Goal: Task Accomplishment & Management: Use online tool/utility

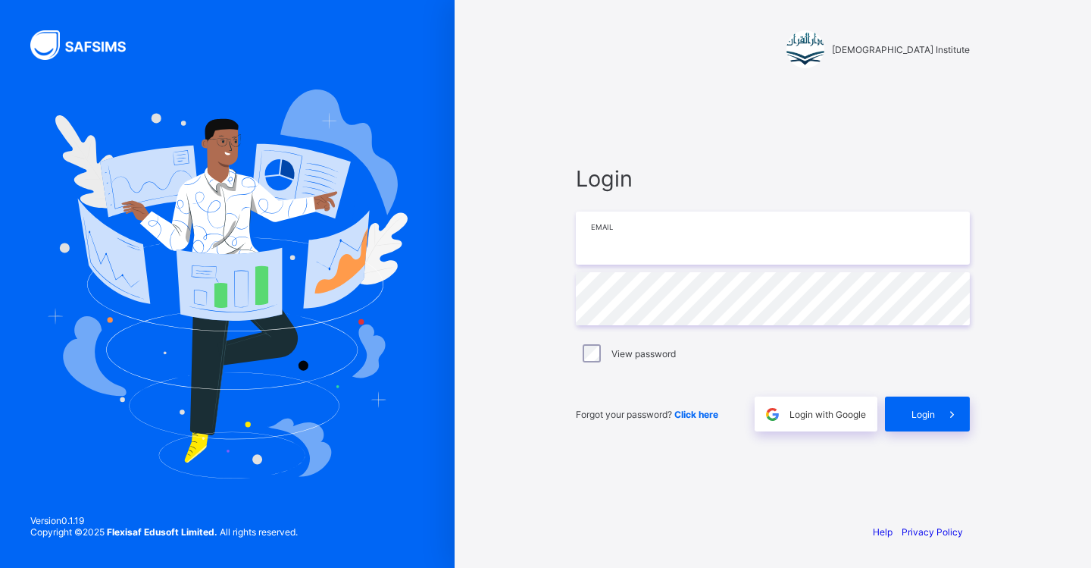
type input "**********"
click at [960, 419] on icon at bounding box center [952, 414] width 16 height 14
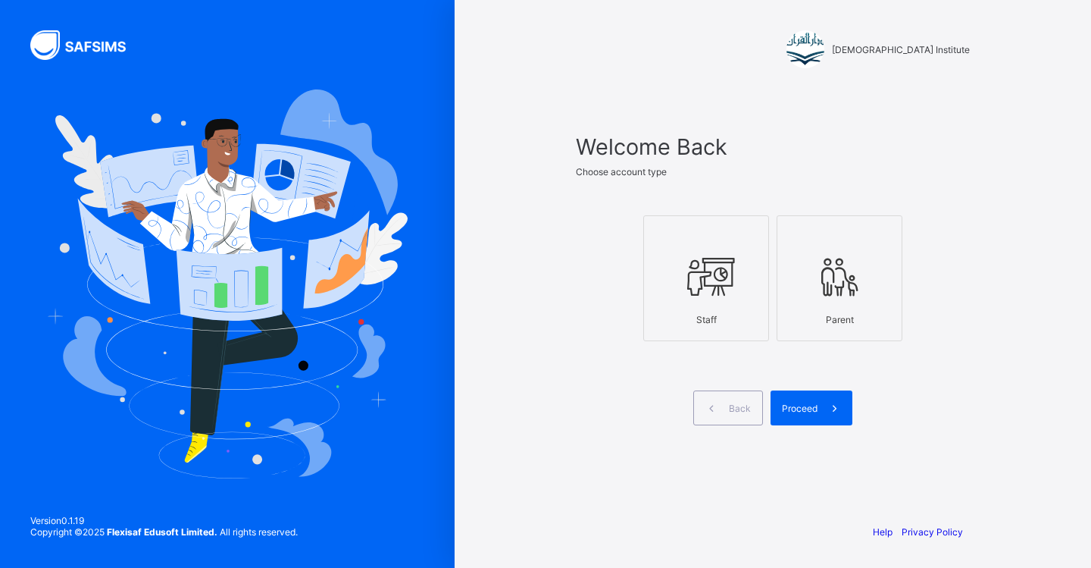
click at [693, 289] on icon at bounding box center [706, 276] width 53 height 45
click at [805, 410] on span "Proceed" at bounding box center [800, 407] width 36 height 11
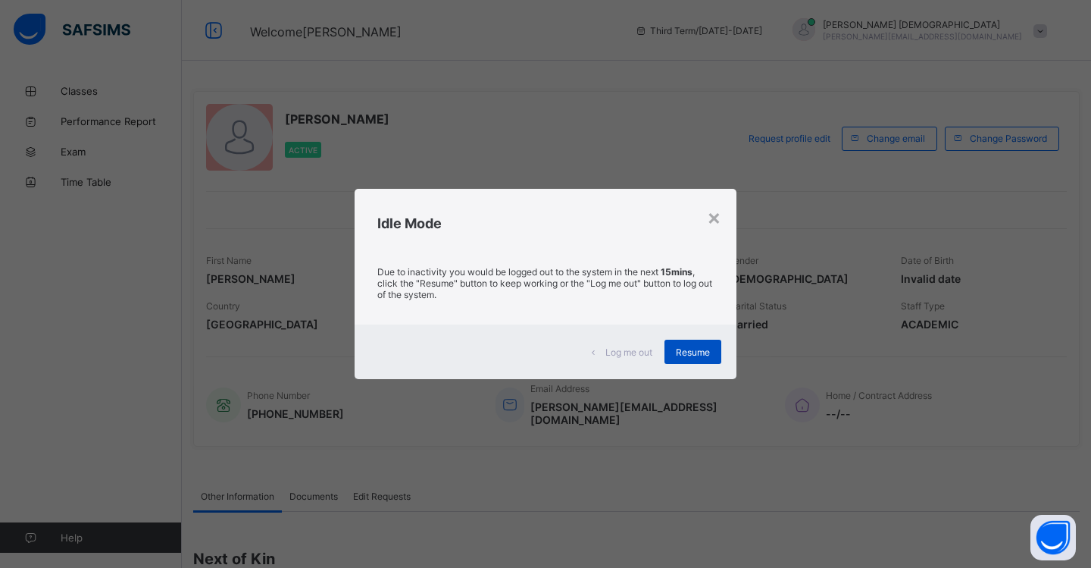
click at [708, 352] on span "Resume" at bounding box center [693, 351] width 34 height 11
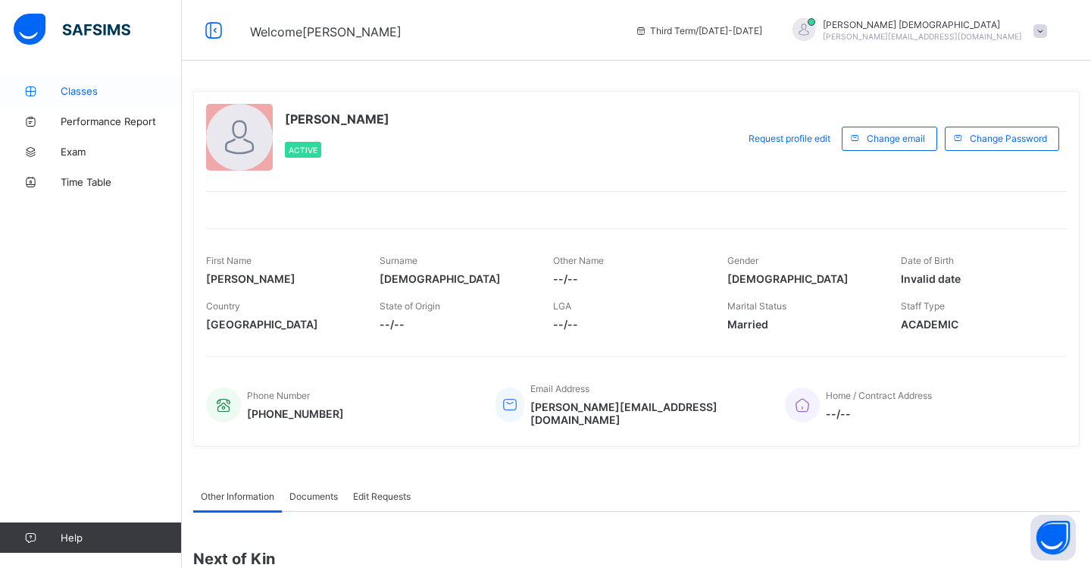
click at [91, 92] on span "Classes" at bounding box center [121, 91] width 121 height 12
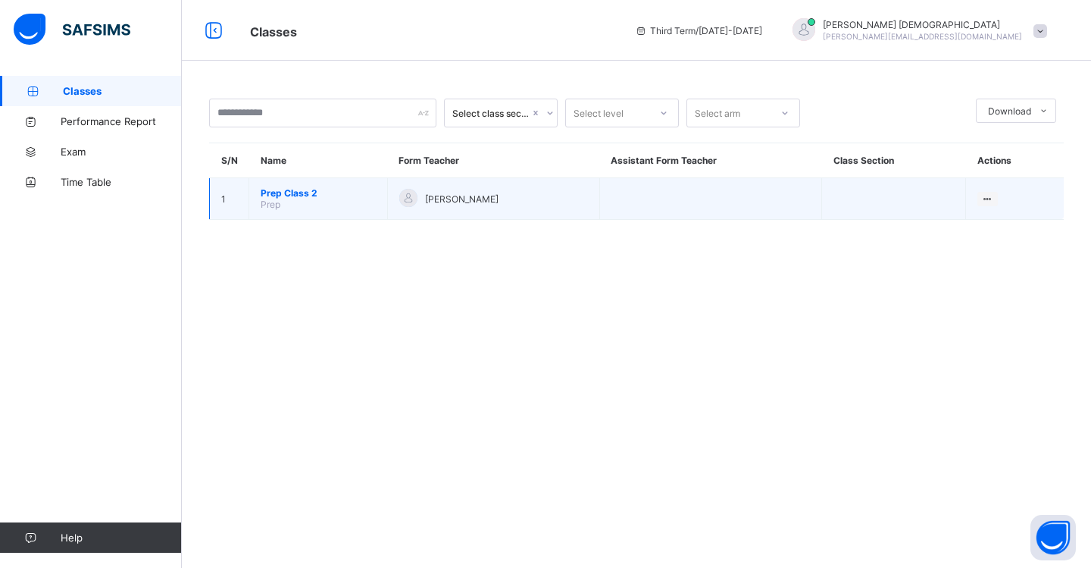
click at [304, 197] on span "Prep Class 2" at bounding box center [318, 192] width 115 height 11
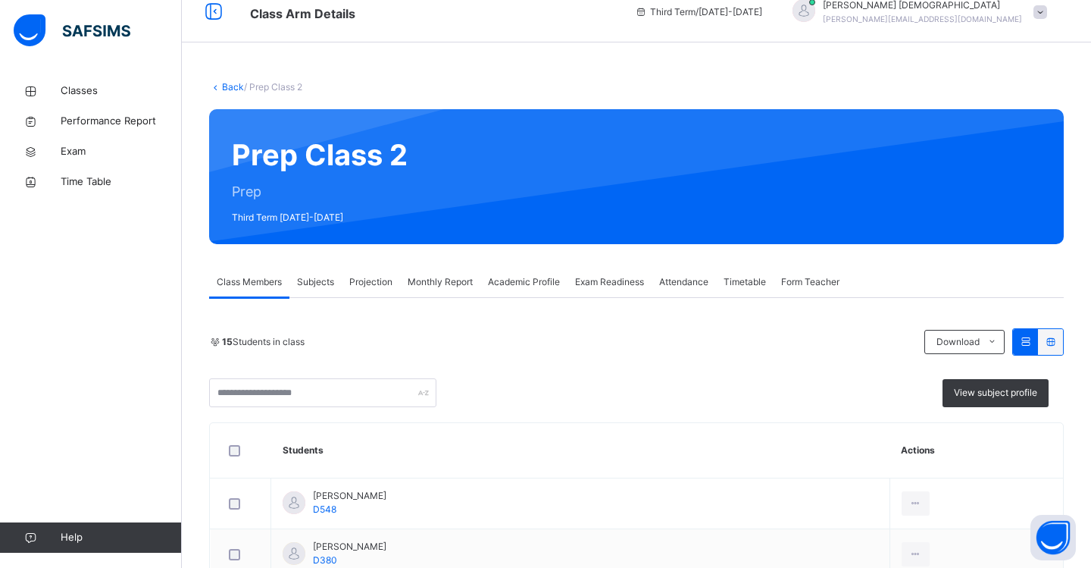
scroll to position [27, 0]
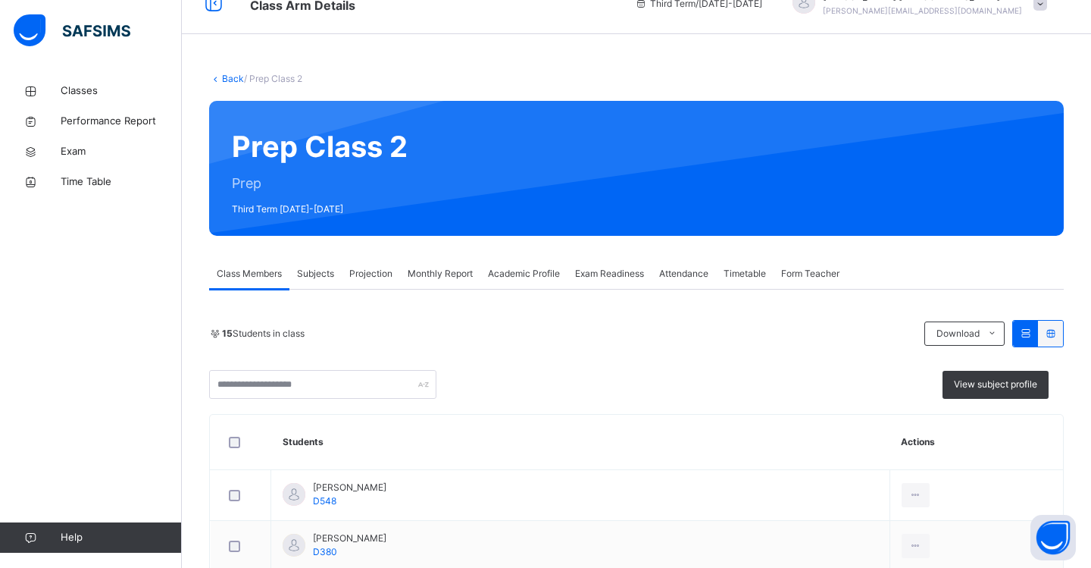
click at [371, 282] on div "Projection" at bounding box center [371, 273] width 58 height 30
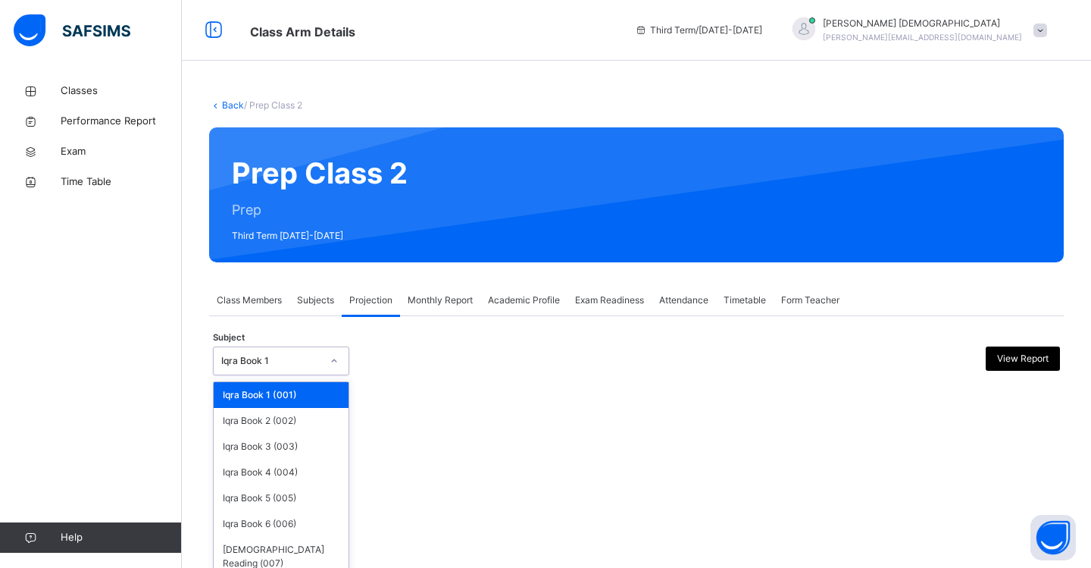
click at [337, 363] on icon at bounding box center [334, 360] width 9 height 15
click at [315, 468] on div "Iqra Book 4 (004)" at bounding box center [281, 472] width 135 height 26
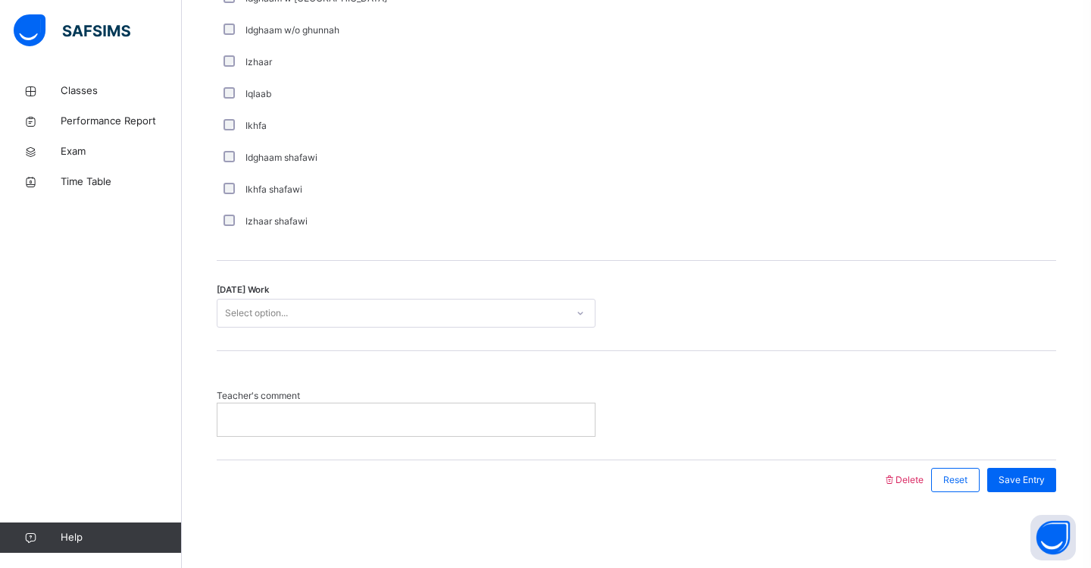
scroll to position [1141, 0]
click at [322, 314] on div "Select option..." at bounding box center [391, 313] width 349 height 23
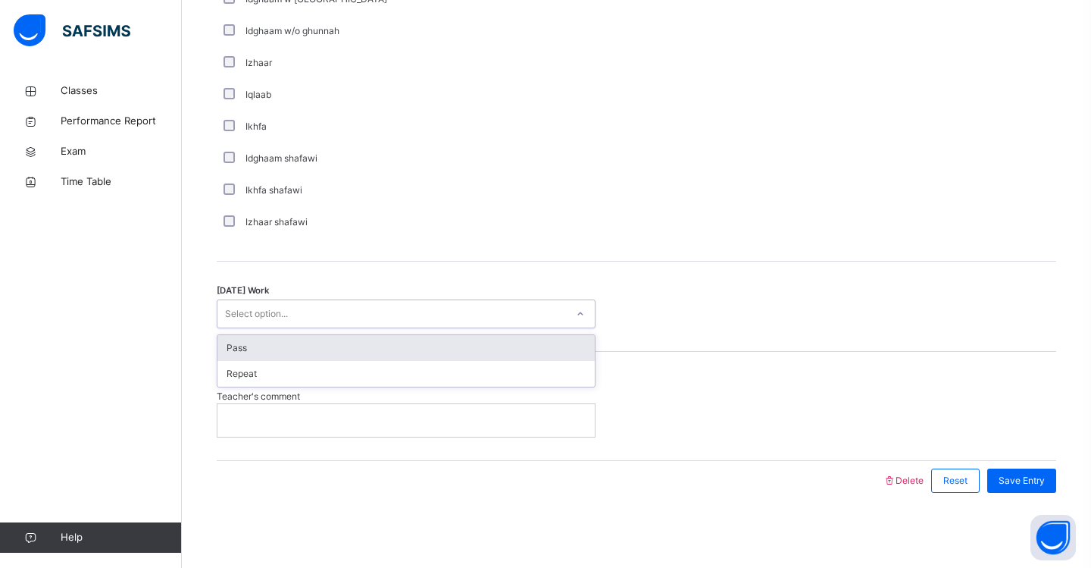
click at [308, 344] on div "Pass" at bounding box center [405, 348] width 377 height 26
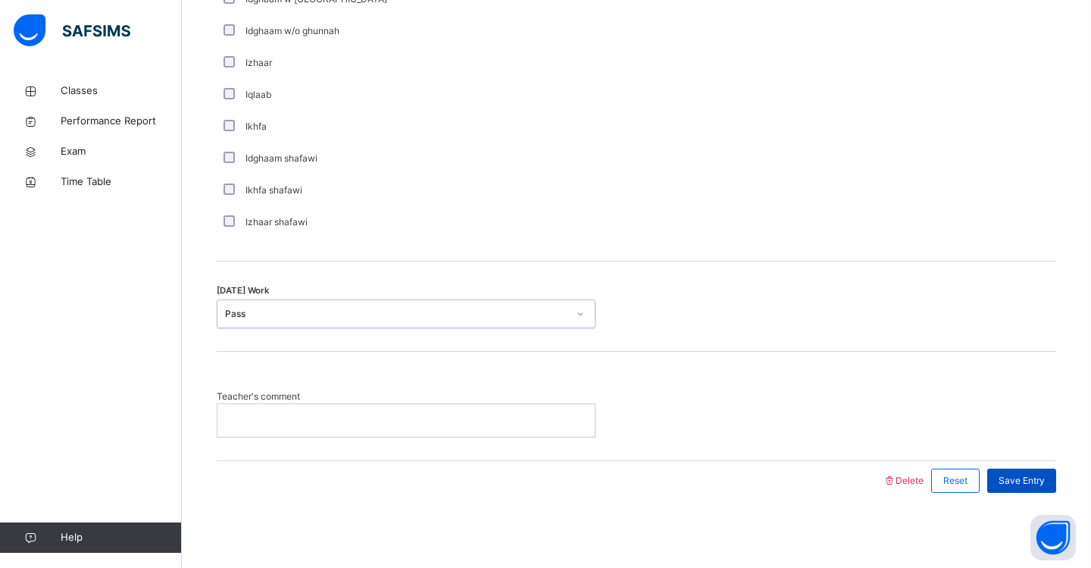
click at [1013, 477] on span "Save Entry" at bounding box center [1022, 481] width 46 height 14
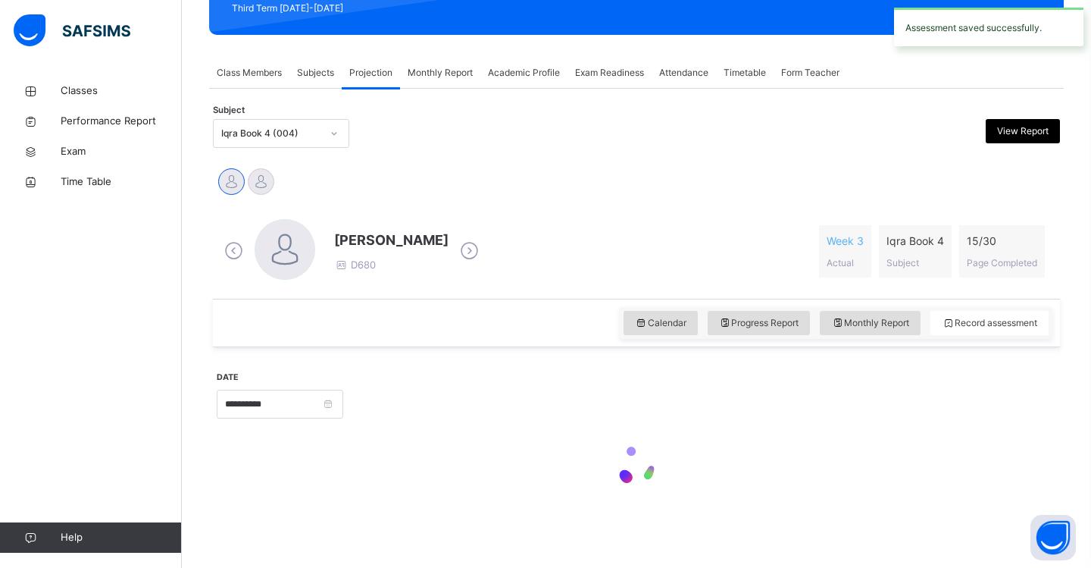
scroll to position [227, 0]
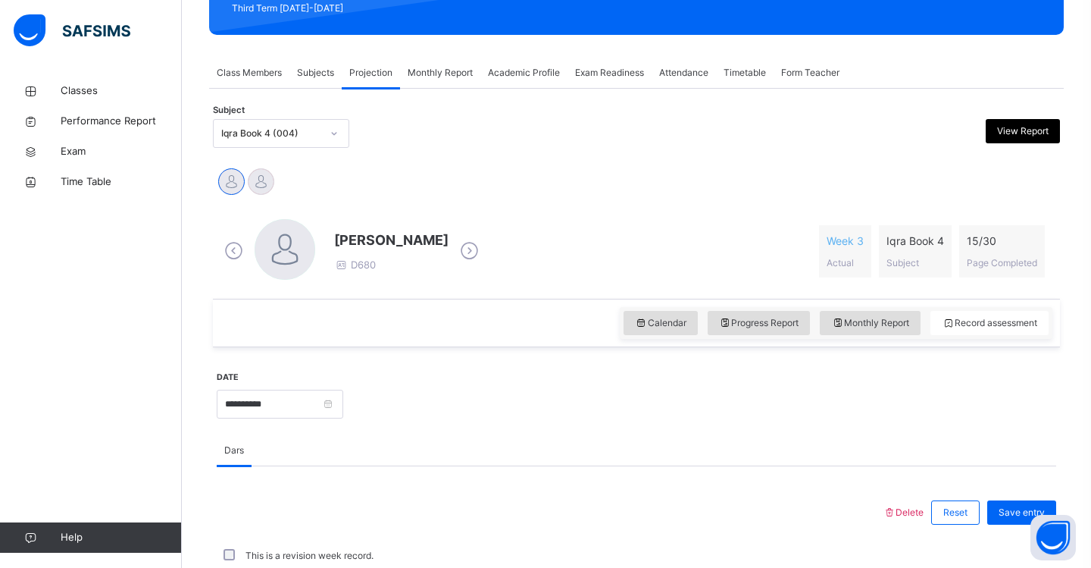
click at [610, 77] on span "Exam Readiness" at bounding box center [609, 73] width 69 height 14
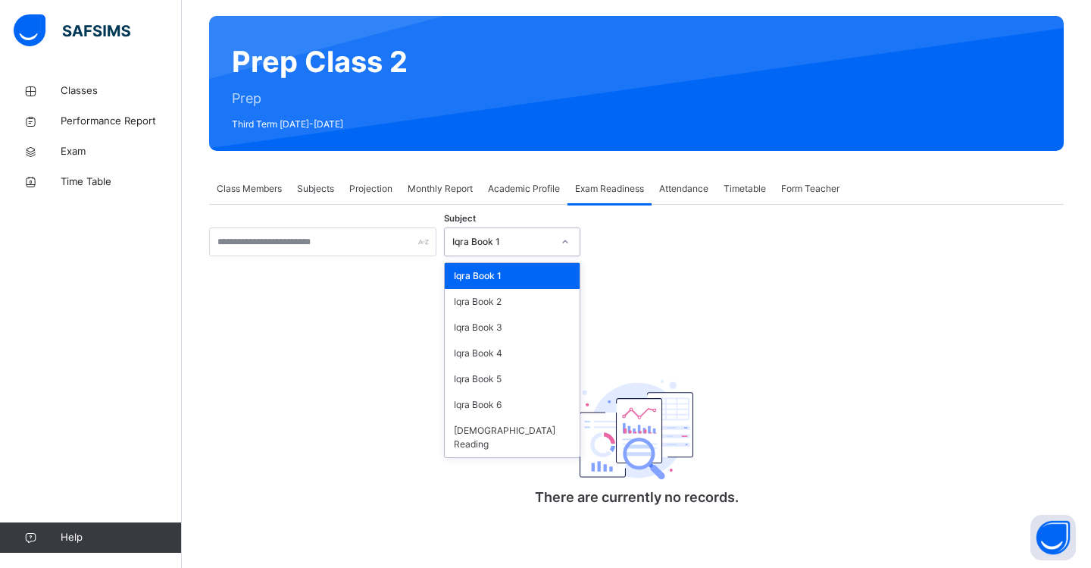
click at [566, 246] on icon at bounding box center [565, 241] width 9 height 15
click at [542, 324] on div "Iqra Book 3" at bounding box center [512, 327] width 135 height 26
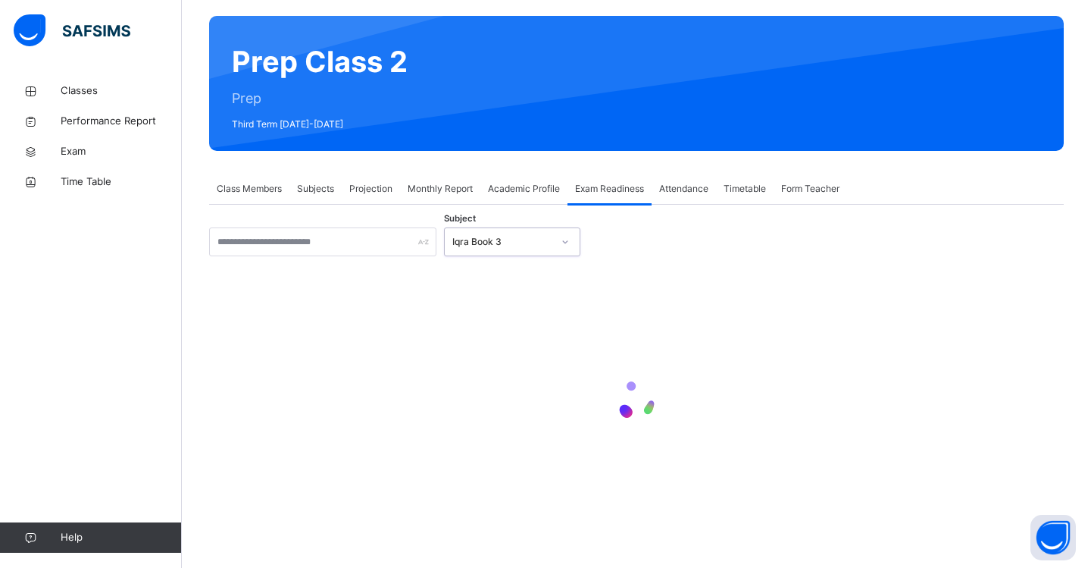
scroll to position [102, 0]
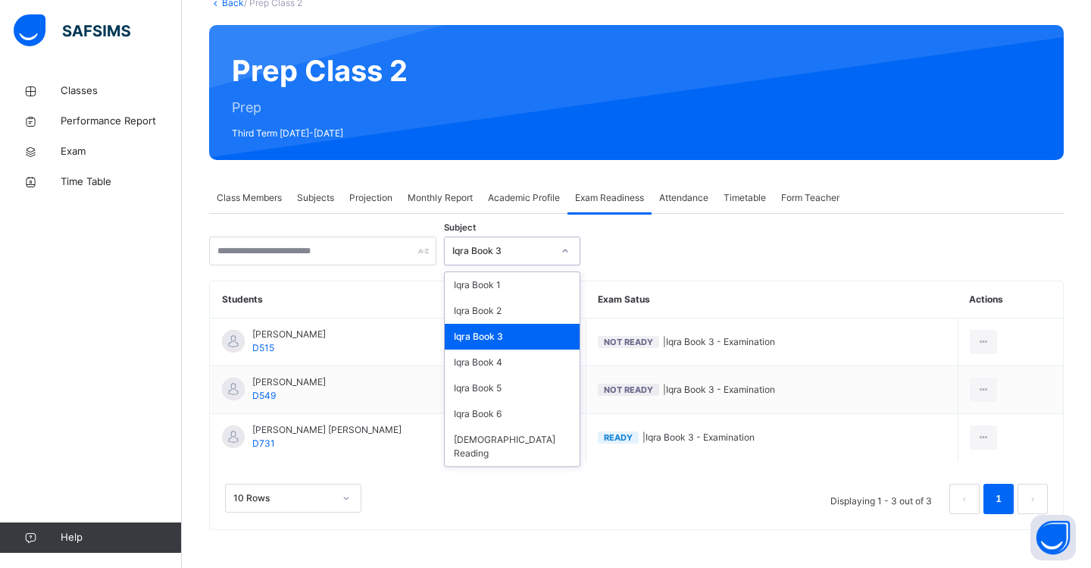
click at [563, 252] on icon at bounding box center [565, 250] width 9 height 15
click at [534, 363] on div "Iqra Book 4" at bounding box center [512, 362] width 135 height 26
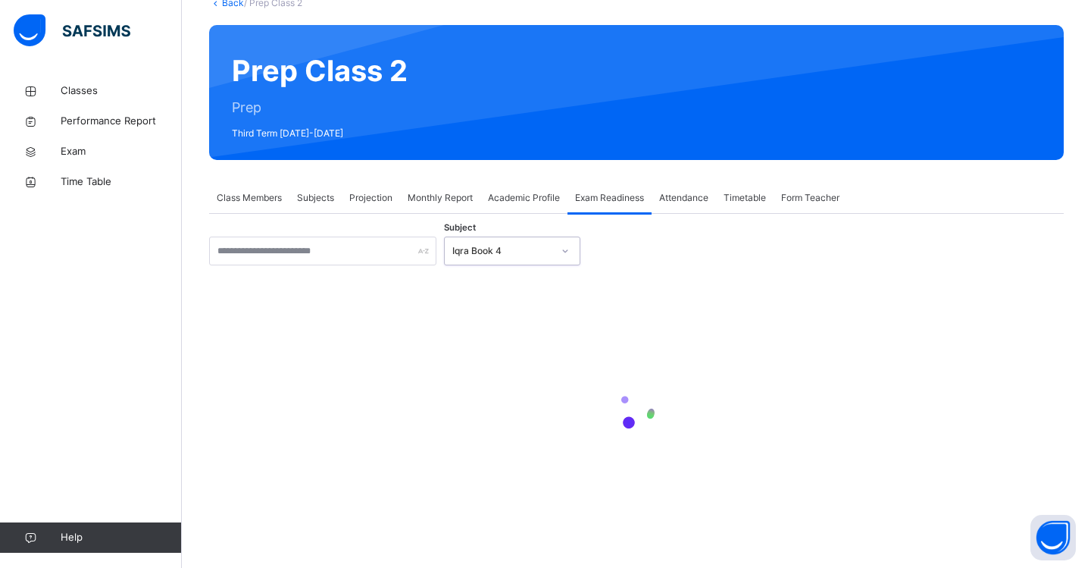
scroll to position [55, 0]
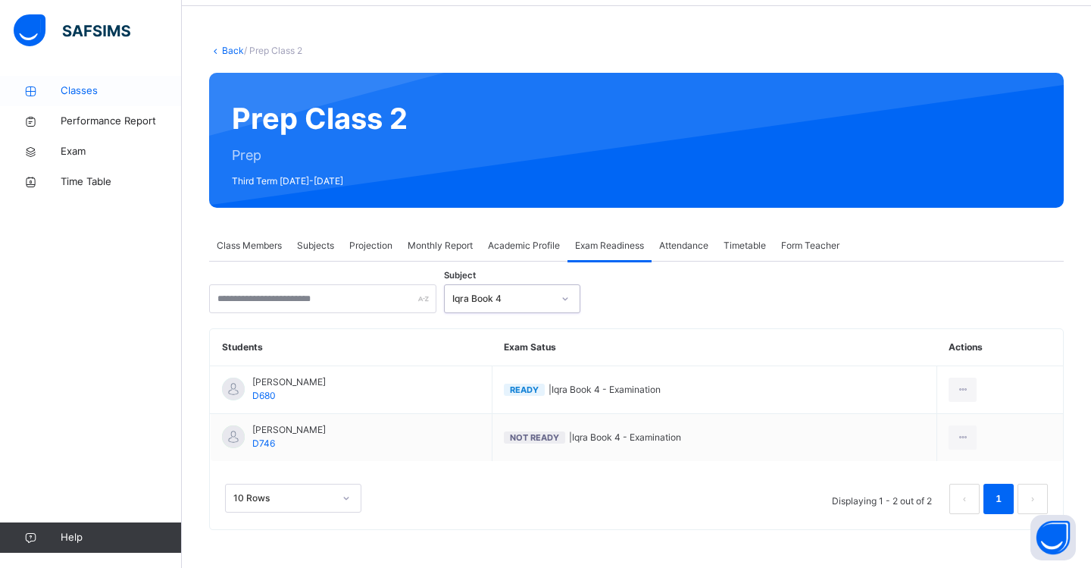
click at [71, 95] on span "Classes" at bounding box center [121, 90] width 121 height 15
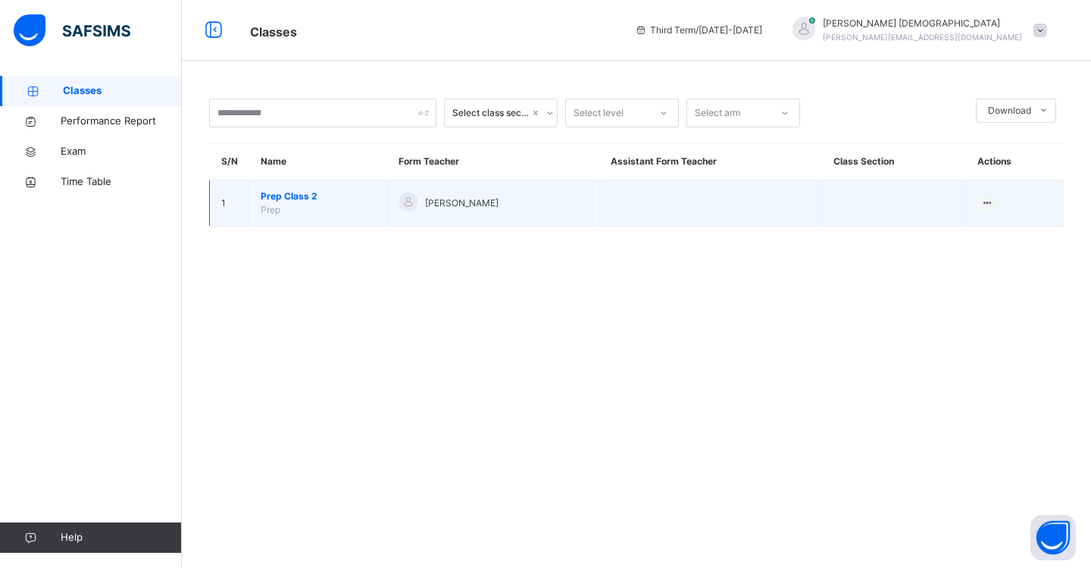
click at [324, 197] on span "Prep Class 2" at bounding box center [318, 196] width 115 height 14
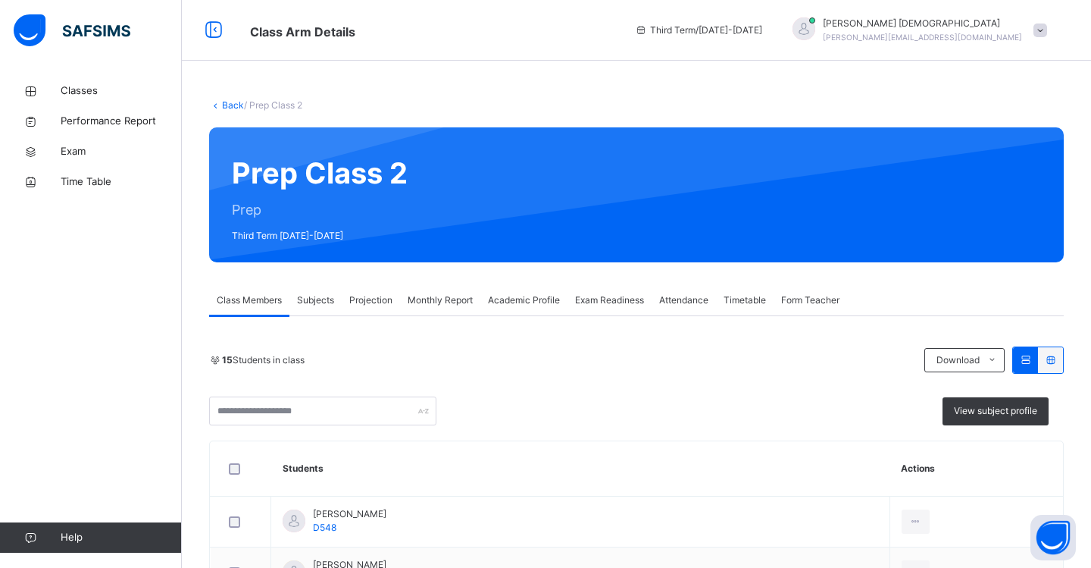
click at [382, 307] on div "Projection" at bounding box center [371, 300] width 58 height 30
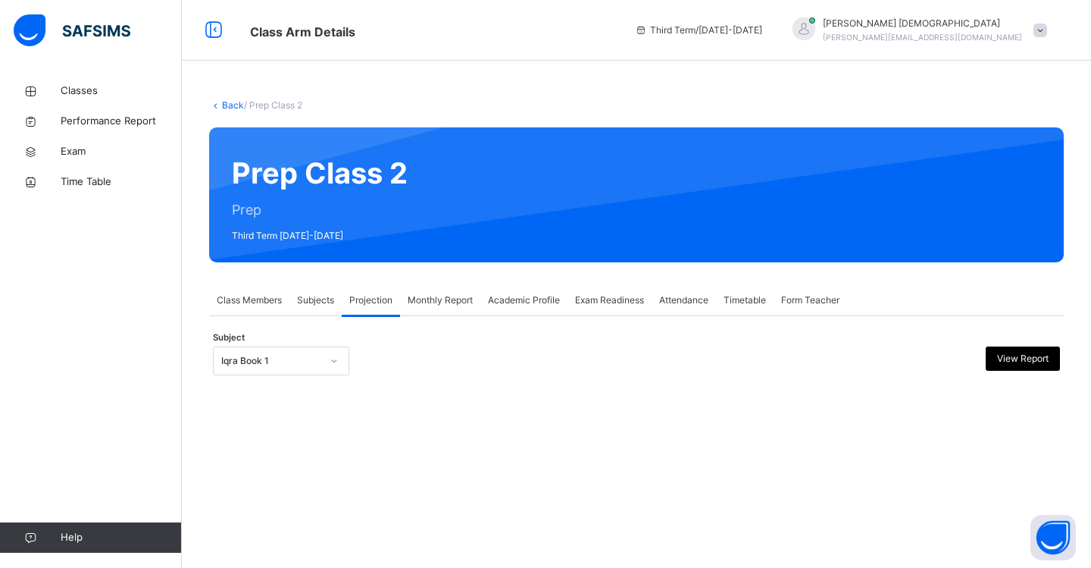
click at [342, 361] on div at bounding box center [334, 361] width 26 height 24
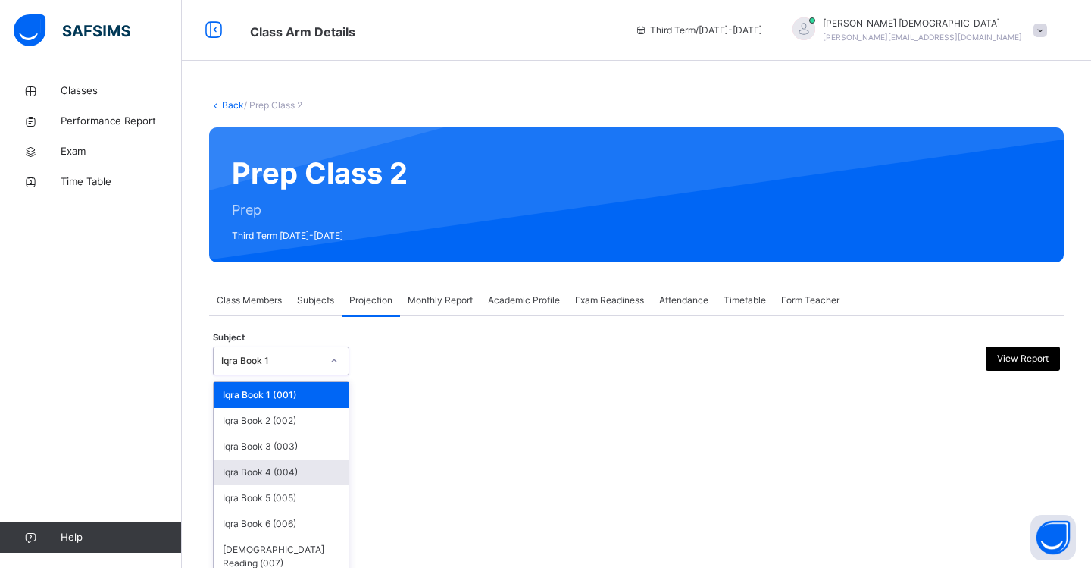
click at [299, 471] on div "Iqra Book 4 (004)" at bounding box center [281, 472] width 135 height 26
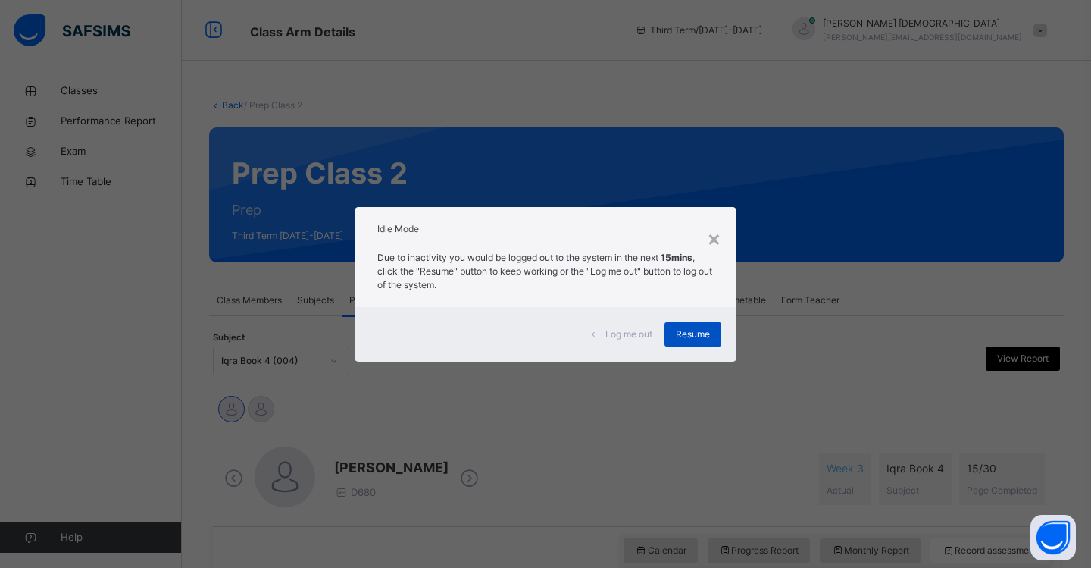
click at [687, 340] on span "Resume" at bounding box center [693, 334] width 34 height 14
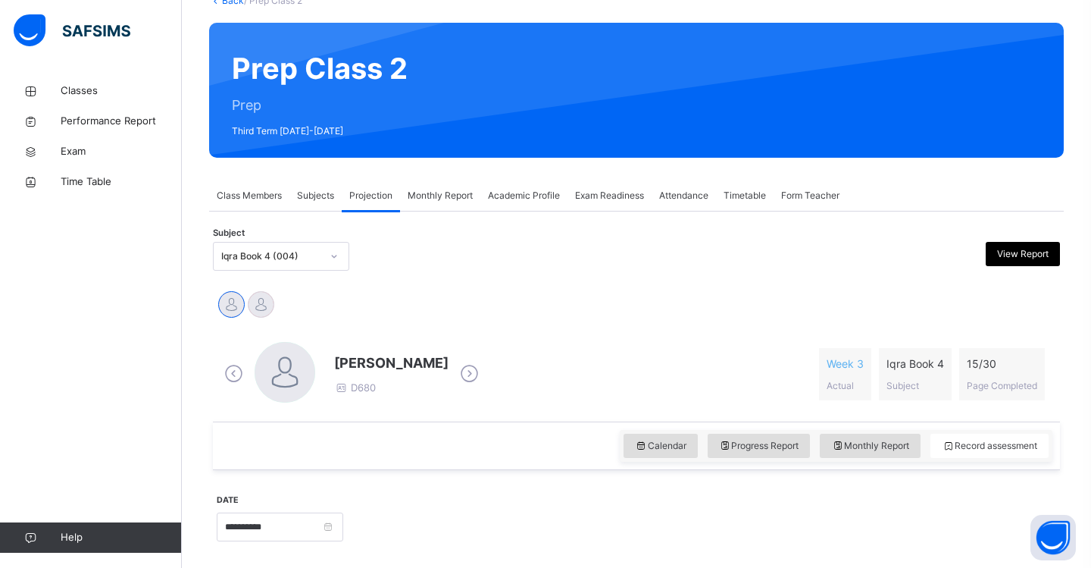
scroll to position [104, 0]
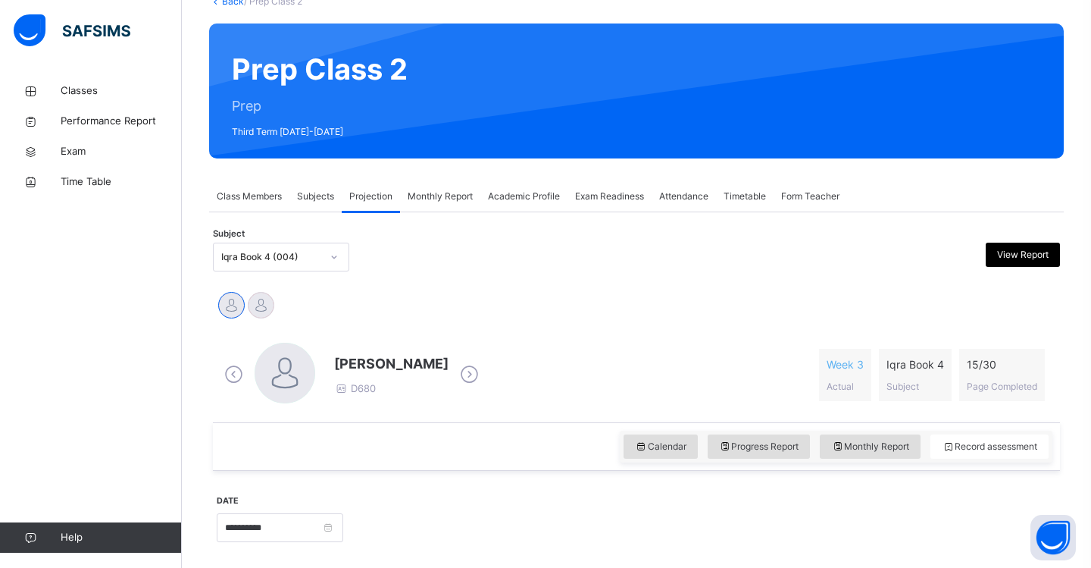
click at [333, 261] on div at bounding box center [334, 257] width 26 height 24
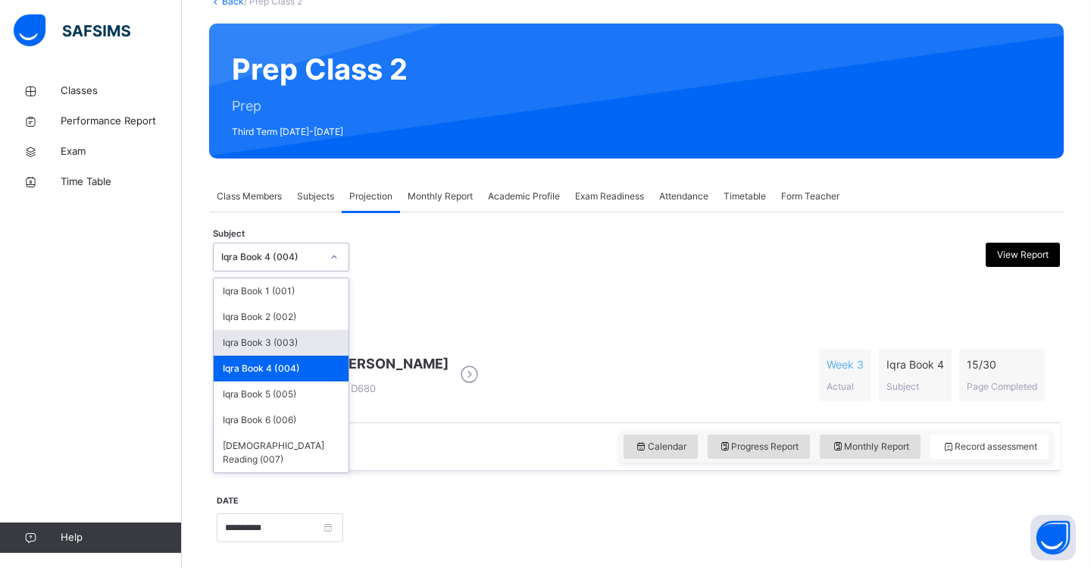
click at [299, 347] on div "Iqra Book 3 (003)" at bounding box center [281, 343] width 135 height 26
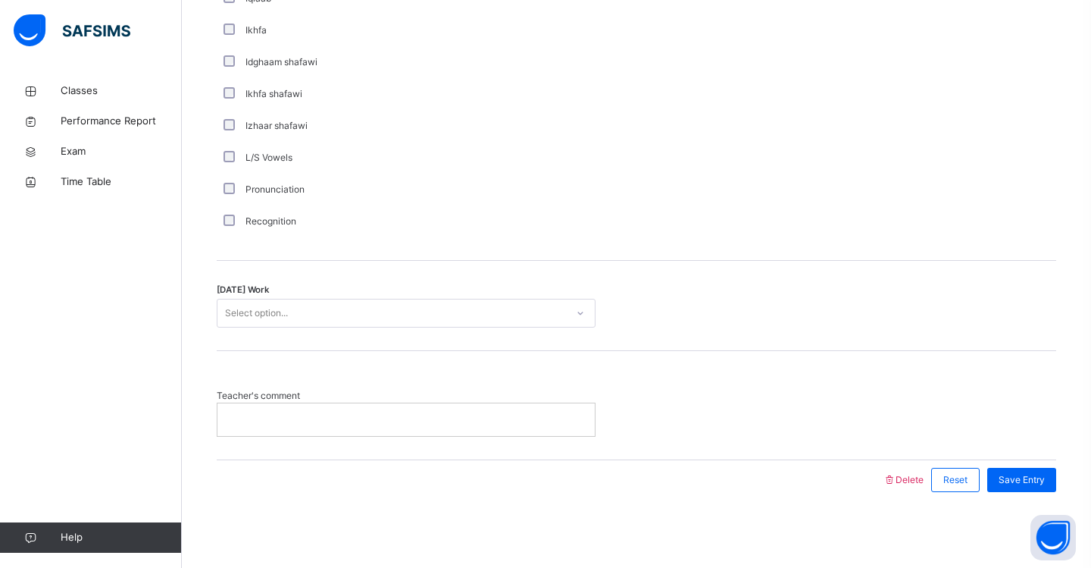
scroll to position [1141, 0]
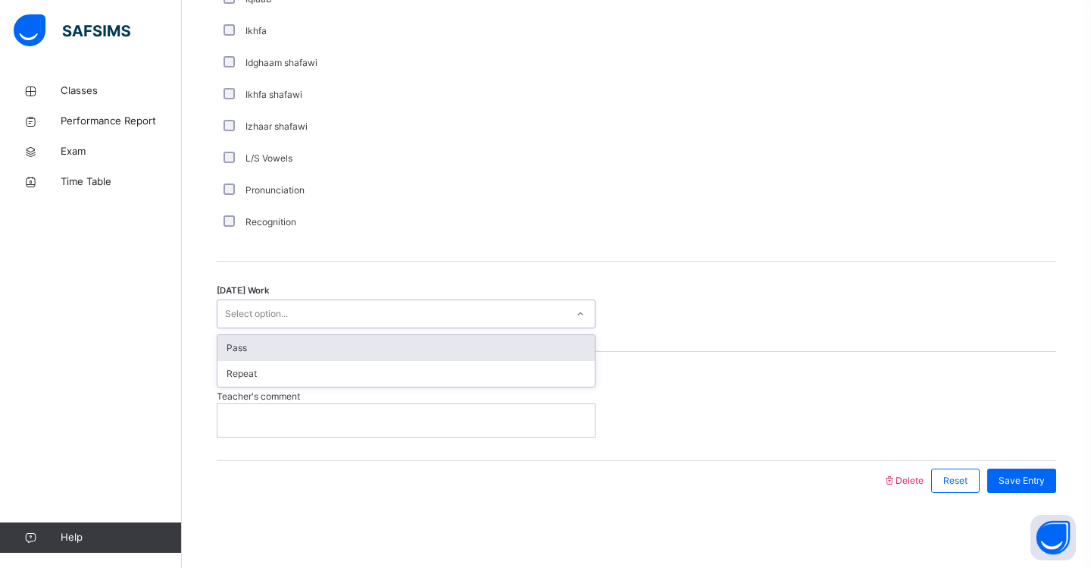
click at [305, 314] on div "Select option..." at bounding box center [391, 313] width 349 height 23
click at [298, 348] on div "Pass" at bounding box center [405, 348] width 377 height 26
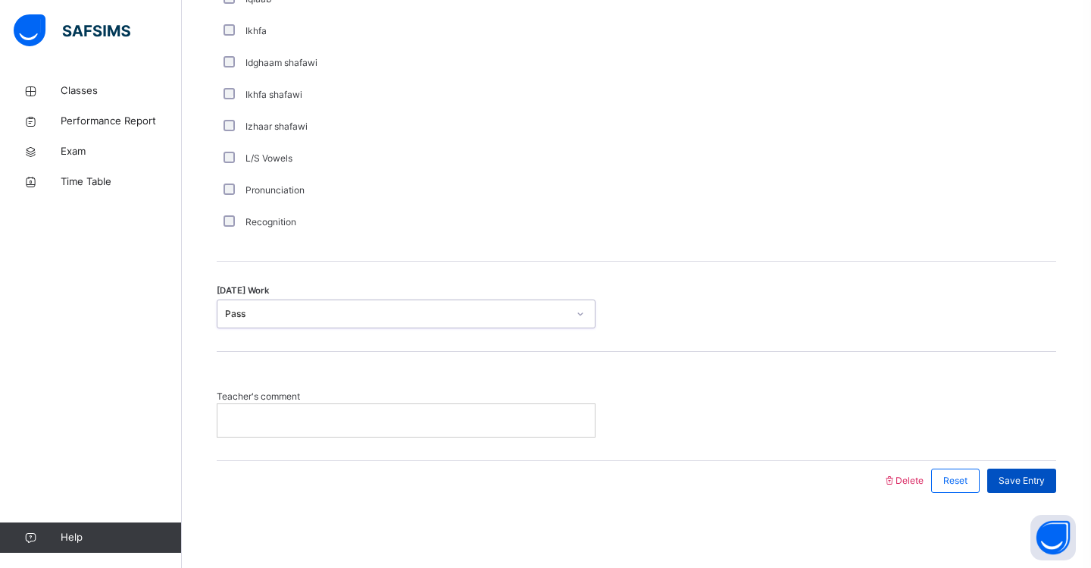
click at [1015, 480] on span "Save Entry" at bounding box center [1022, 481] width 46 height 14
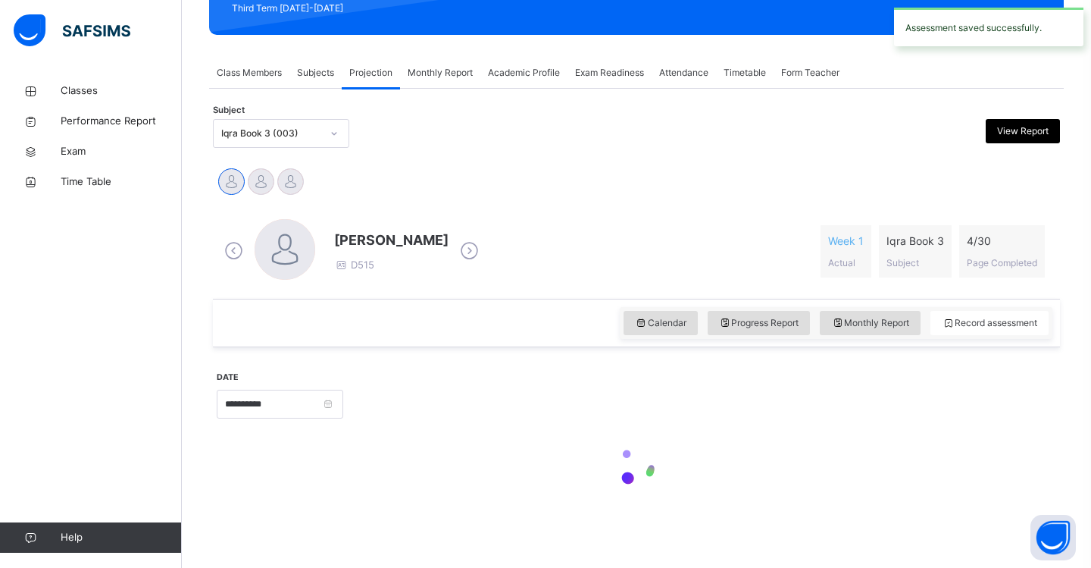
scroll to position [227, 0]
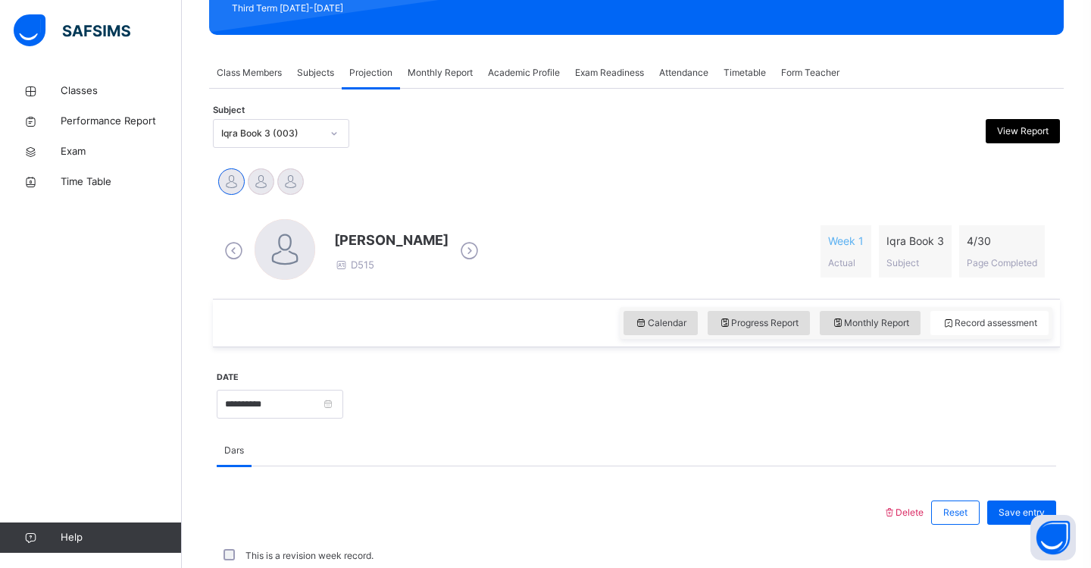
click at [596, 74] on span "Exam Readiness" at bounding box center [609, 73] width 69 height 14
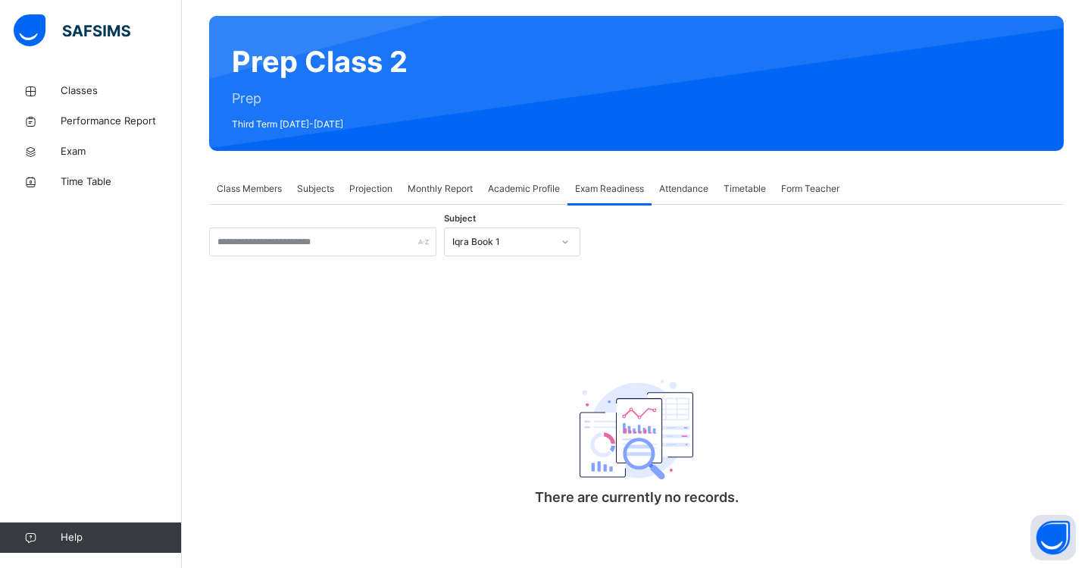
click at [564, 241] on icon at bounding box center [565, 241] width 9 height 15
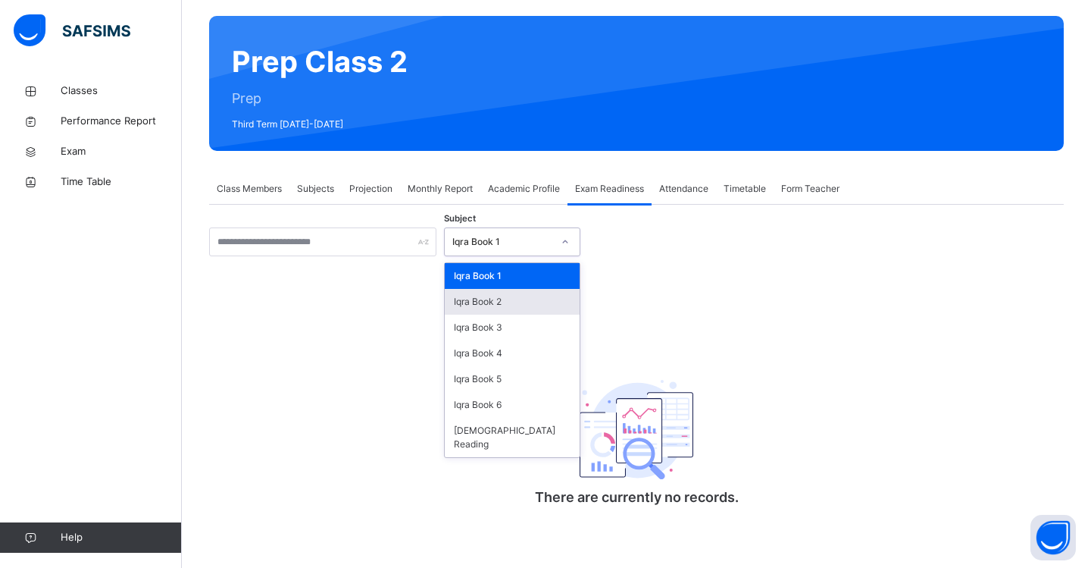
click at [543, 298] on div "Iqra Book 2" at bounding box center [512, 302] width 135 height 26
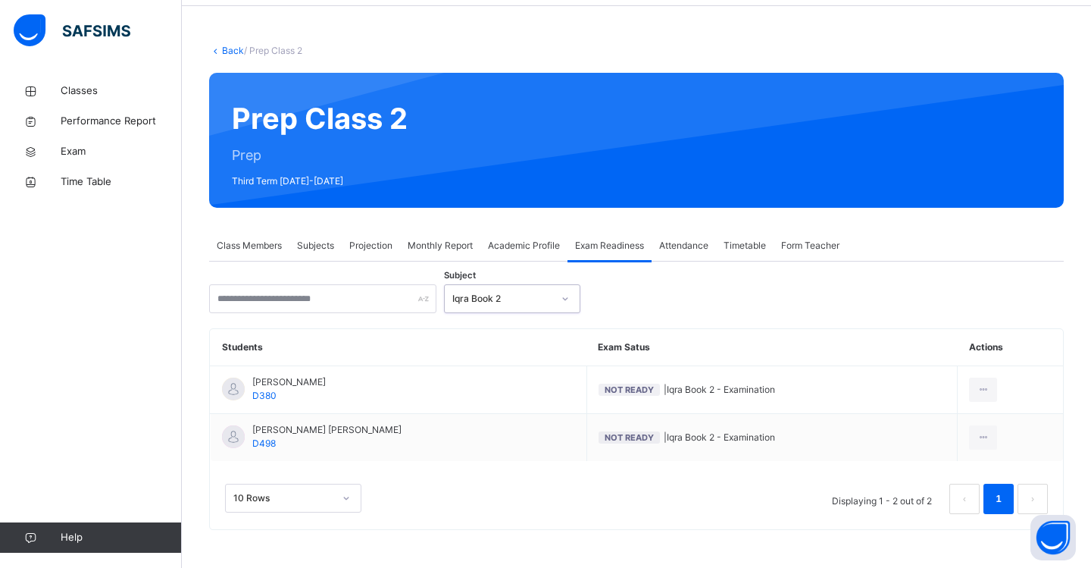
scroll to position [55, 0]
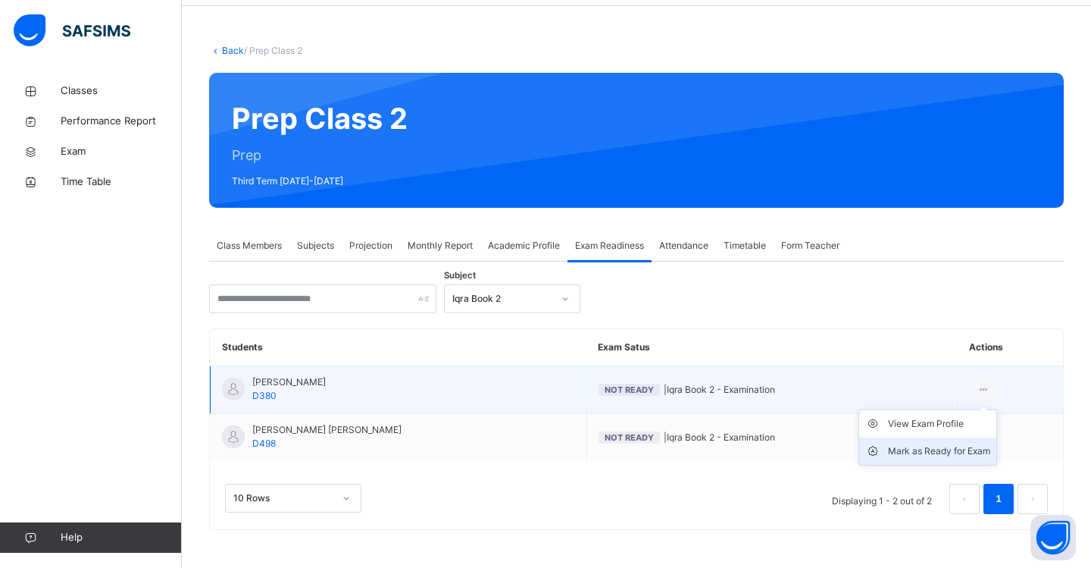
click at [928, 452] on div "Mark as Ready for Exam" at bounding box center [939, 450] width 102 height 15
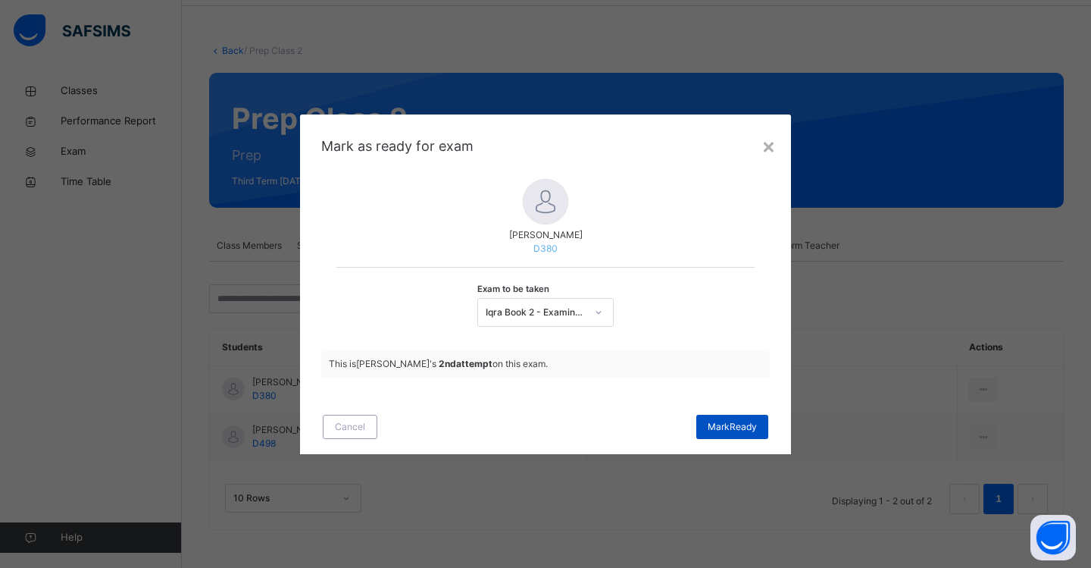
click at [718, 424] on span "[PERSON_NAME]" at bounding box center [732, 427] width 49 height 14
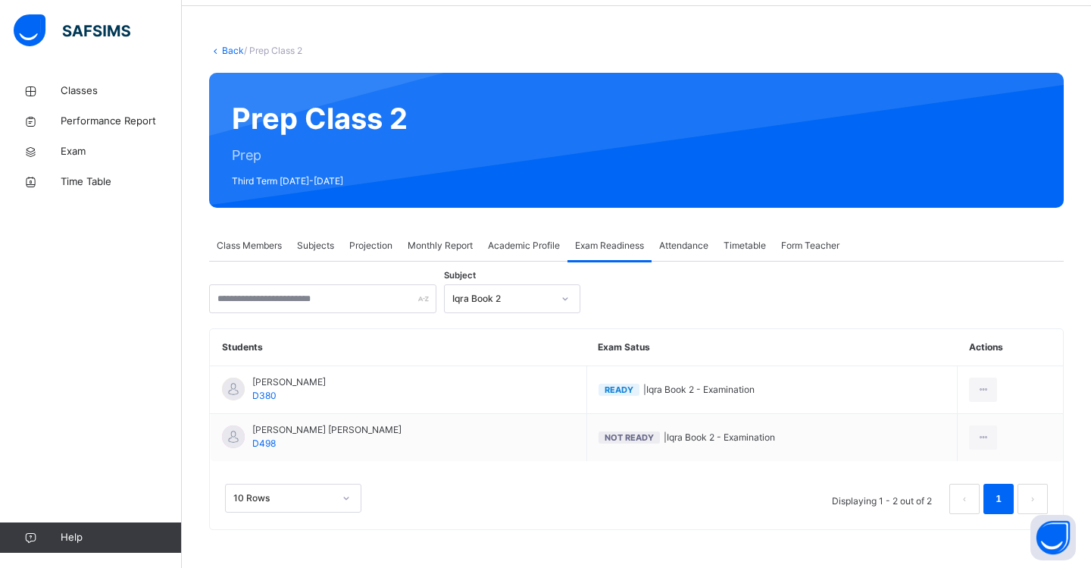
click at [372, 247] on span "Projection" at bounding box center [370, 246] width 43 height 14
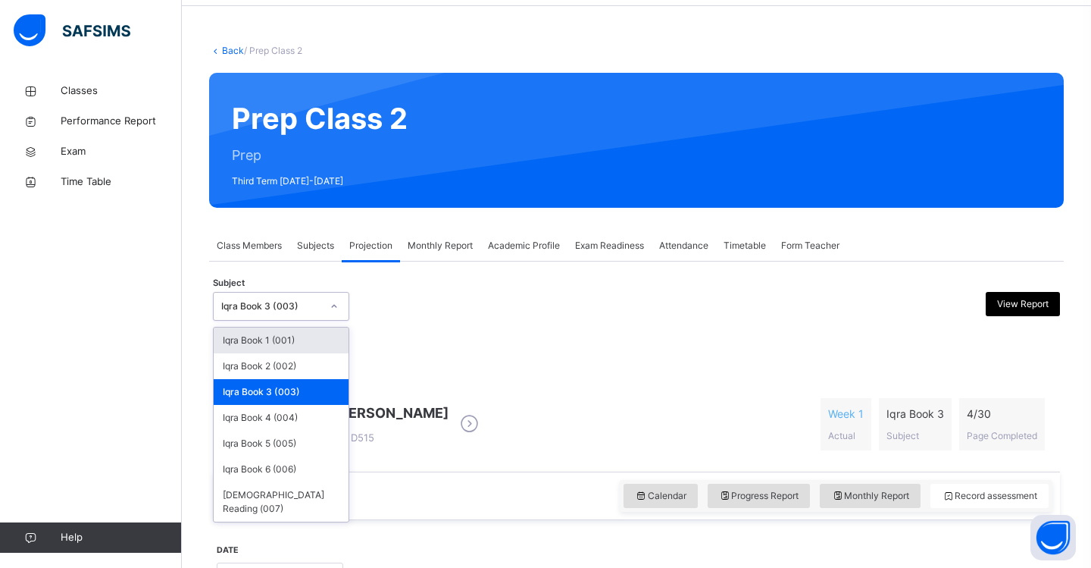
click at [336, 310] on icon at bounding box center [334, 306] width 9 height 15
click at [293, 362] on div "Iqra Book 2 (002)" at bounding box center [281, 366] width 135 height 26
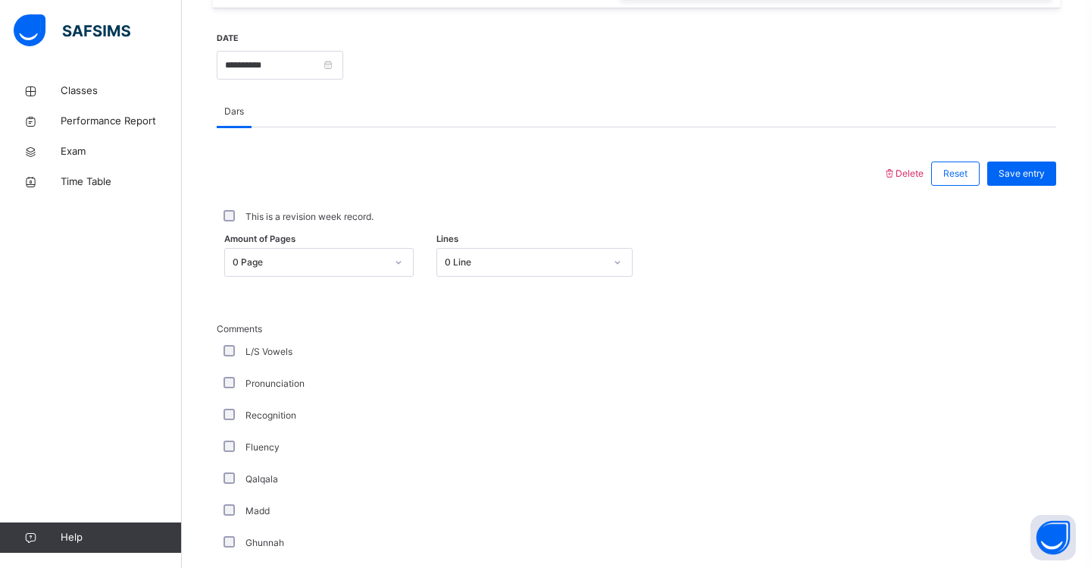
scroll to position [569, 0]
click at [231, 354] on div "L/S Vowels" at bounding box center [406, 349] width 371 height 14
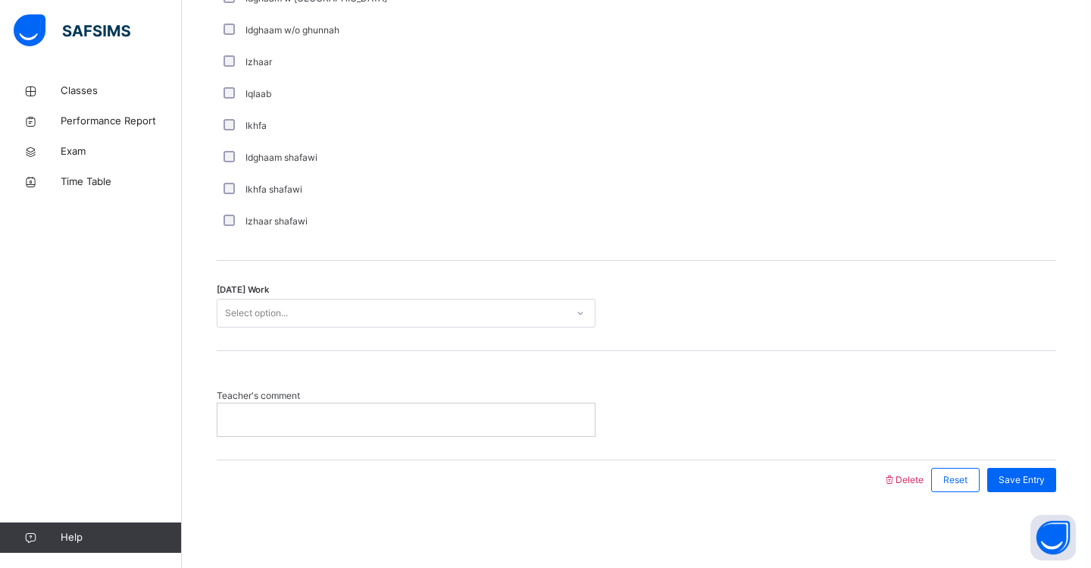
scroll to position [1141, 0]
click at [540, 320] on div "Select option..." at bounding box center [391, 313] width 349 height 23
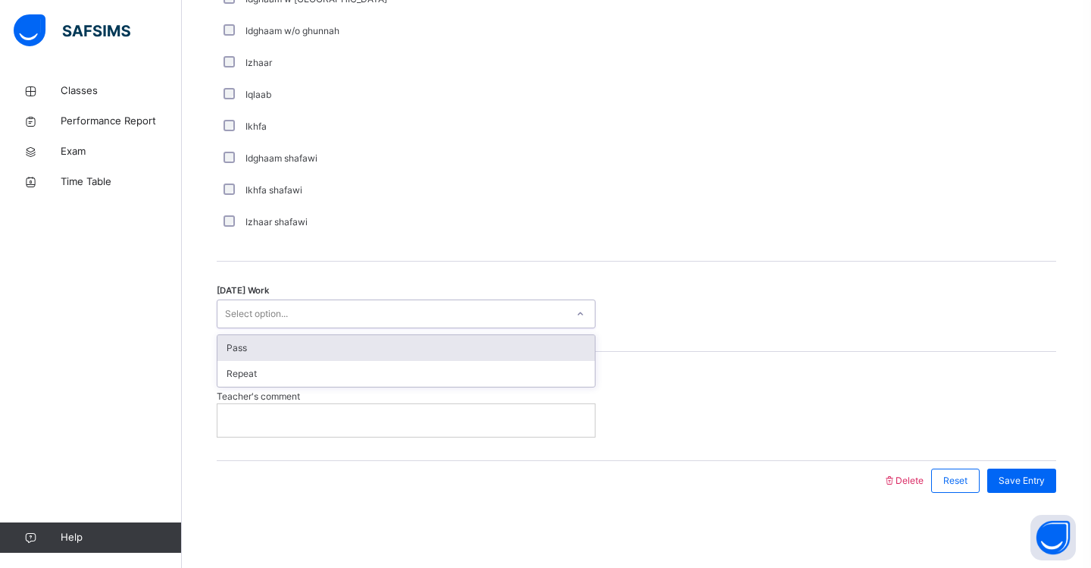
click at [527, 352] on div "Pass" at bounding box center [405, 348] width 377 height 26
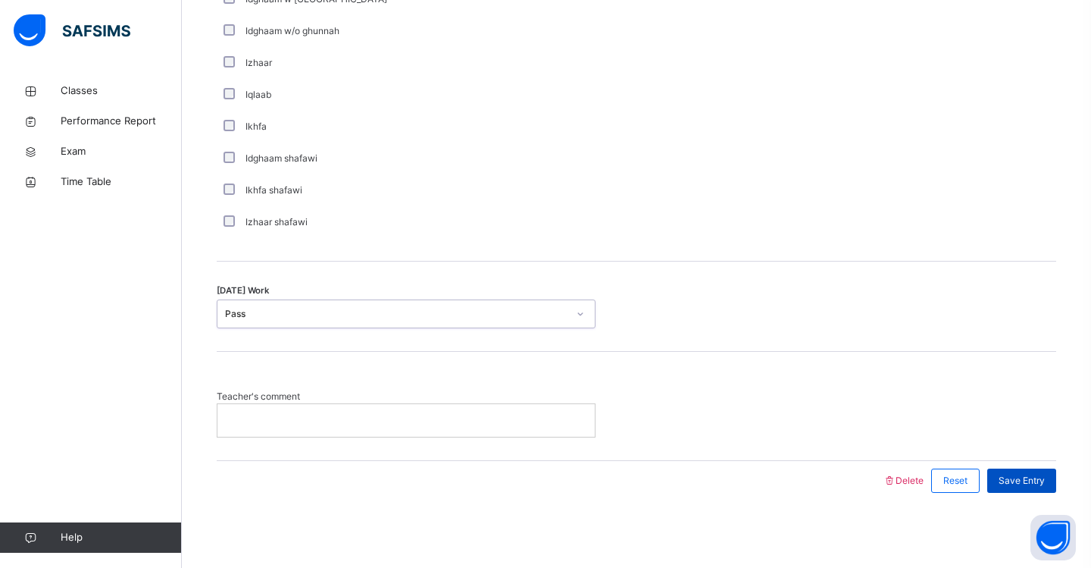
click at [1017, 484] on span "Save Entry" at bounding box center [1022, 481] width 46 height 14
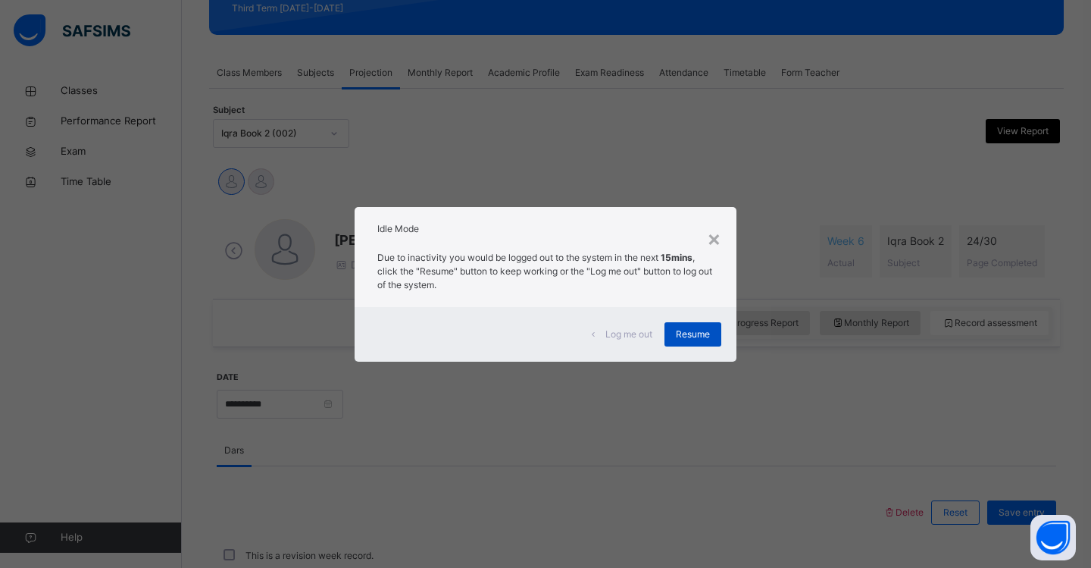
click at [709, 333] on span "Resume" at bounding box center [693, 334] width 34 height 14
click at [712, 331] on div "Resume" at bounding box center [693, 334] width 57 height 24
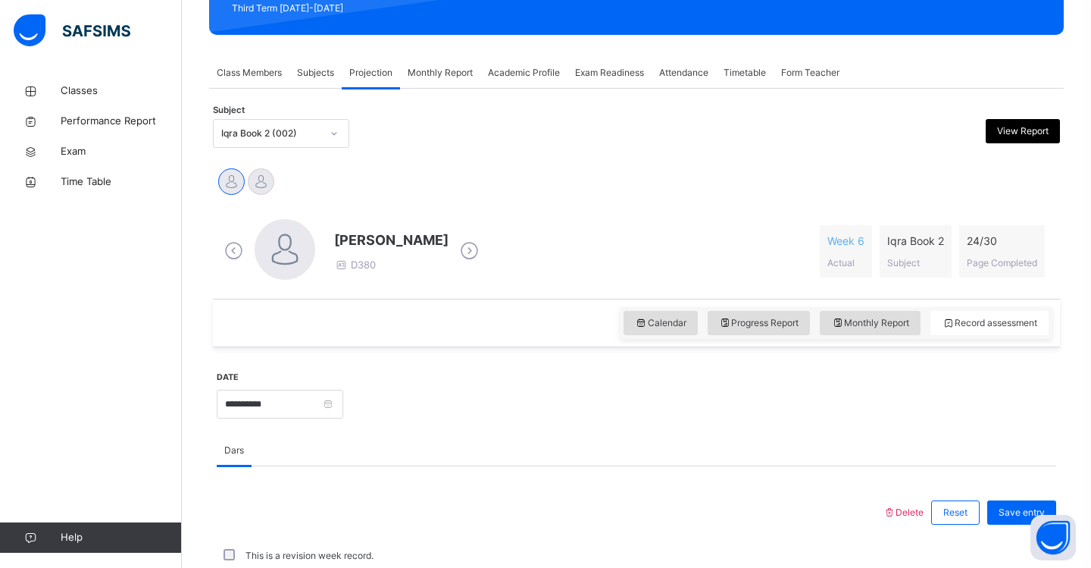
click at [339, 133] on div at bounding box center [334, 133] width 26 height 24
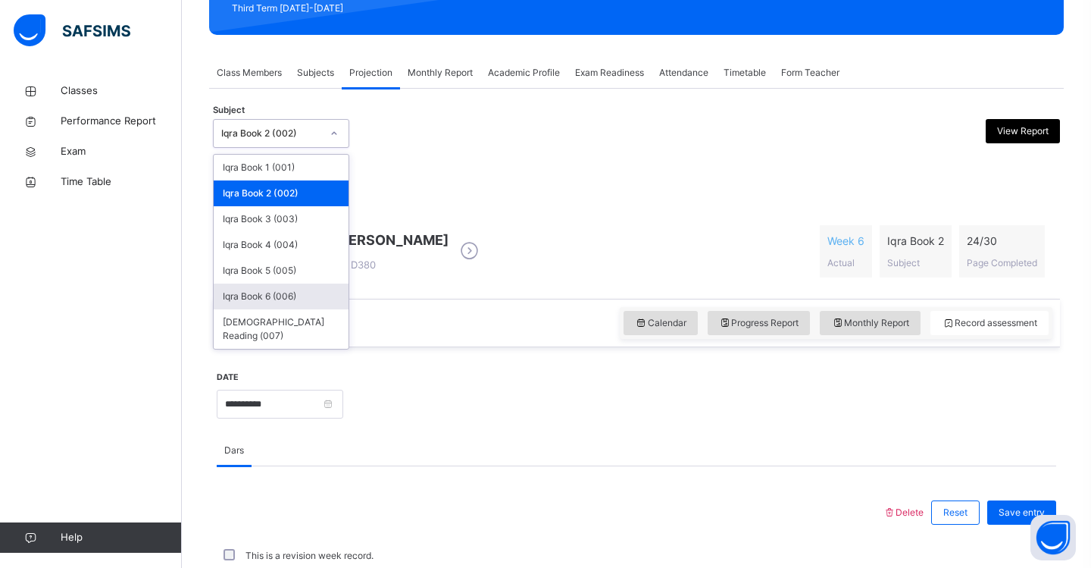
click at [301, 298] on div "Iqra Book 6 (006)" at bounding box center [281, 296] width 135 height 26
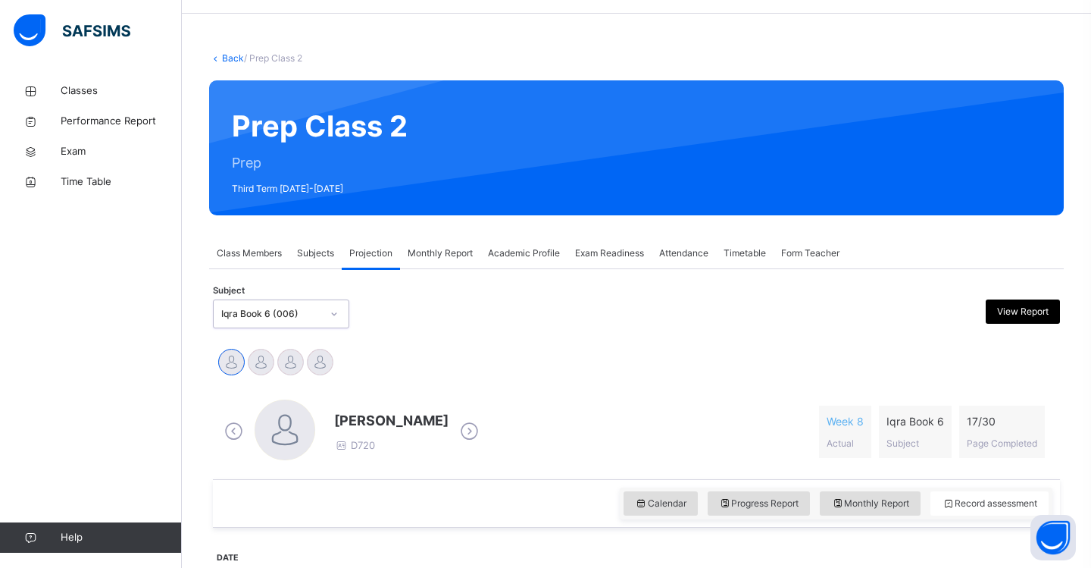
scroll to position [51, 0]
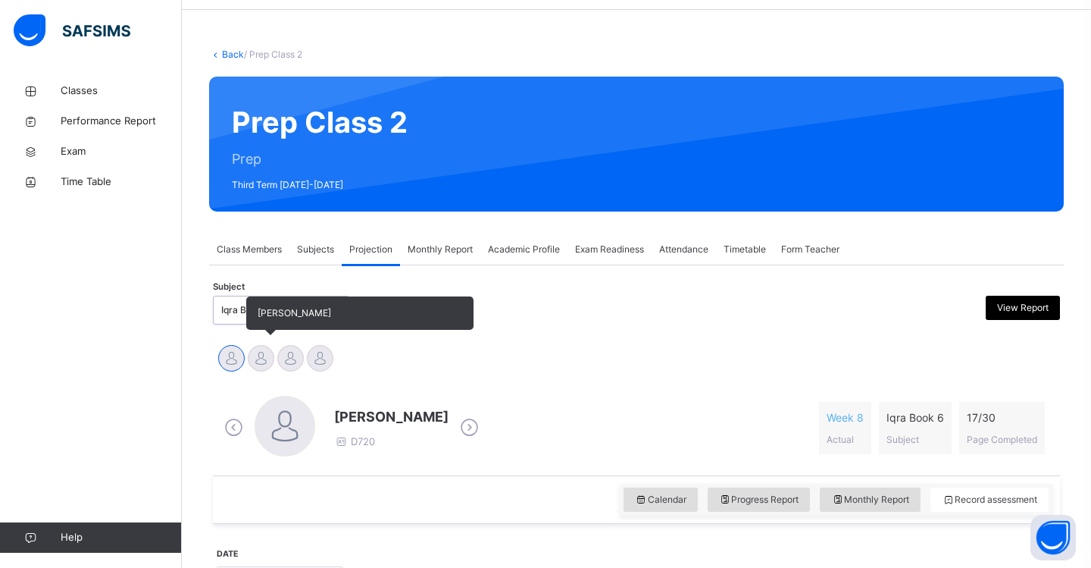
click at [261, 361] on div at bounding box center [261, 358] width 27 height 27
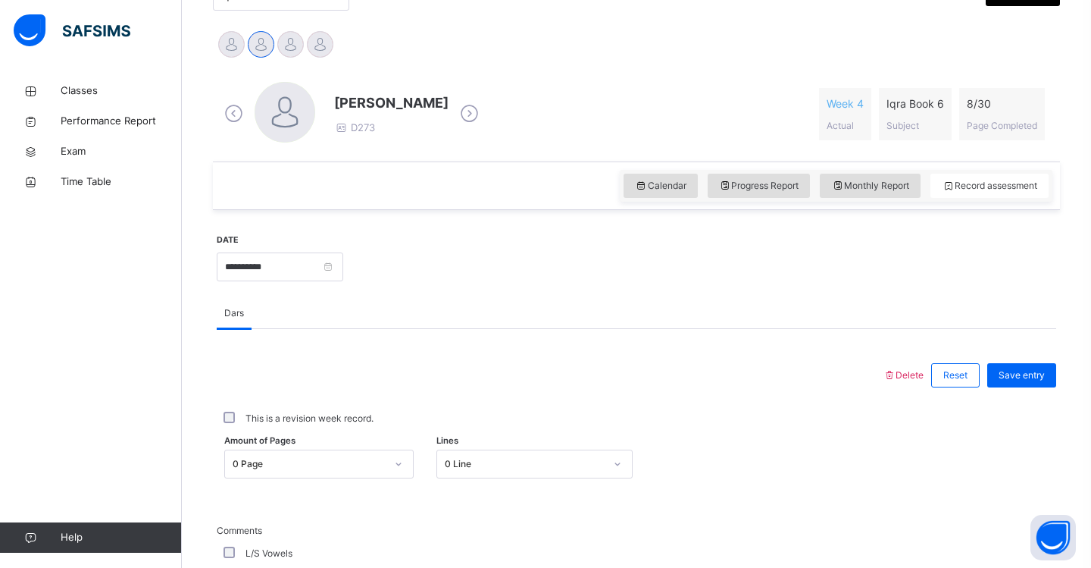
scroll to position [374, 0]
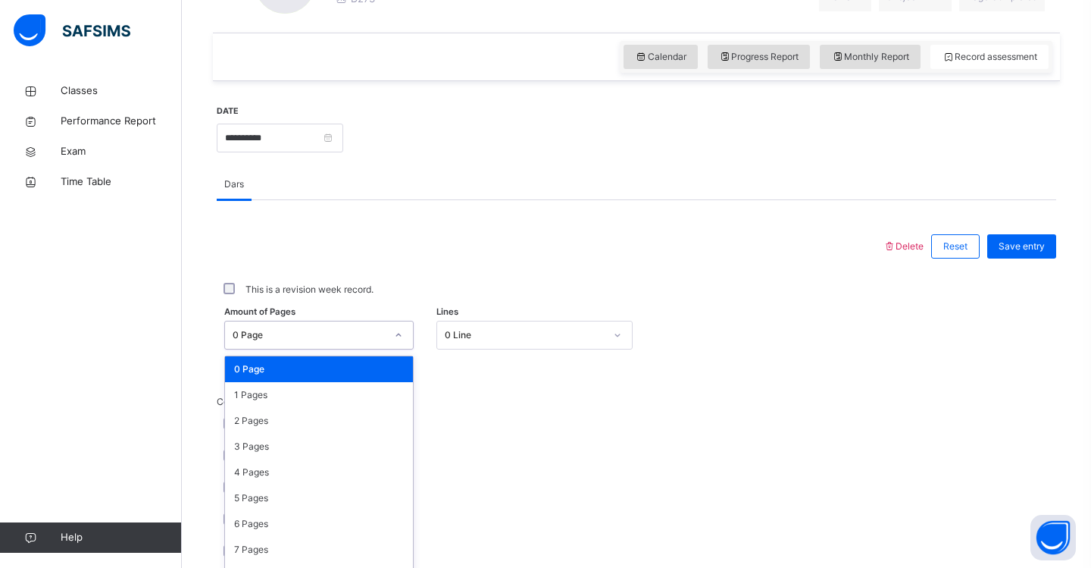
click at [399, 349] on div "option 0 Page focused, 1 of 31. 31 results available. Use Up and Down to choose…" at bounding box center [318, 335] width 189 height 29
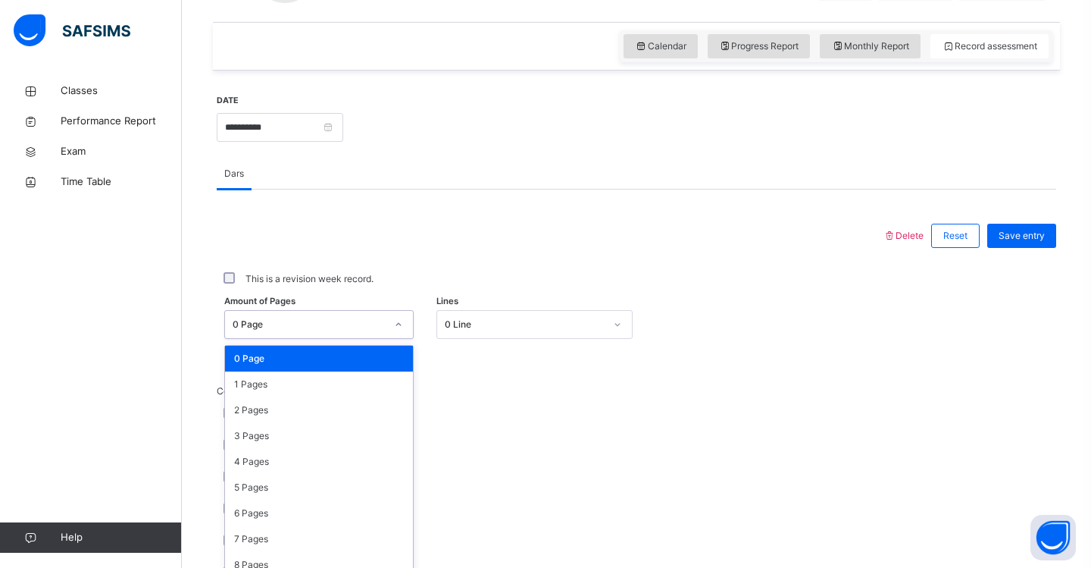
scroll to position [516, 0]
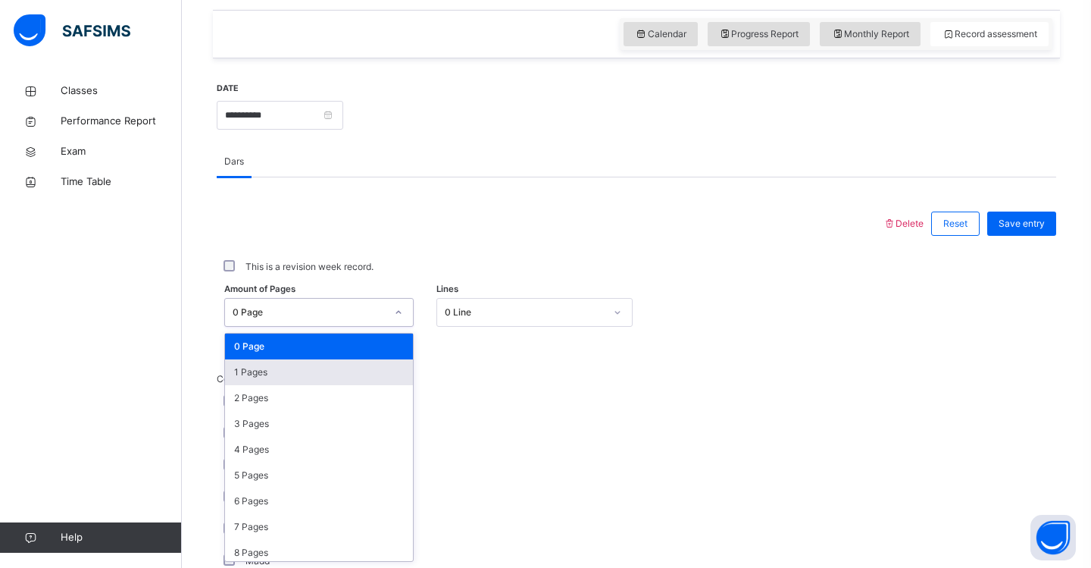
click at [351, 377] on div "1 Pages" at bounding box center [319, 372] width 188 height 26
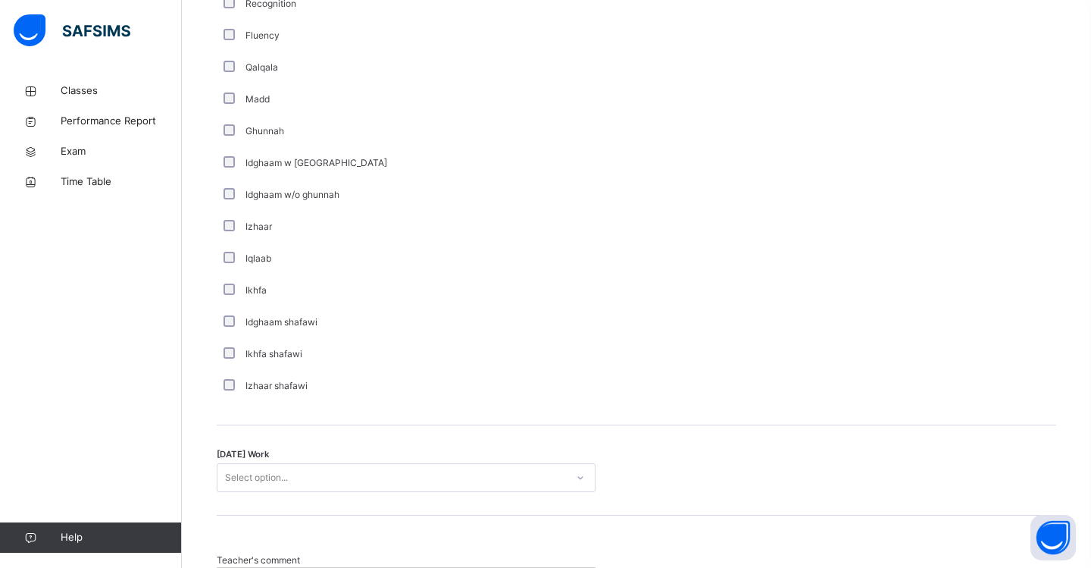
scroll to position [981, 0]
click at [252, 471] on div "Select option..." at bounding box center [256, 474] width 63 height 29
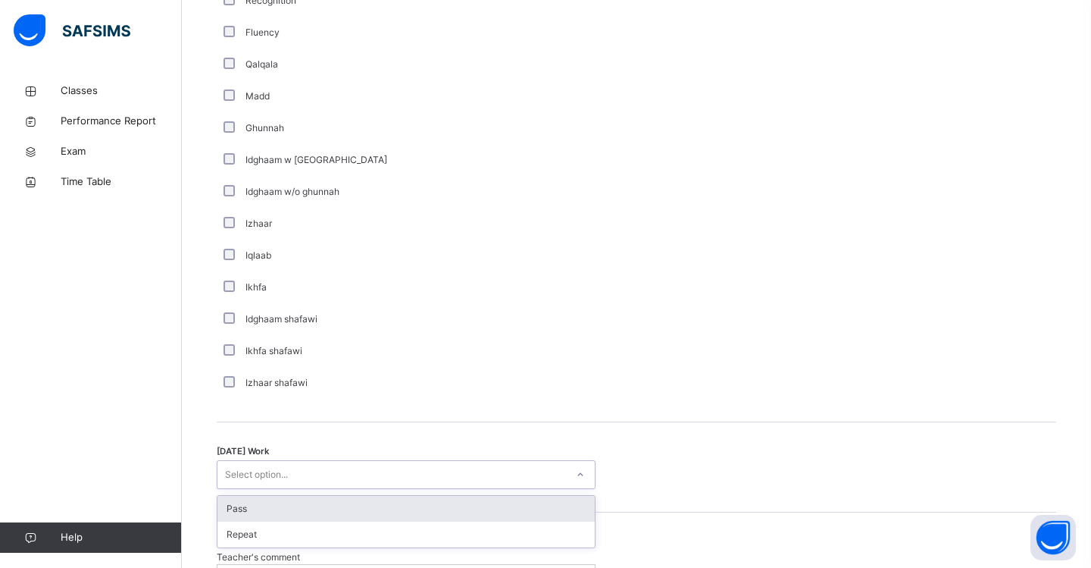
click at [258, 508] on div "Pass" at bounding box center [405, 509] width 377 height 26
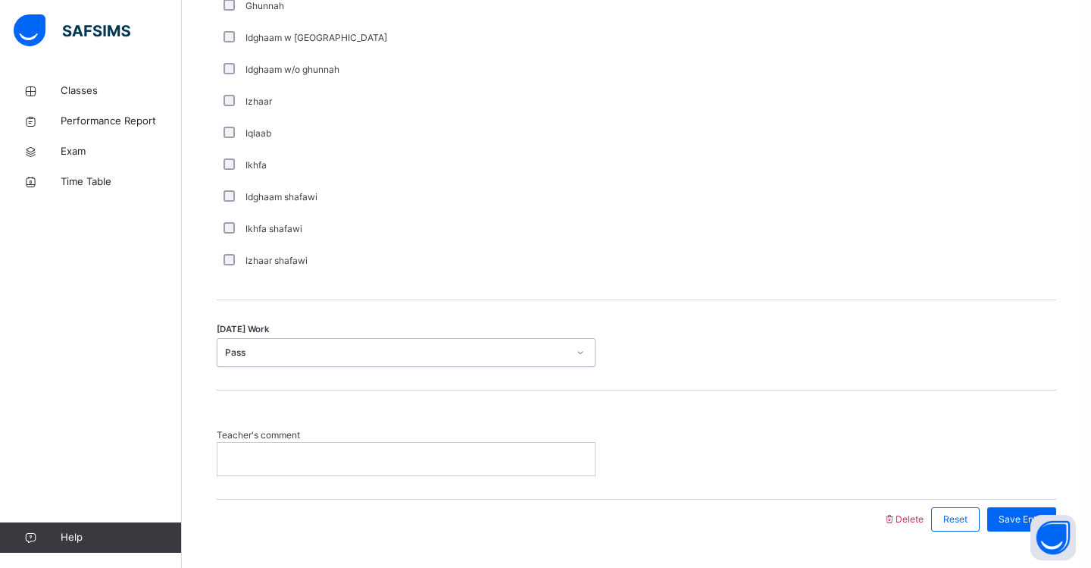
scroll to position [1108, 0]
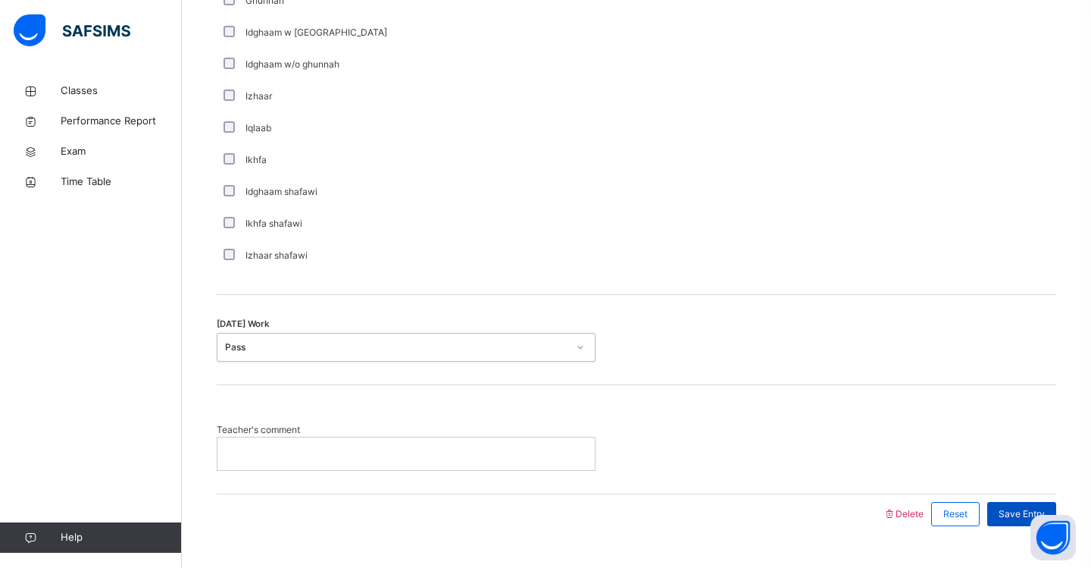
click at [1006, 508] on span "Save Entry" at bounding box center [1022, 514] width 46 height 14
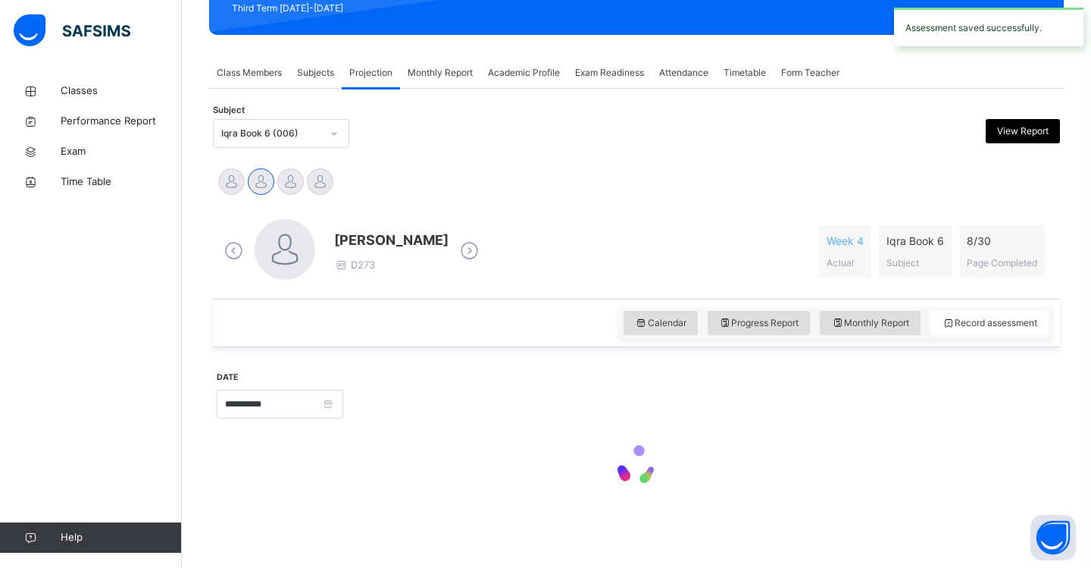
scroll to position [227, 0]
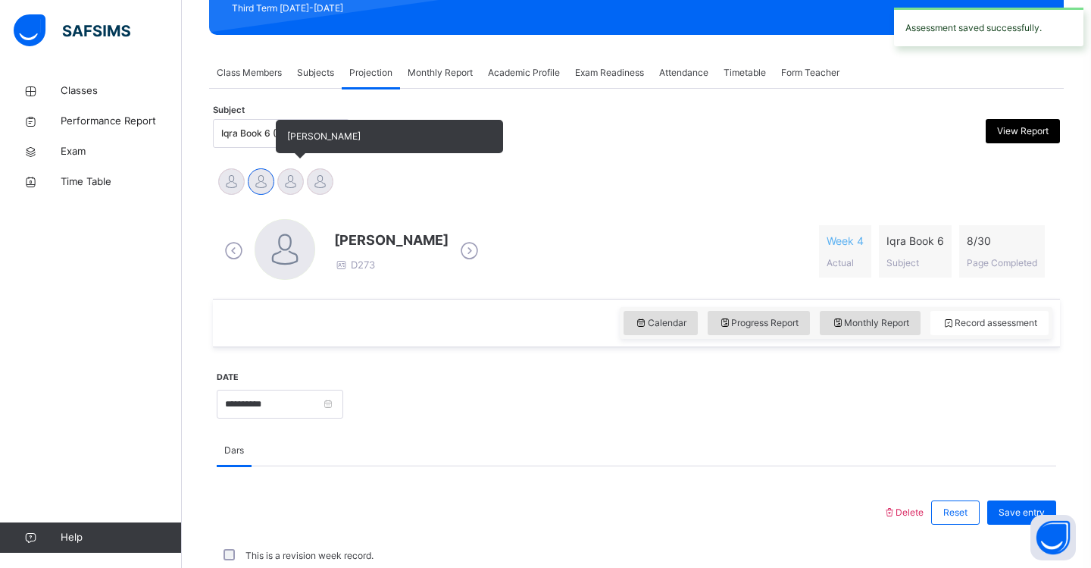
click at [283, 186] on div at bounding box center [290, 181] width 27 height 27
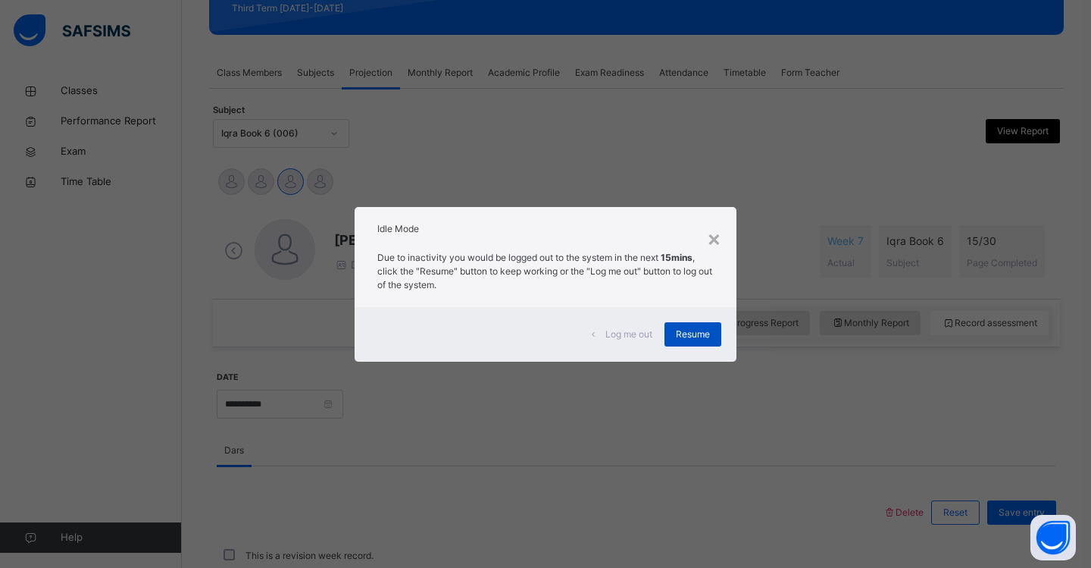
click at [707, 333] on span "Resume" at bounding box center [693, 334] width 34 height 14
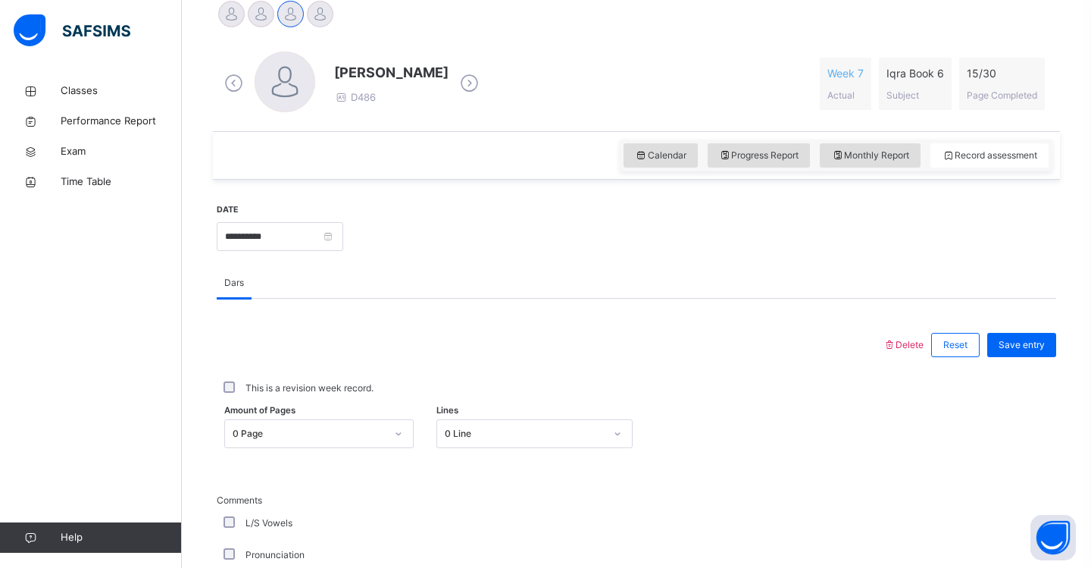
scroll to position [401, 0]
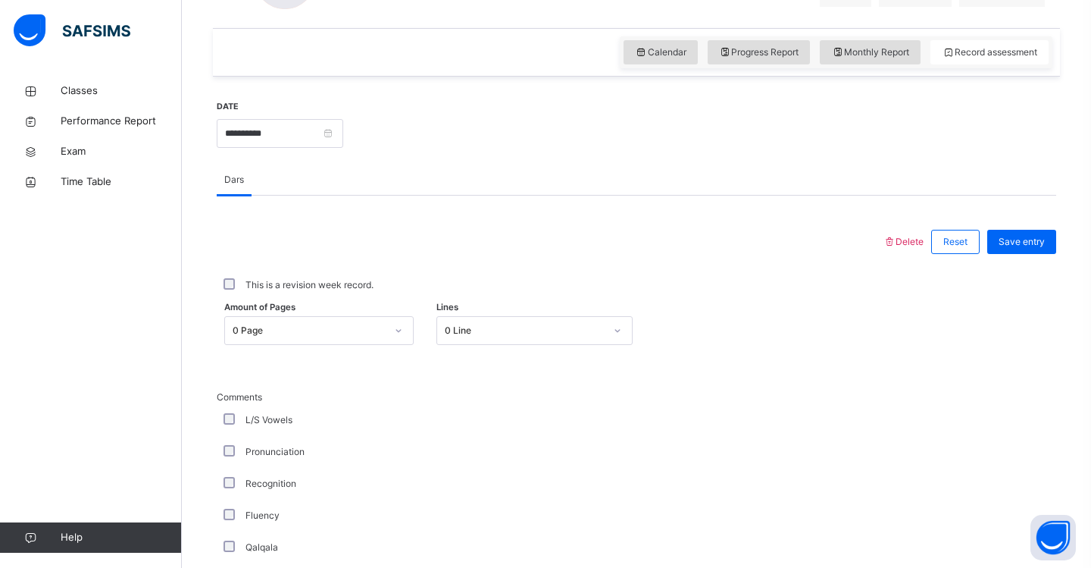
click at [398, 345] on div "0 Page" at bounding box center [318, 330] width 189 height 29
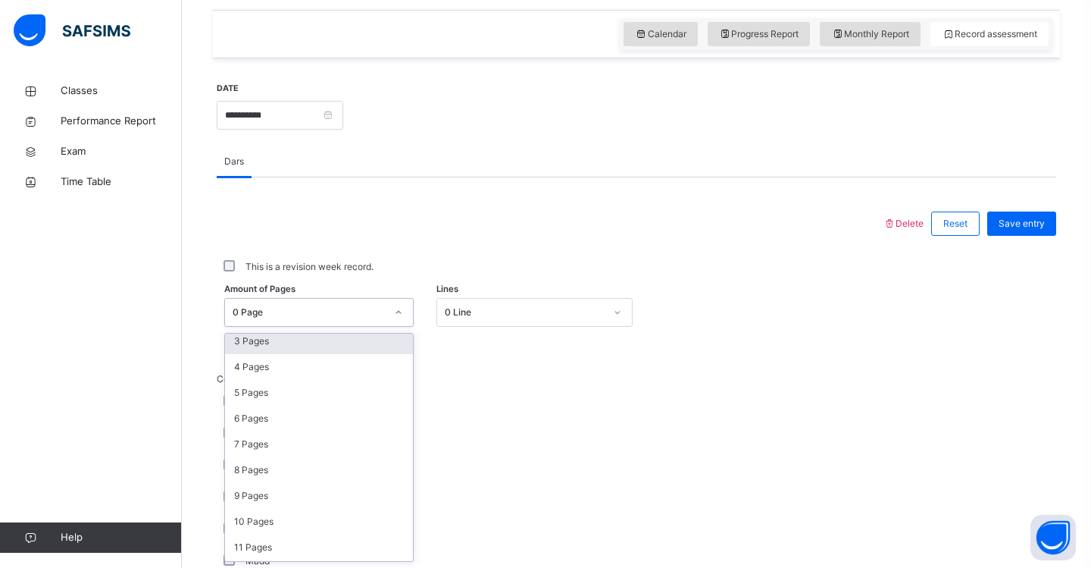
scroll to position [92, 0]
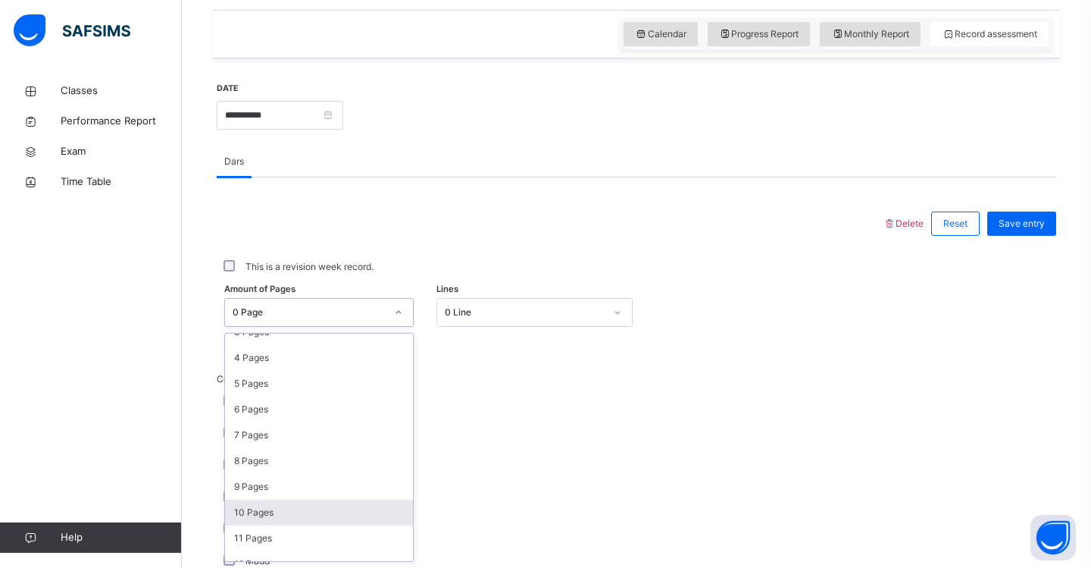
click at [340, 510] on div "10 Pages" at bounding box center [319, 512] width 188 height 26
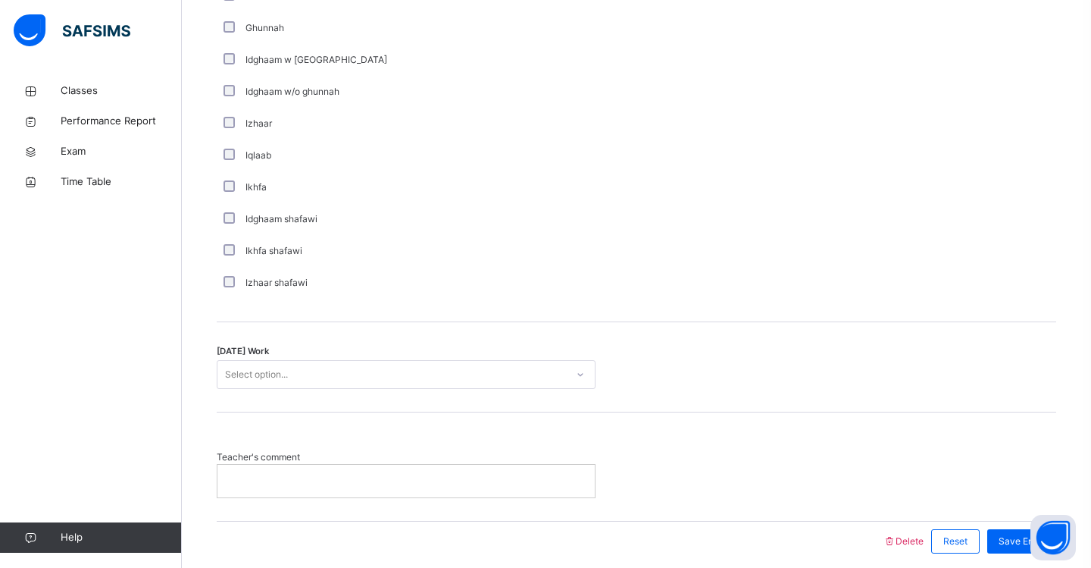
scroll to position [1077, 0]
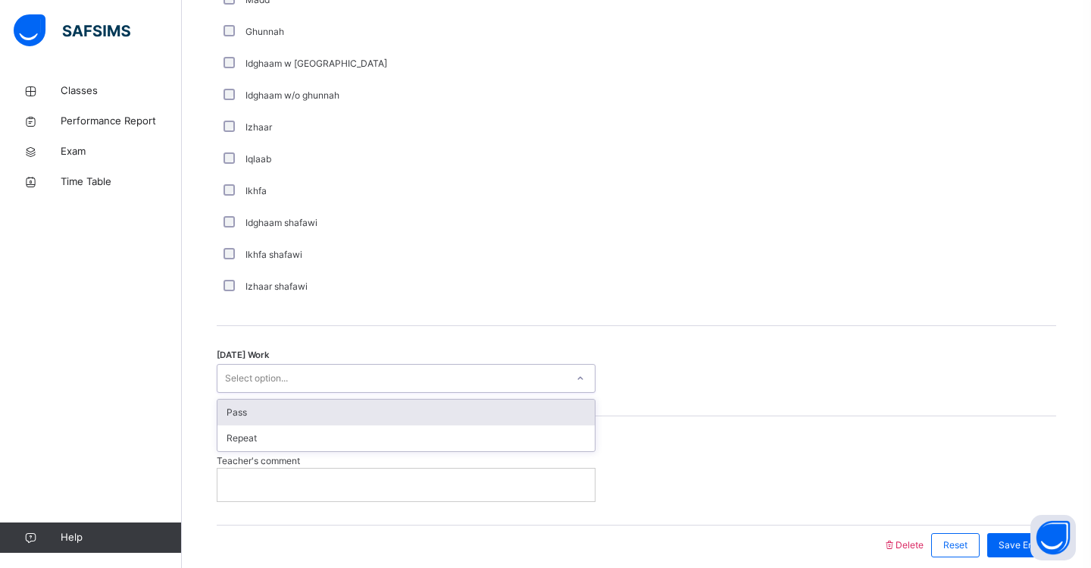
click at [316, 375] on div "Select option..." at bounding box center [391, 378] width 349 height 23
click at [310, 416] on div "Pass" at bounding box center [405, 412] width 377 height 26
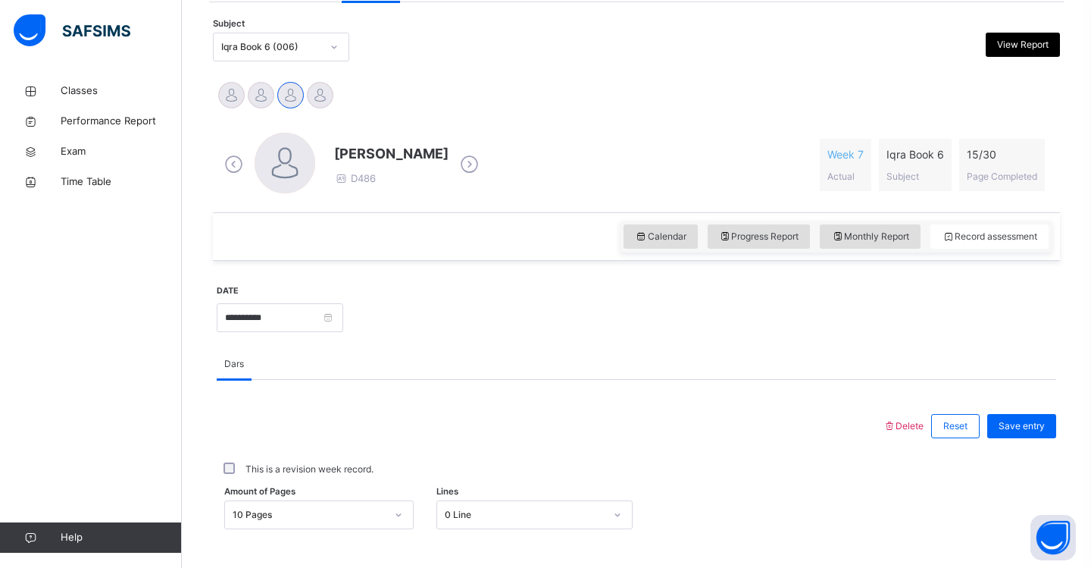
scroll to position [314, 0]
click at [1022, 418] on span "Save entry" at bounding box center [1022, 425] width 46 height 14
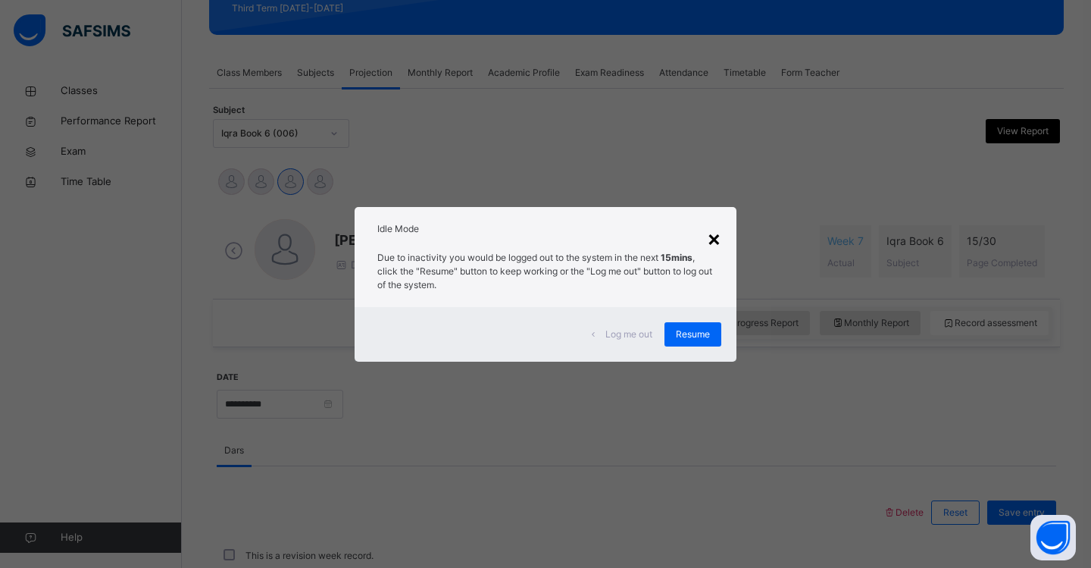
click at [715, 234] on div "×" at bounding box center [714, 238] width 14 height 32
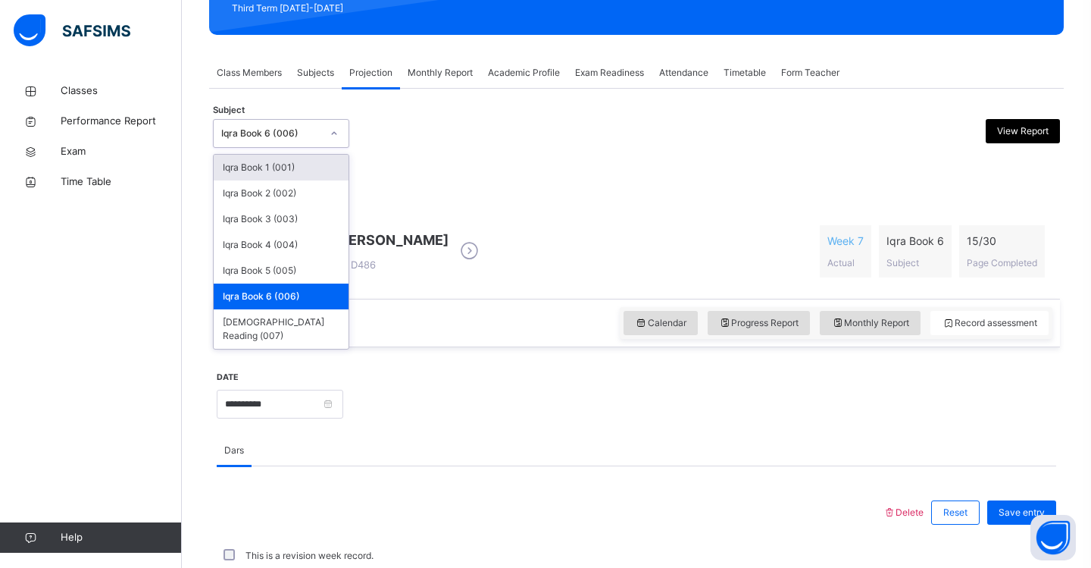
click at [337, 136] on icon at bounding box center [334, 133] width 9 height 15
click at [291, 221] on div "Iqra Book 3 (003)" at bounding box center [281, 219] width 135 height 26
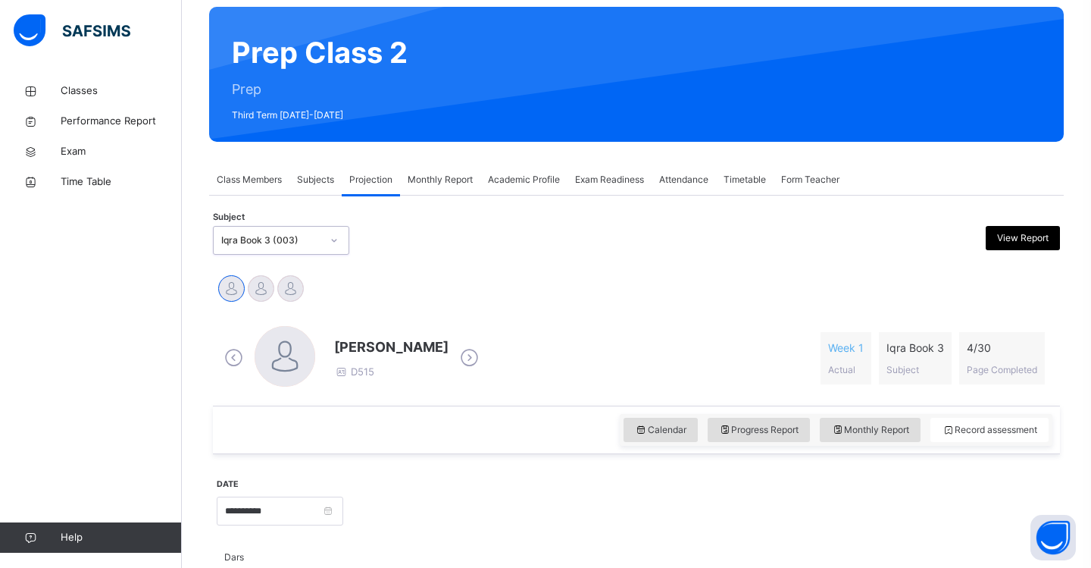
scroll to position [125, 0]
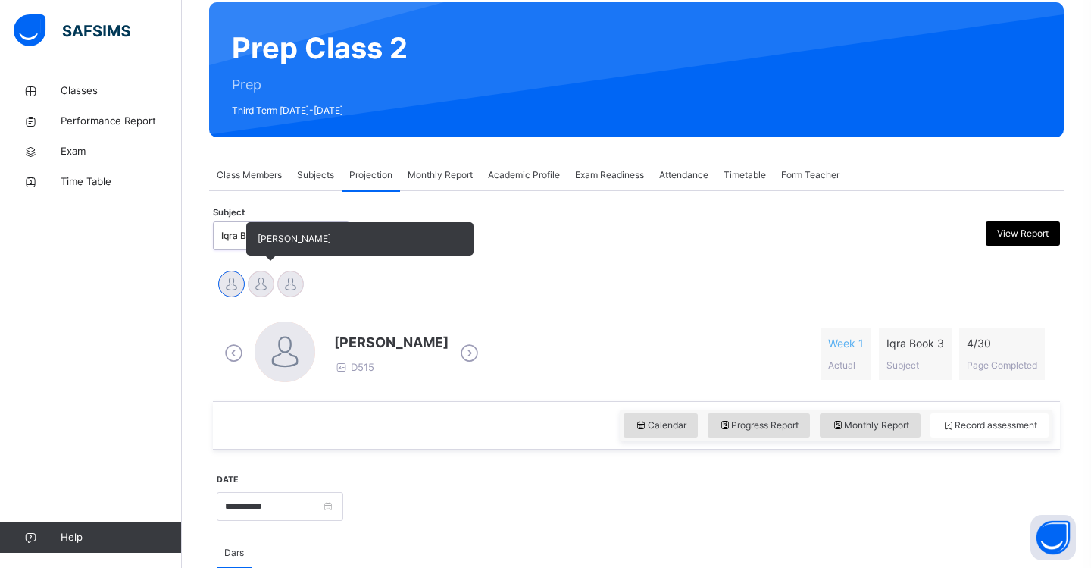
click at [257, 281] on div at bounding box center [261, 284] width 27 height 27
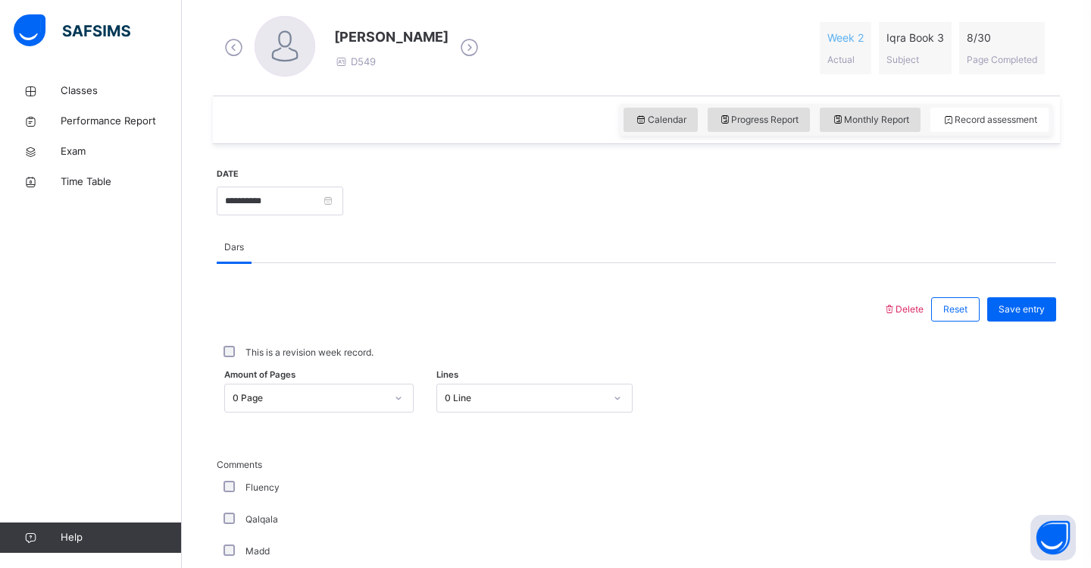
scroll to position [433, 0]
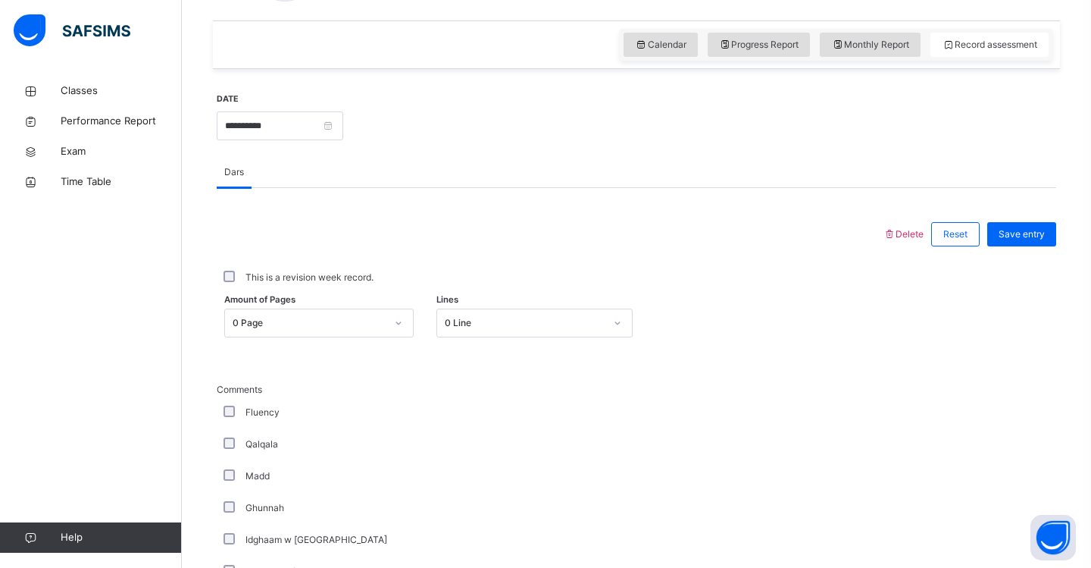
click at [398, 337] on div "0 Page" at bounding box center [318, 322] width 189 height 29
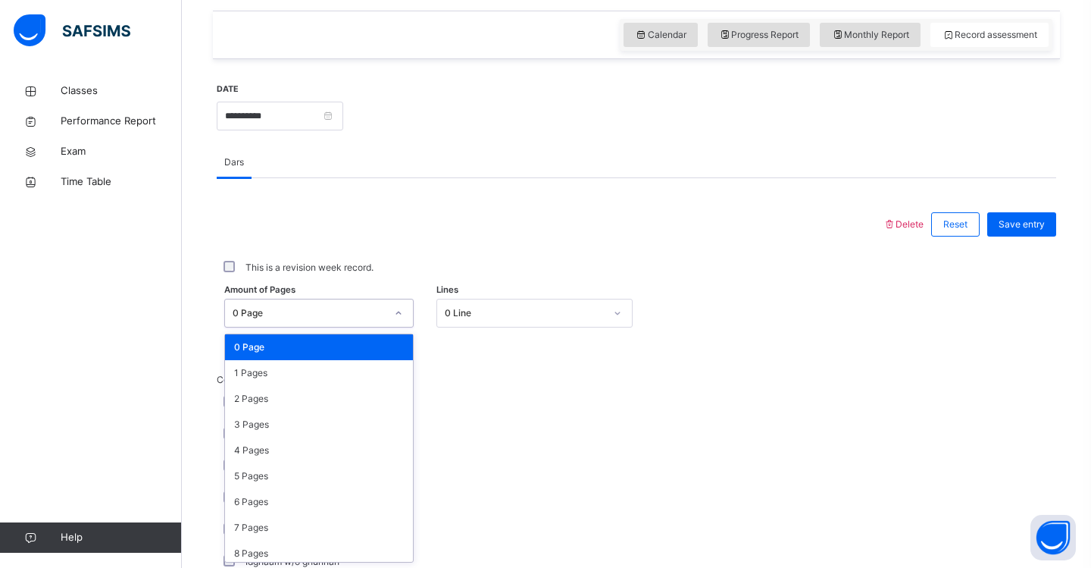
scroll to position [516, 0]
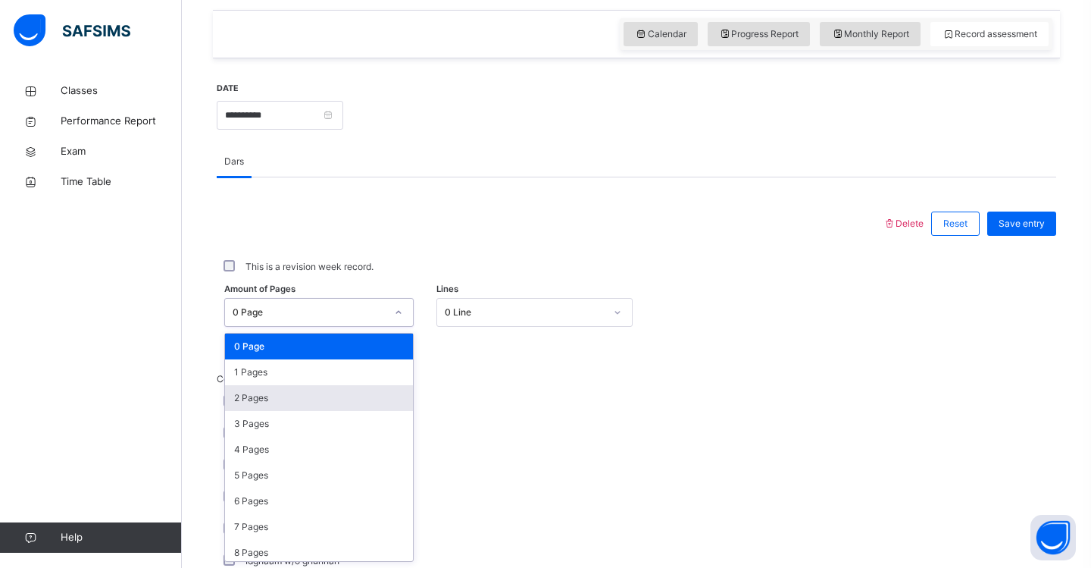
click at [398, 397] on div "2 Pages" at bounding box center [319, 398] width 188 height 26
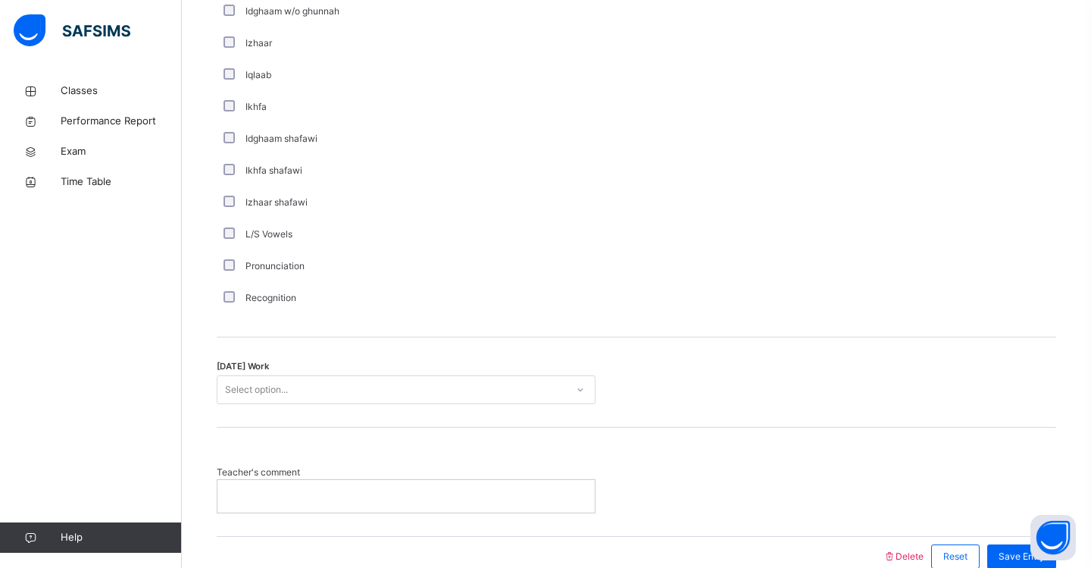
scroll to position [1069, 0]
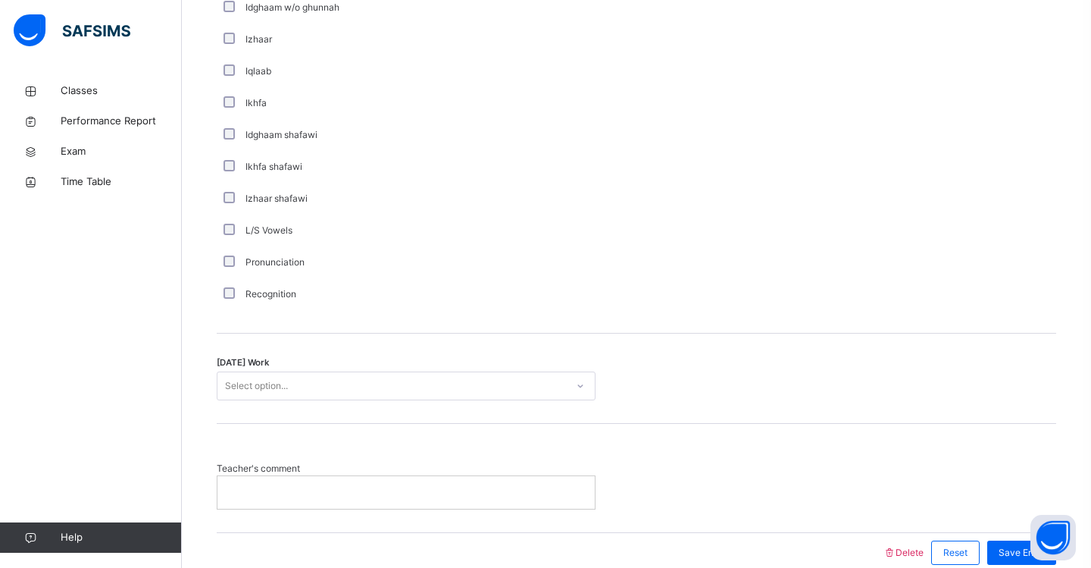
click at [261, 386] on div "Select option..." at bounding box center [256, 385] width 63 height 29
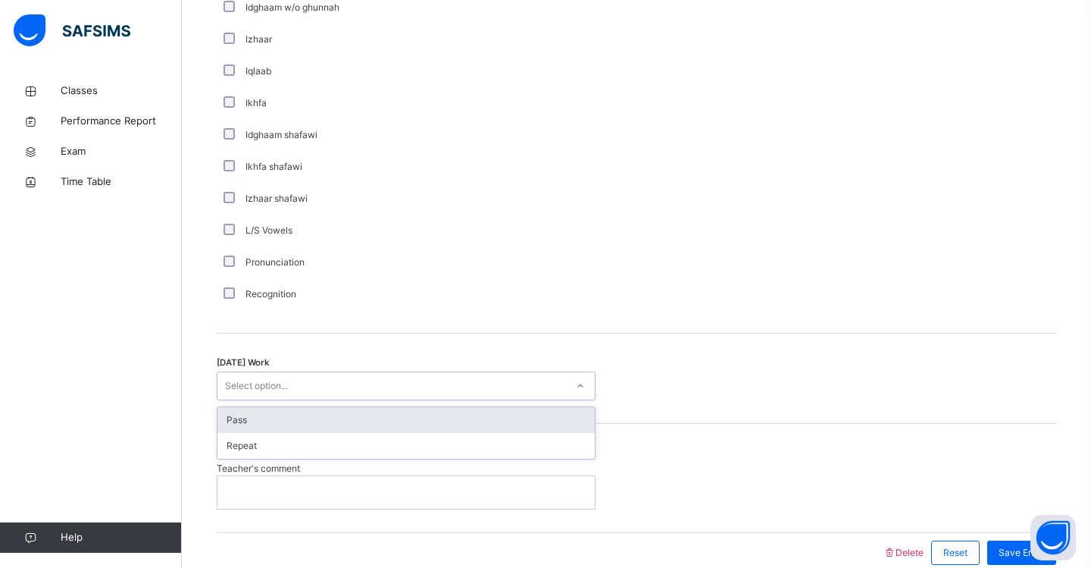
click at [262, 421] on div "Pass" at bounding box center [405, 420] width 377 height 26
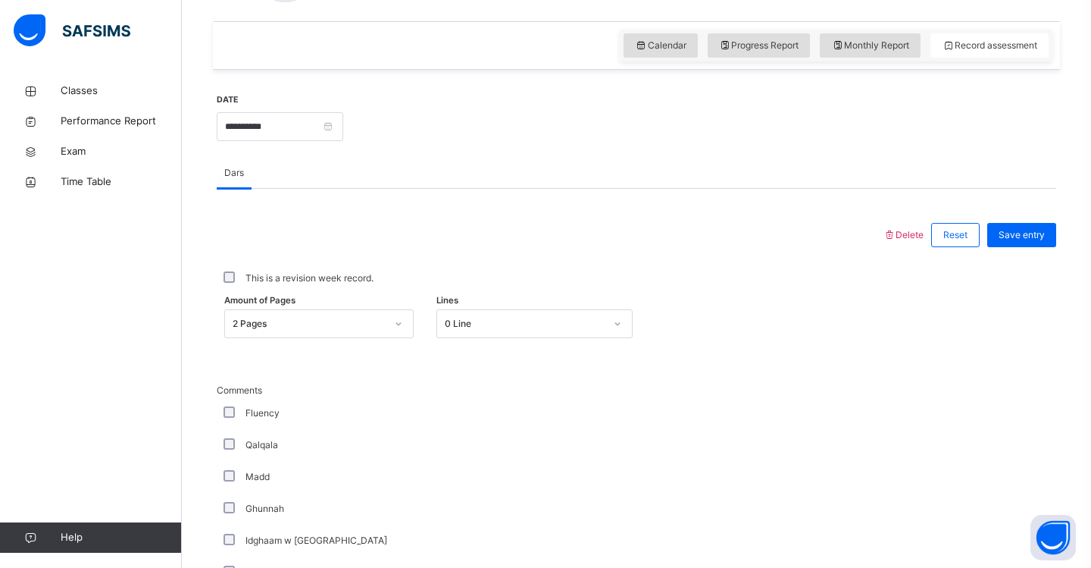
scroll to position [501, 0]
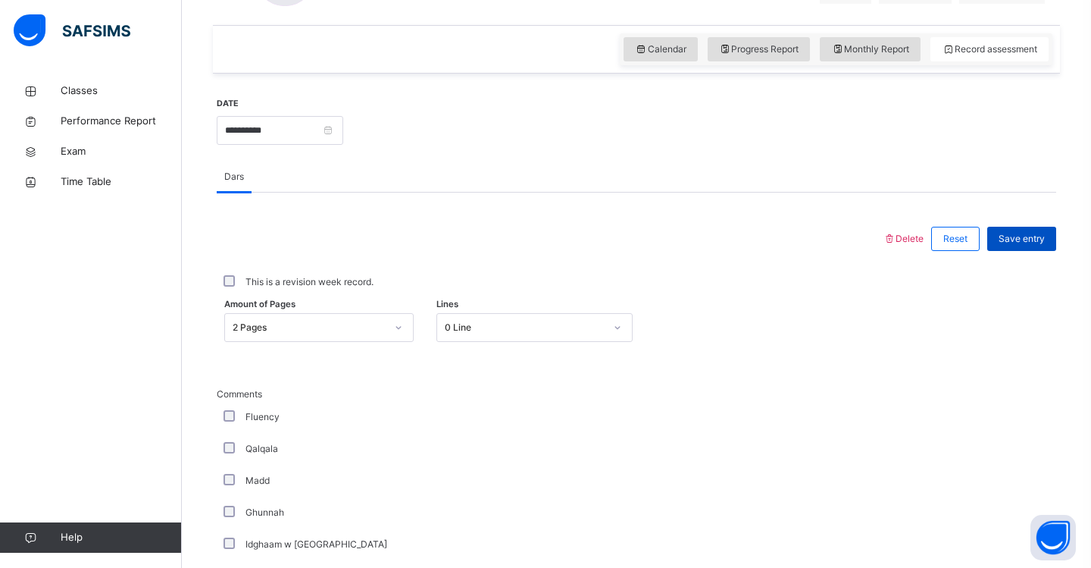
click at [1016, 236] on span "Save entry" at bounding box center [1022, 239] width 46 height 14
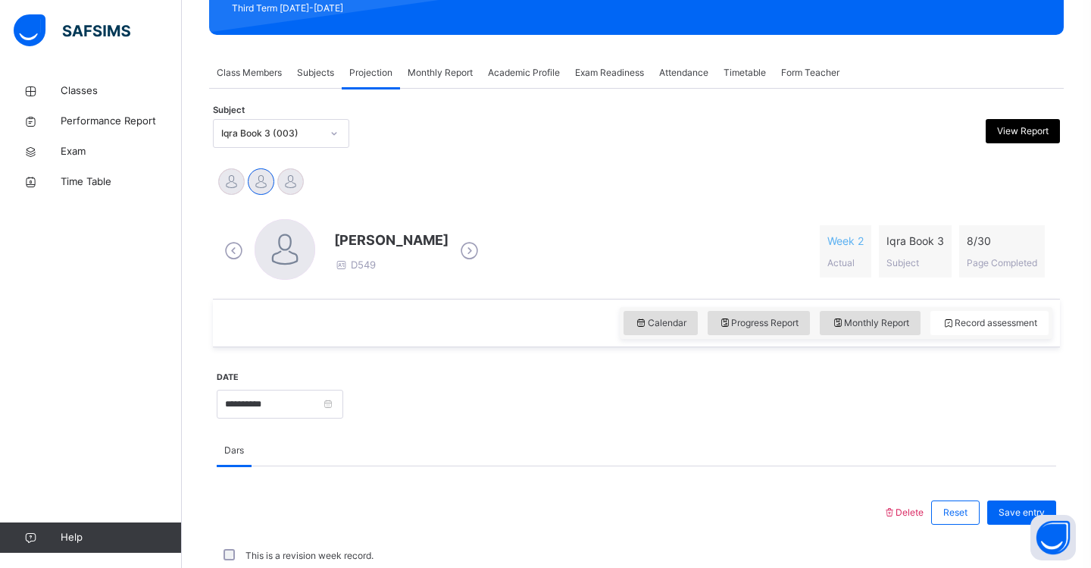
click at [336, 137] on icon at bounding box center [334, 133] width 9 height 15
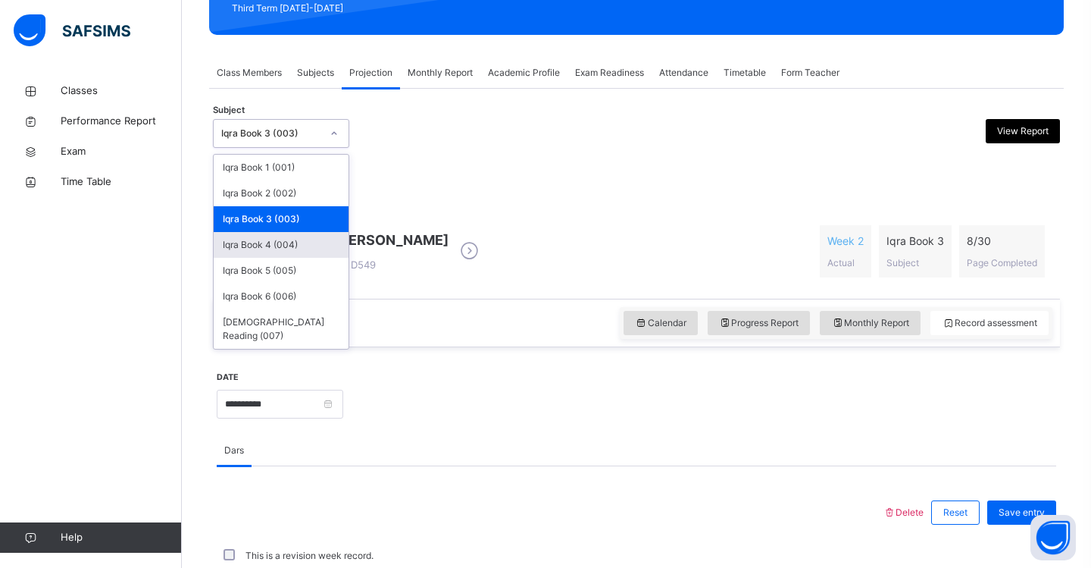
click at [318, 242] on div "Iqra Book 4 (004)" at bounding box center [281, 245] width 135 height 26
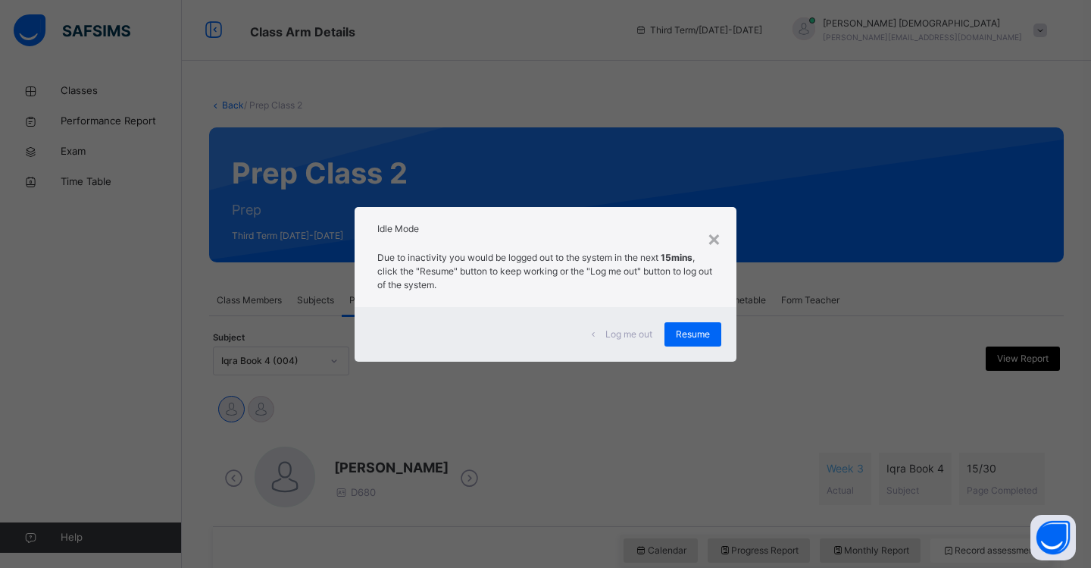
click at [724, 249] on div "Due to inactivity you would be logged out to the system in the next 15mins , cl…" at bounding box center [546, 275] width 382 height 64
click at [712, 236] on div "×" at bounding box center [714, 238] width 14 height 32
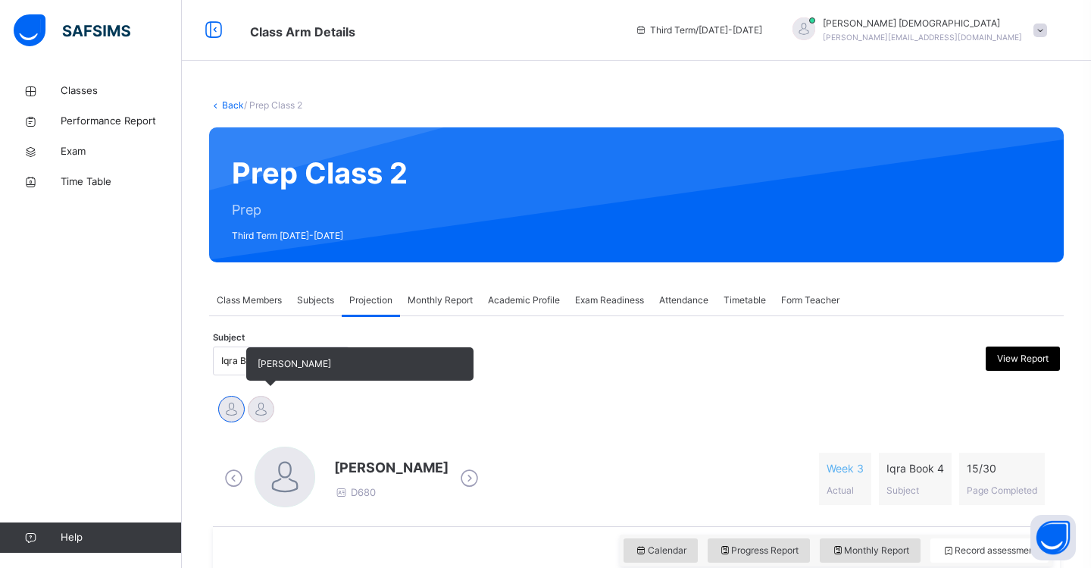
click at [264, 415] on div at bounding box center [261, 409] width 27 height 27
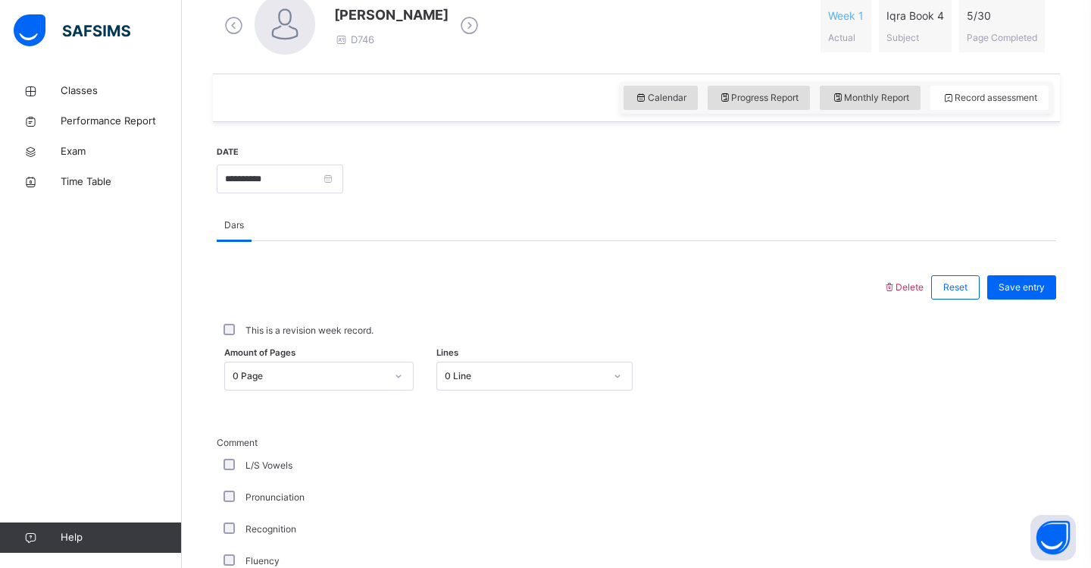
scroll to position [455, 0]
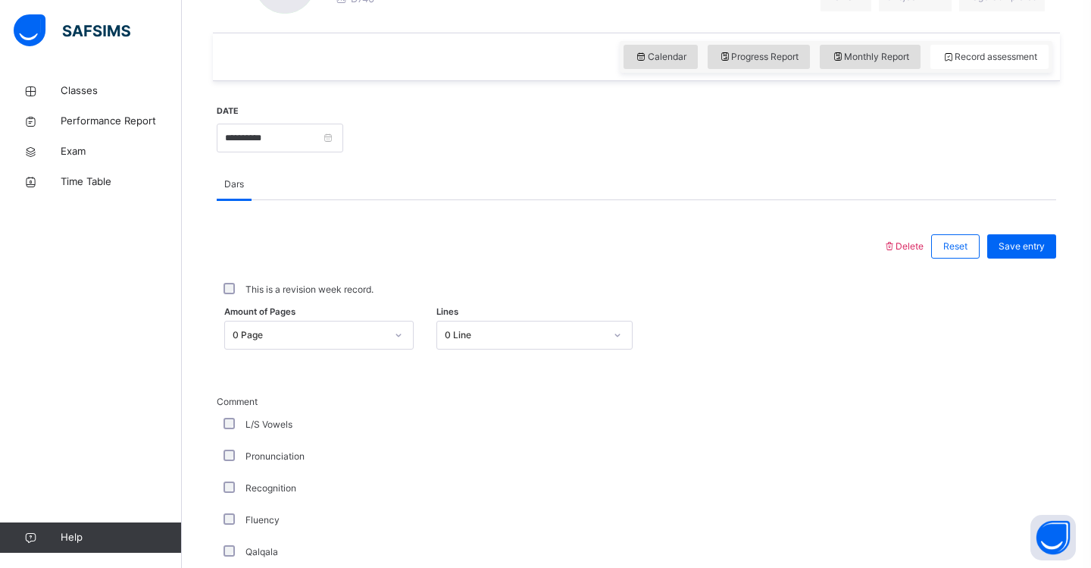
click at [402, 349] on div "0 Page" at bounding box center [318, 335] width 189 height 29
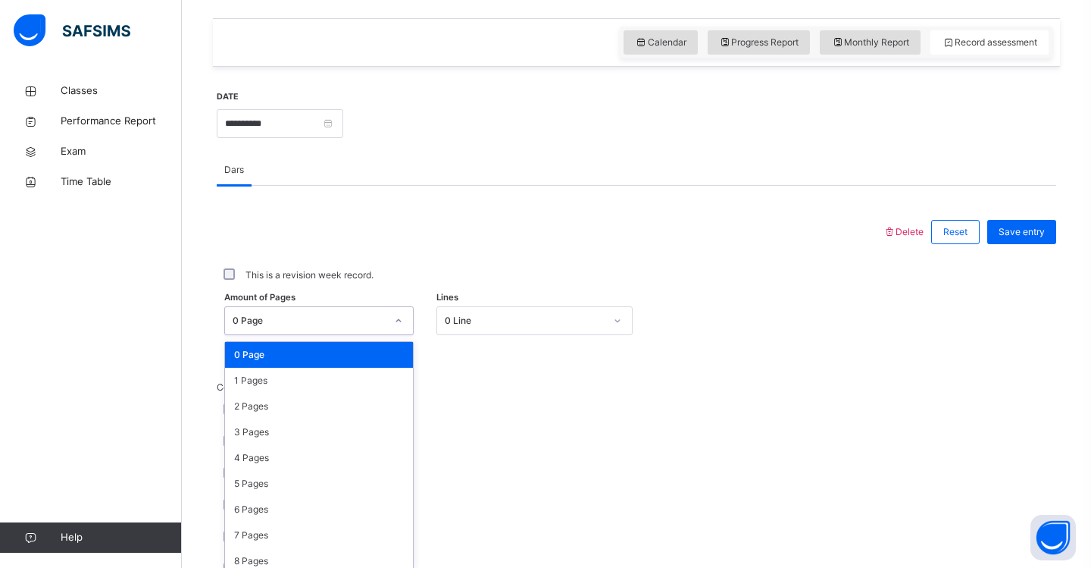
scroll to position [516, 0]
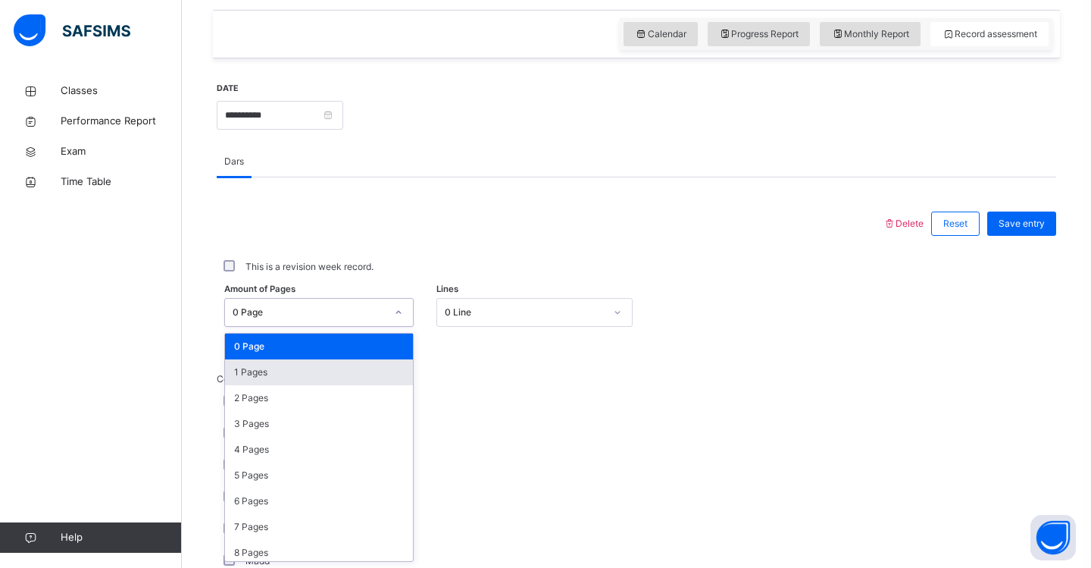
click at [368, 374] on div "1 Pages" at bounding box center [319, 372] width 188 height 26
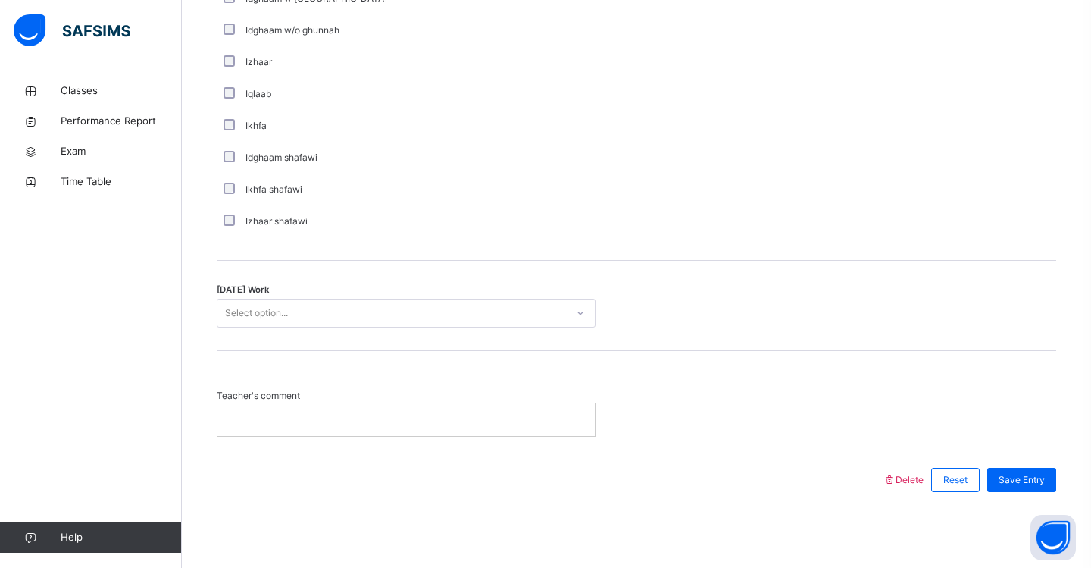
scroll to position [1141, 0]
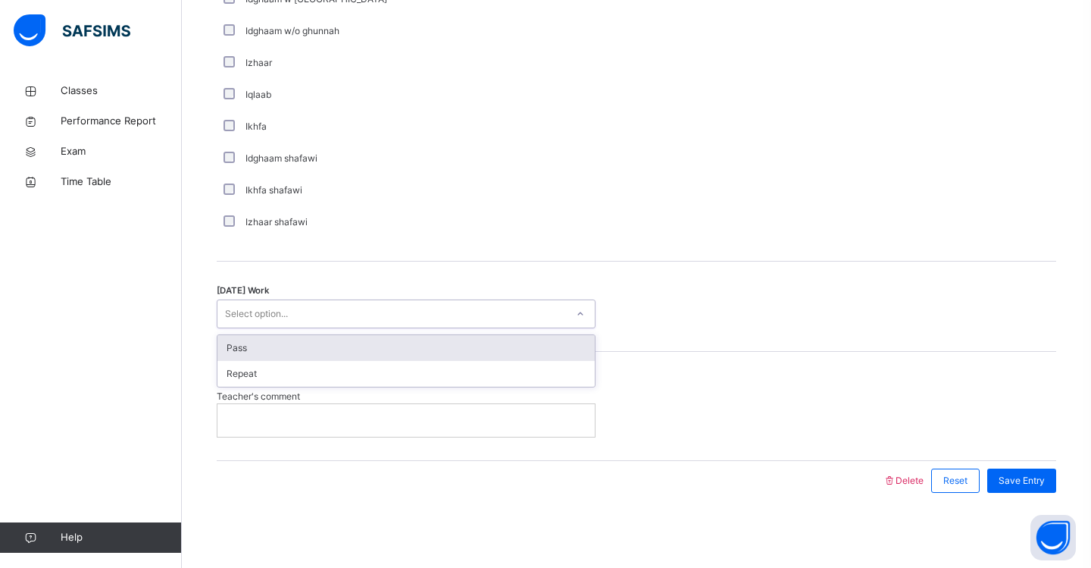
click at [428, 320] on div "Select option..." at bounding box center [391, 313] width 349 height 23
click at [407, 349] on div "Pass" at bounding box center [405, 348] width 377 height 26
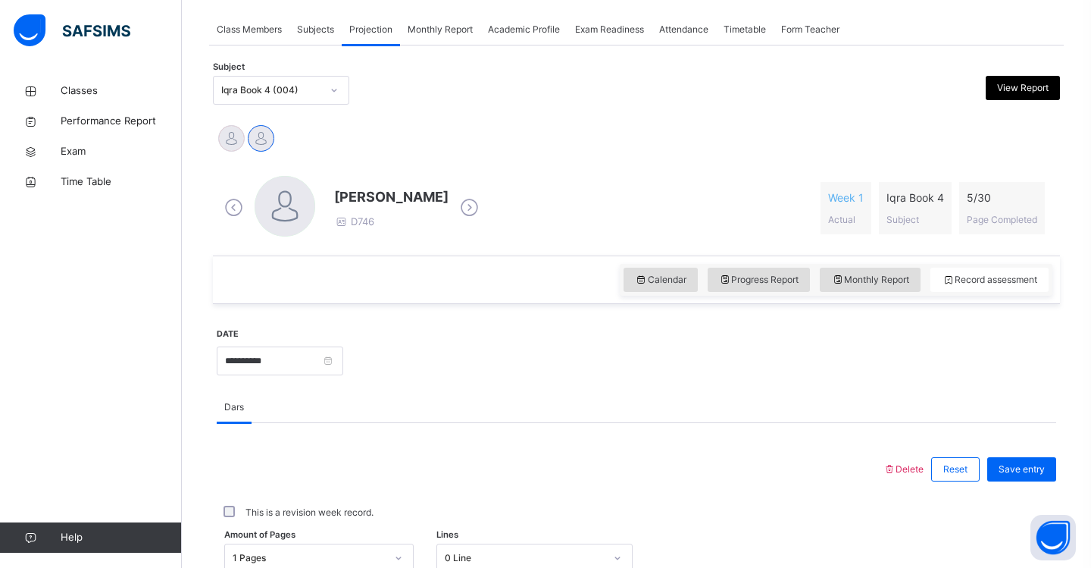
scroll to position [268, 0]
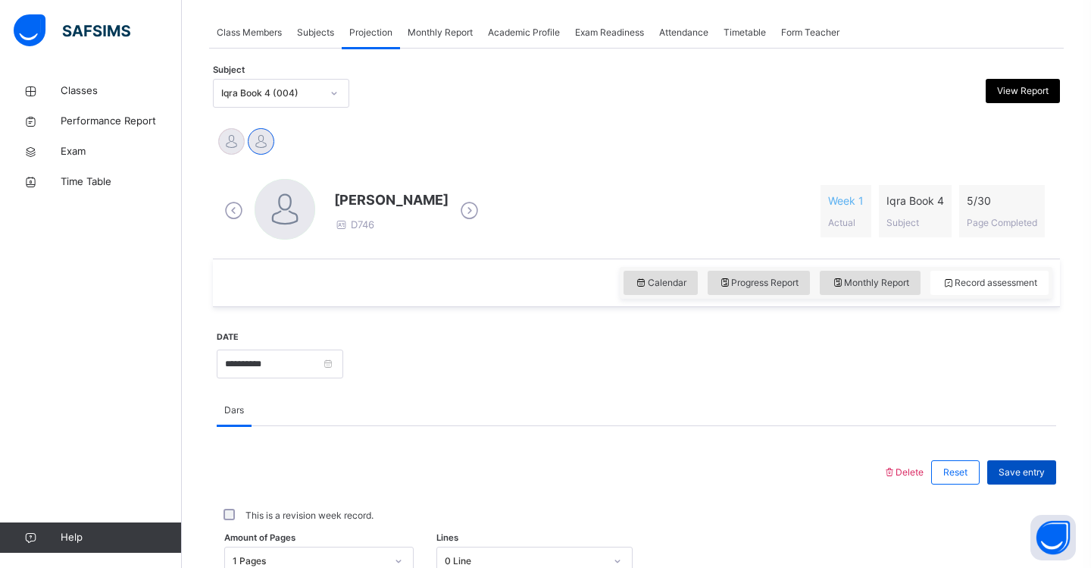
click at [1028, 474] on span "Save entry" at bounding box center [1022, 472] width 46 height 14
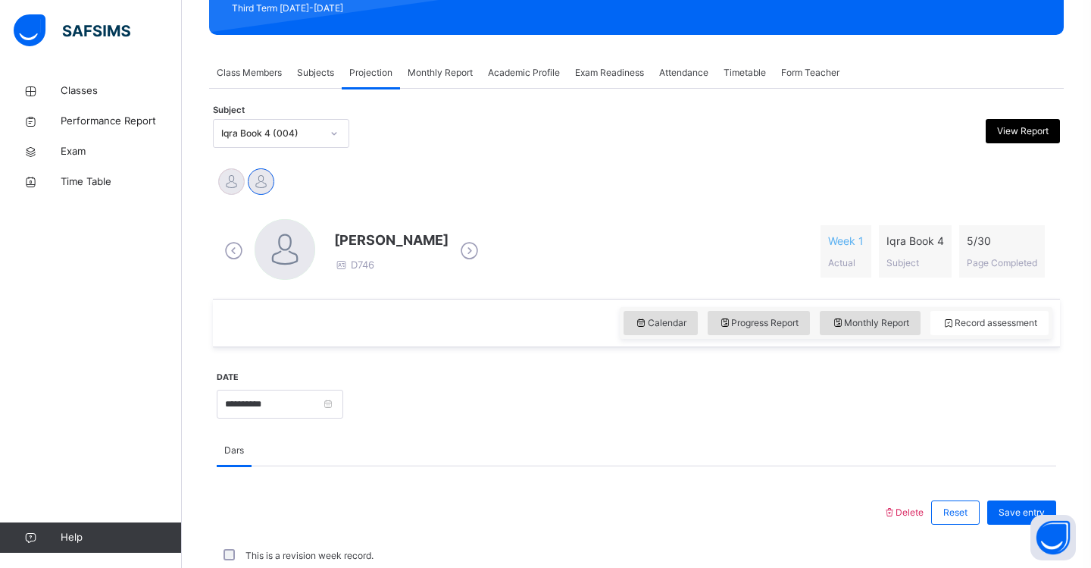
click at [336, 136] on icon at bounding box center [334, 133] width 9 height 15
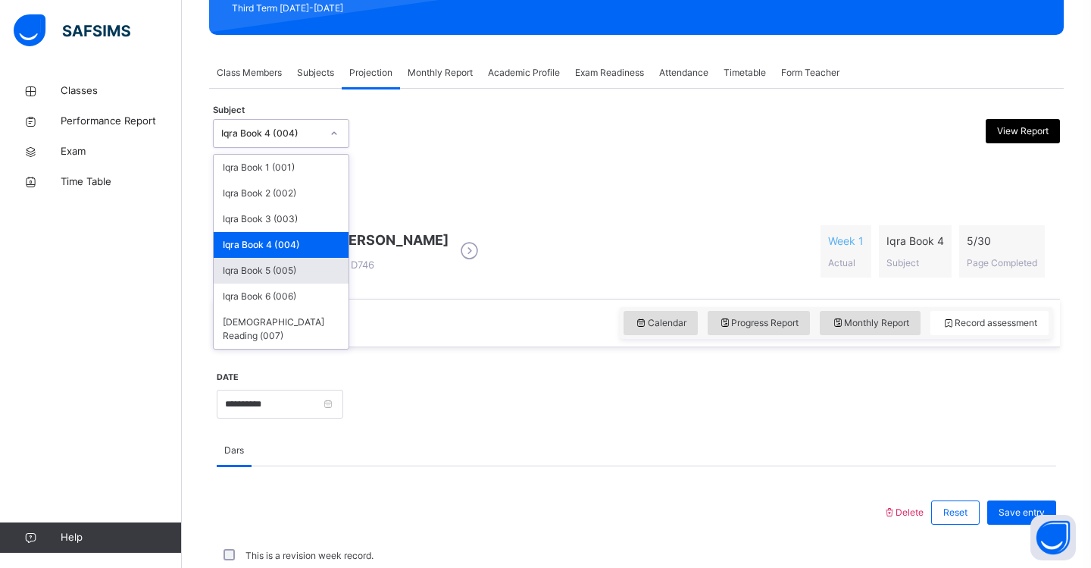
click at [295, 268] on div "Iqra Book 5 (005)" at bounding box center [281, 271] width 135 height 26
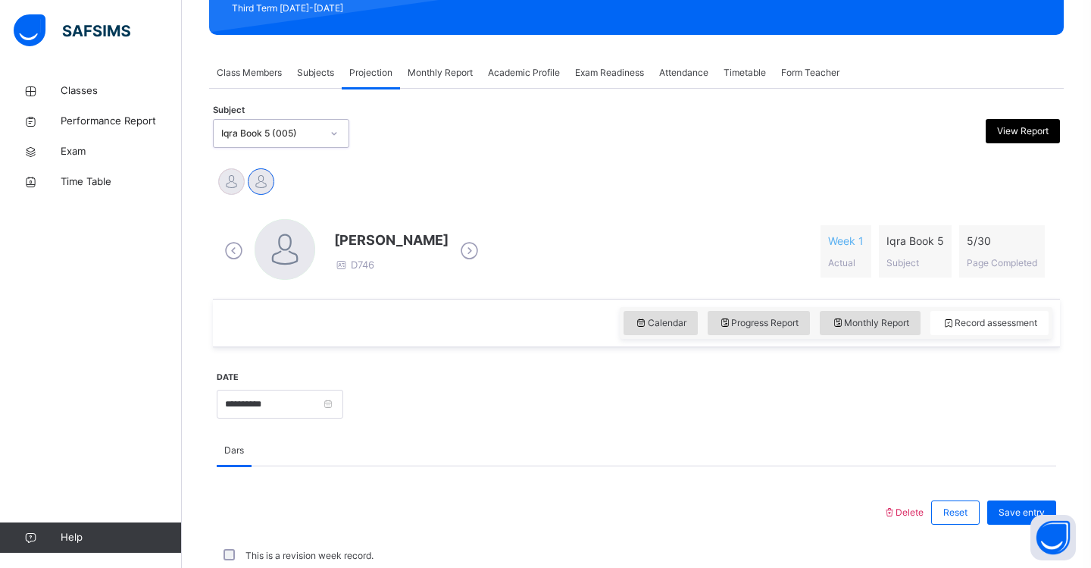
scroll to position [0, 0]
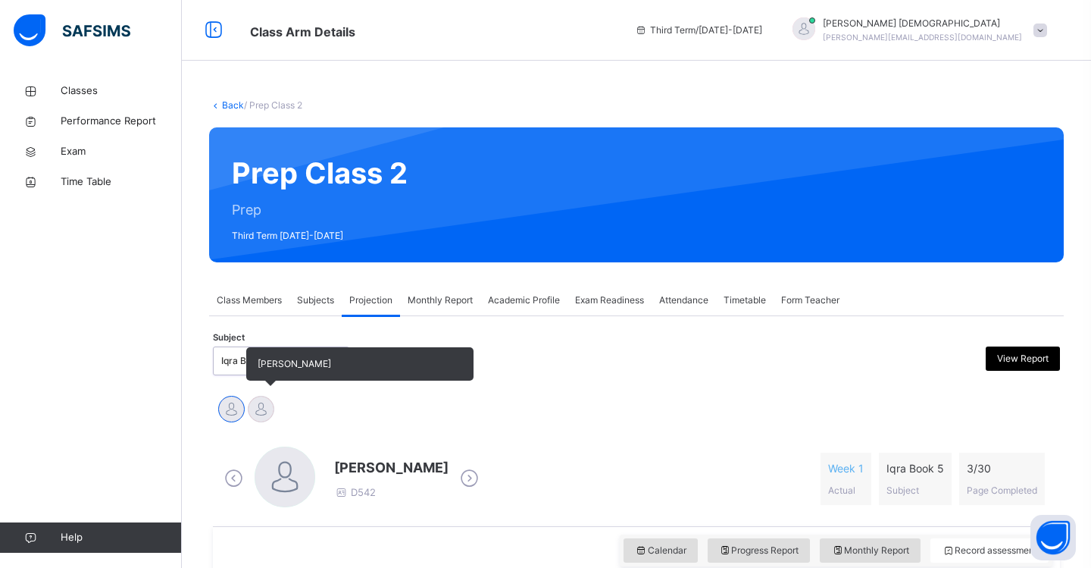
click at [260, 403] on div at bounding box center [261, 409] width 27 height 27
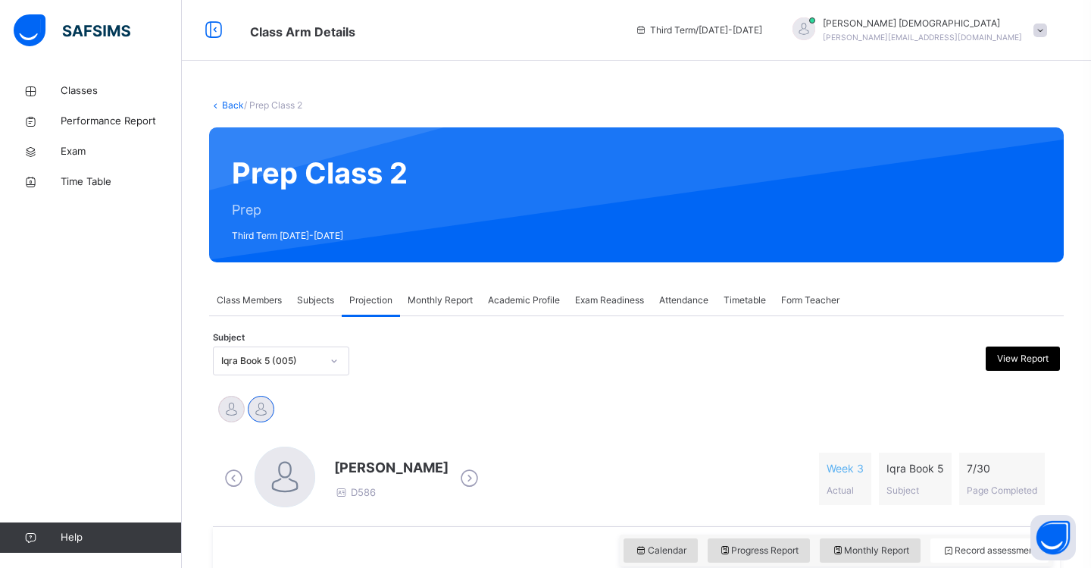
click at [336, 364] on icon at bounding box center [334, 360] width 9 height 15
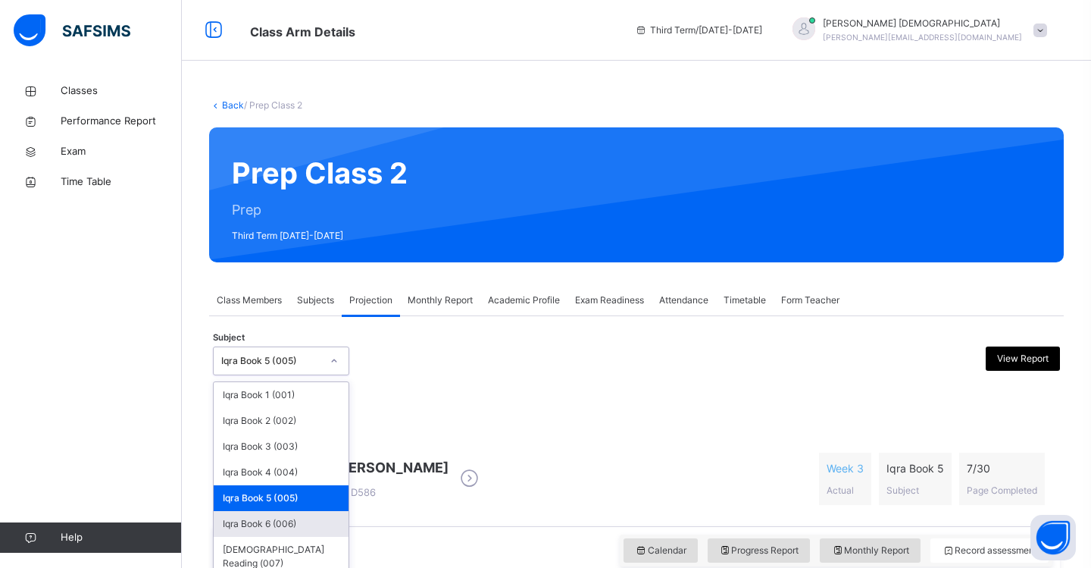
click at [302, 524] on div "Iqra Book 6 (006)" at bounding box center [281, 524] width 135 height 26
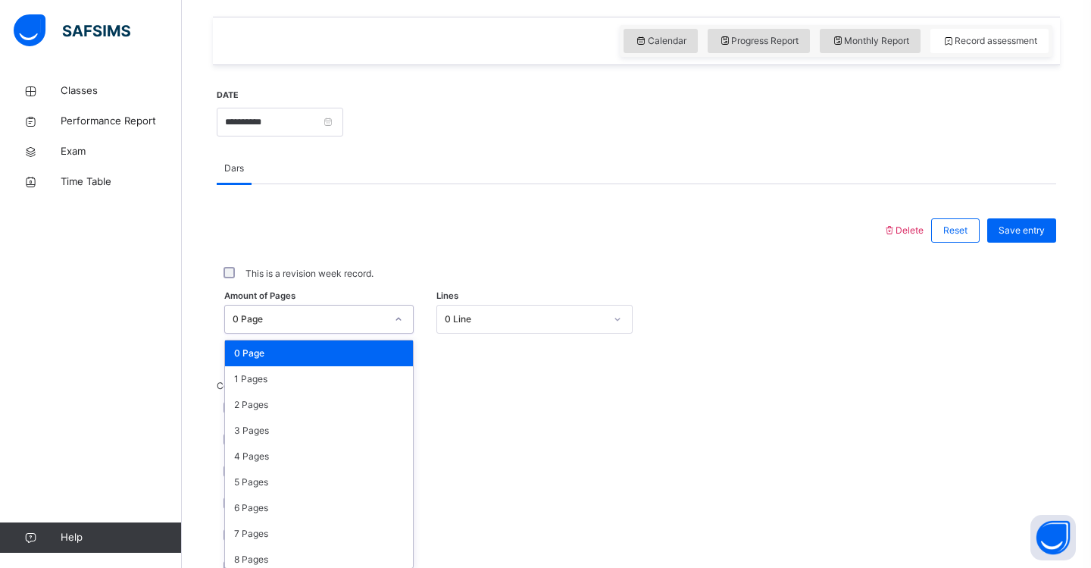
click at [401, 333] on div "option 0 Page focused, 1 of 31. 31 results available. Use Up and Down to choose…" at bounding box center [318, 319] width 189 height 29
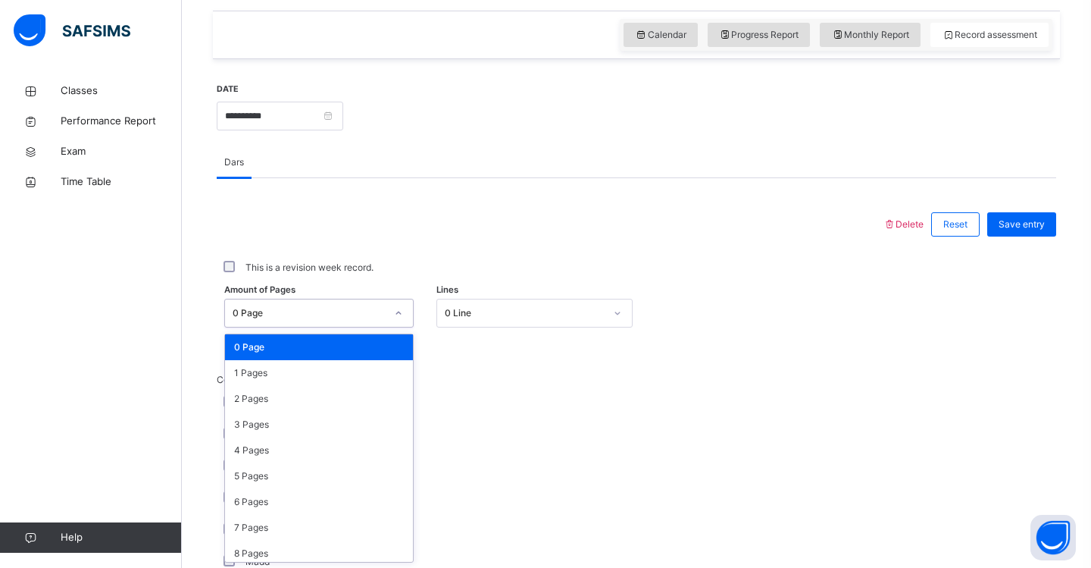
scroll to position [516, 0]
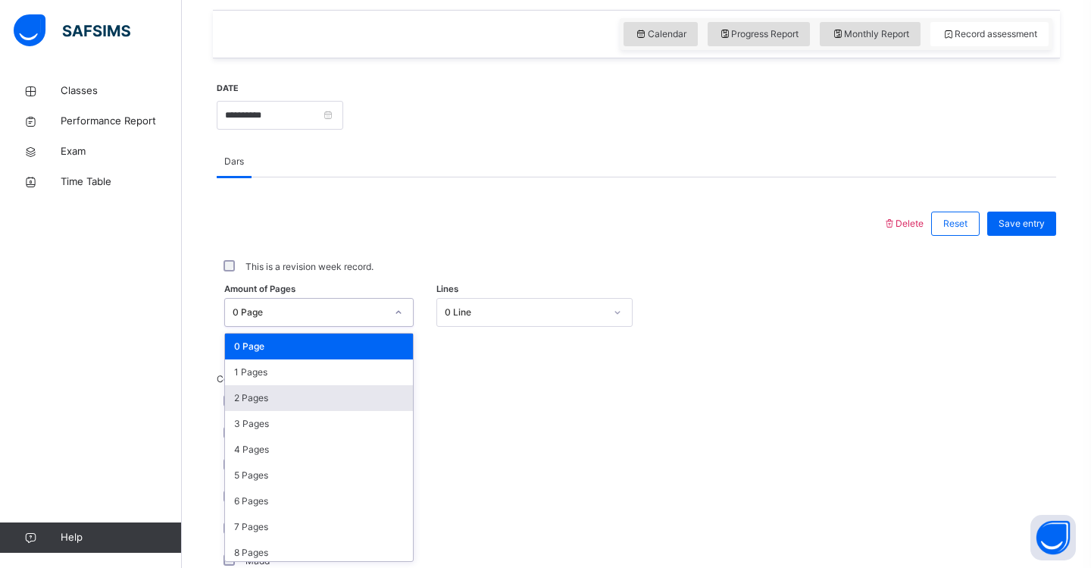
click at [391, 400] on div "2 Pages" at bounding box center [319, 398] width 188 height 26
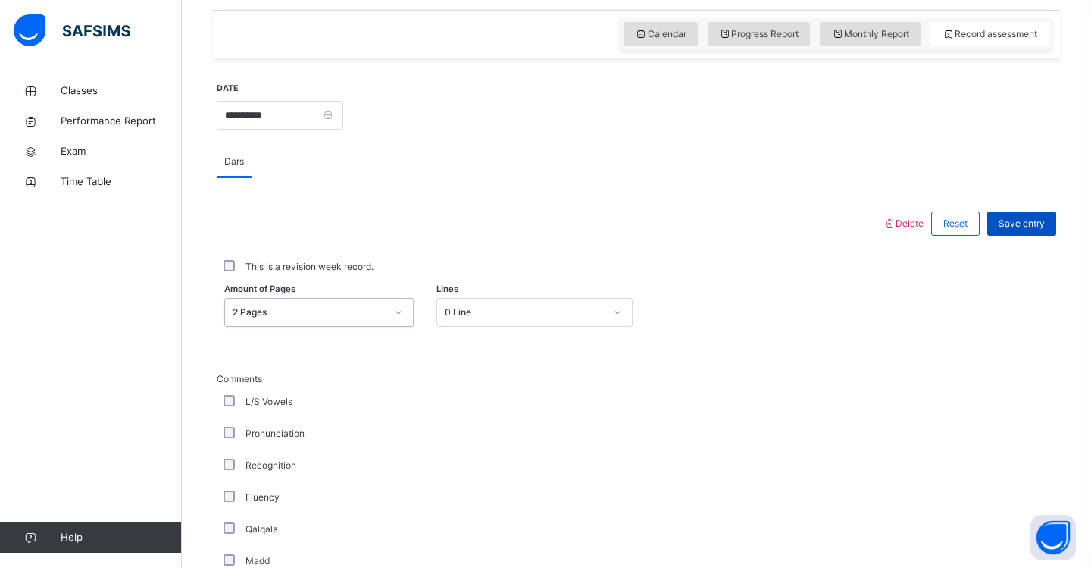
click at [1015, 223] on span "Save entry" at bounding box center [1022, 224] width 46 height 14
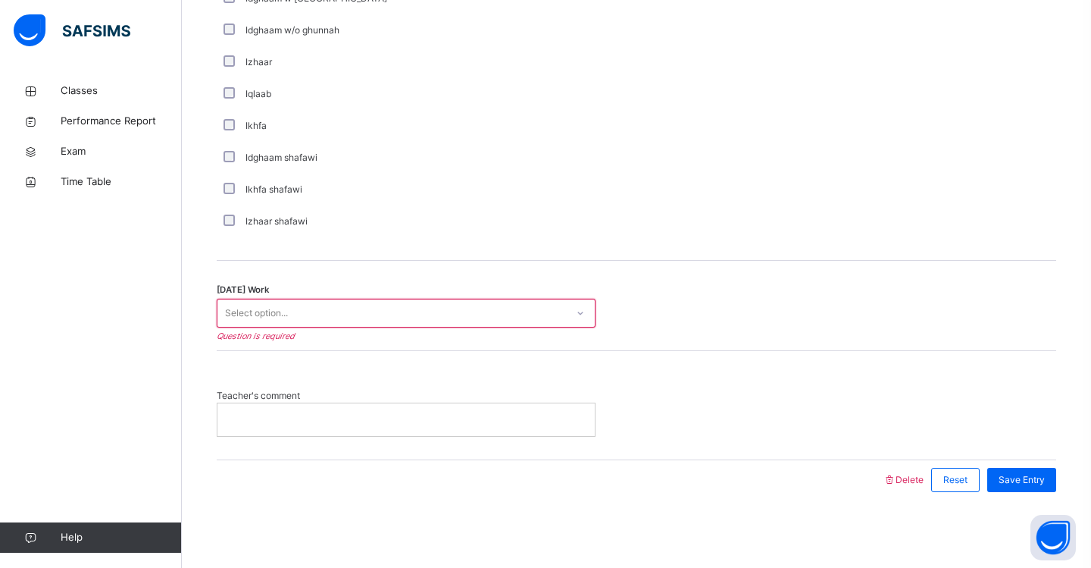
scroll to position [1141, 0]
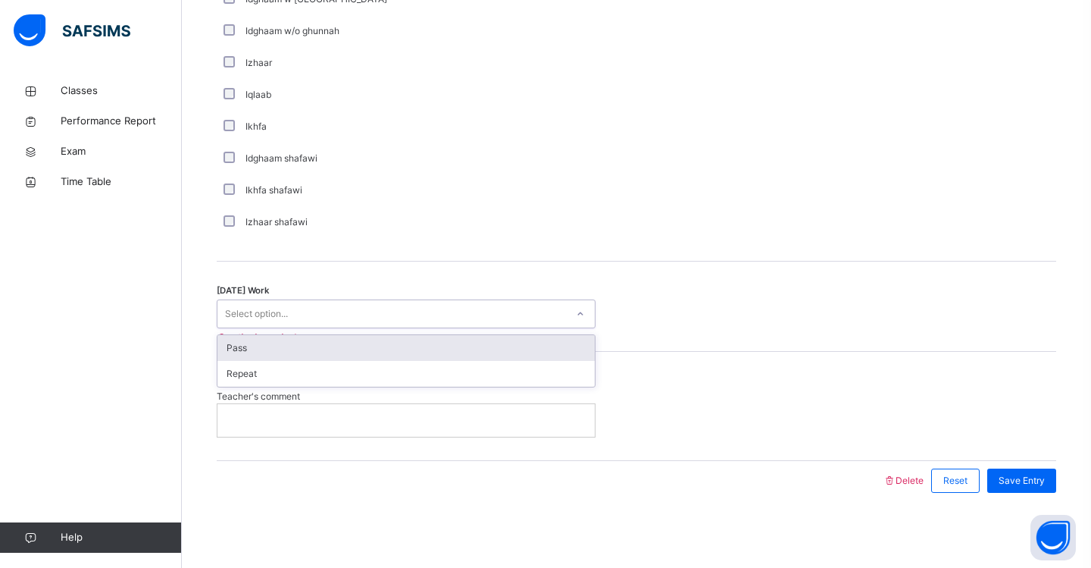
click at [477, 311] on div "Select option..." at bounding box center [391, 313] width 349 height 23
click at [457, 352] on div "Pass" at bounding box center [405, 348] width 377 height 26
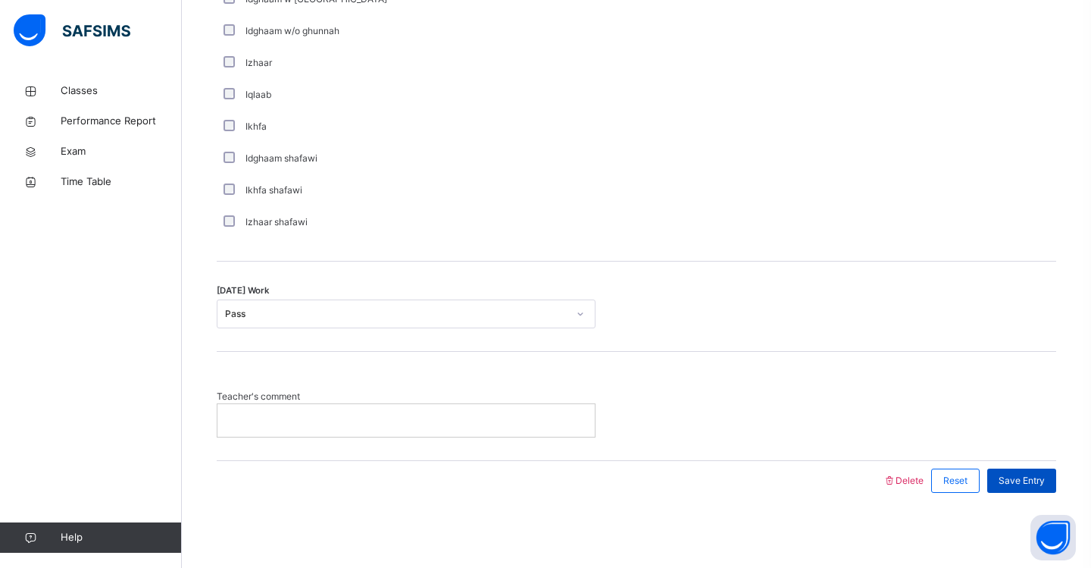
click at [1039, 483] on span "Save Entry" at bounding box center [1022, 481] width 46 height 14
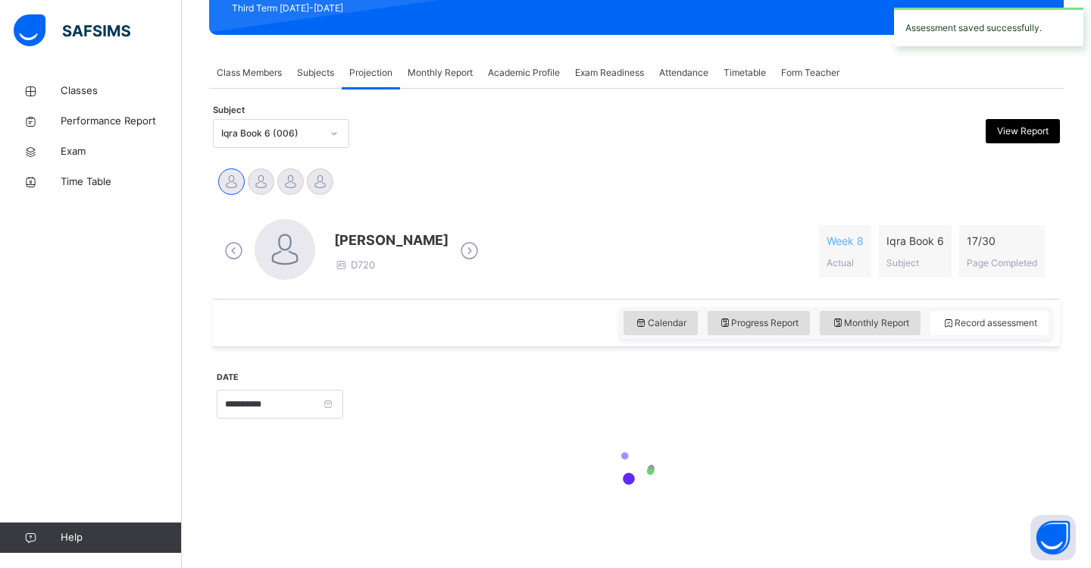
scroll to position [227, 0]
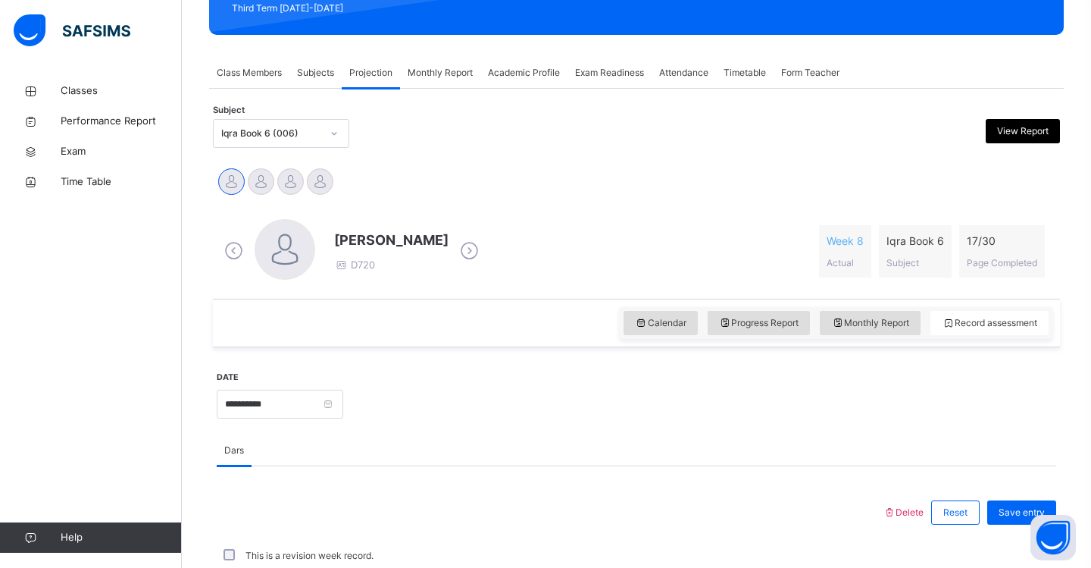
click at [338, 138] on div at bounding box center [334, 133] width 26 height 24
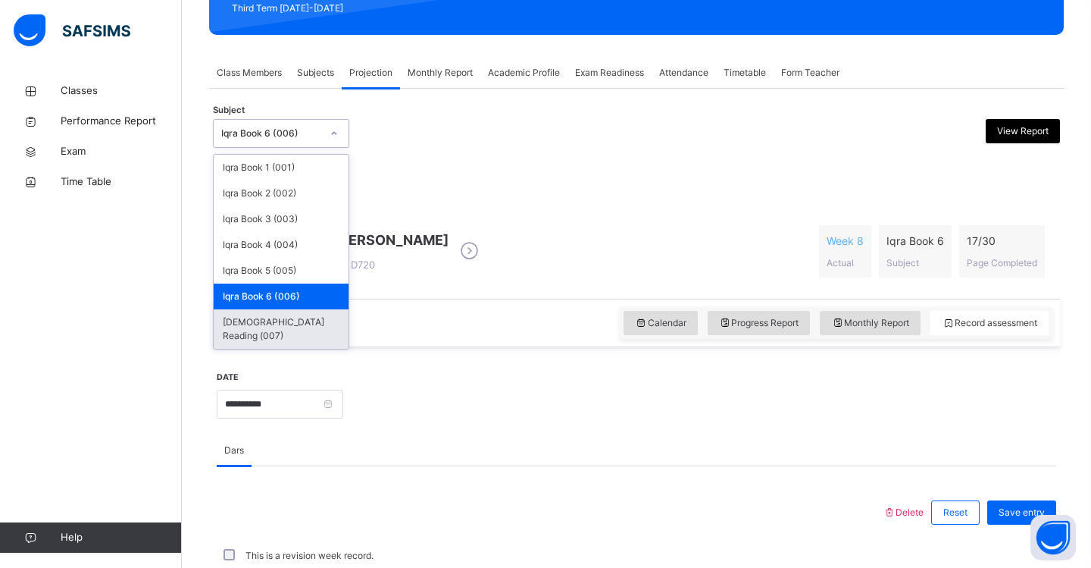
click at [295, 330] on div "[DEMOGRAPHIC_DATA] Reading (007)" at bounding box center [281, 328] width 135 height 39
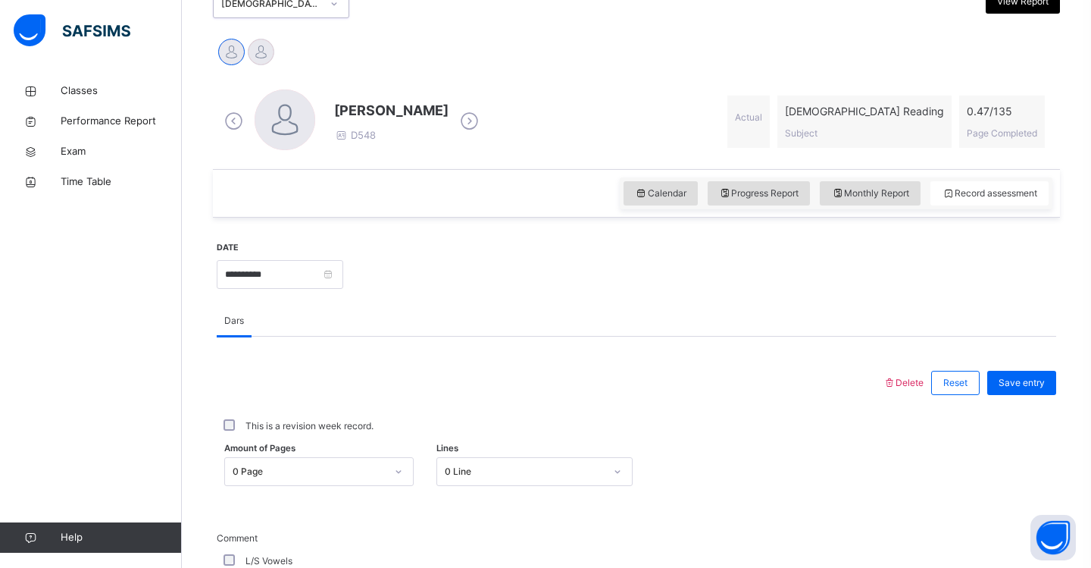
scroll to position [358, 0]
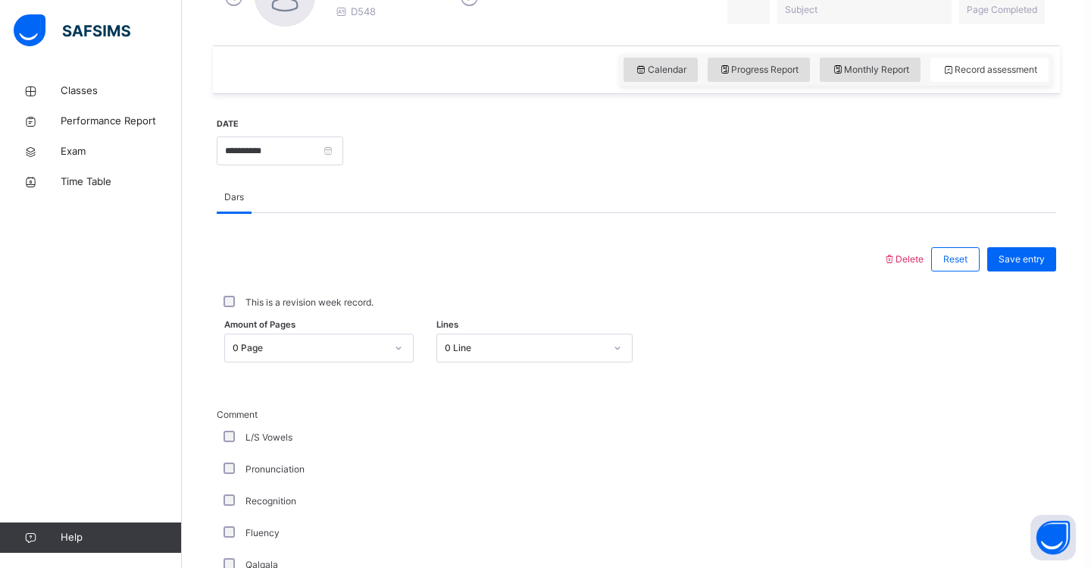
click at [585, 362] on div "0 Line" at bounding box center [534, 347] width 197 height 29
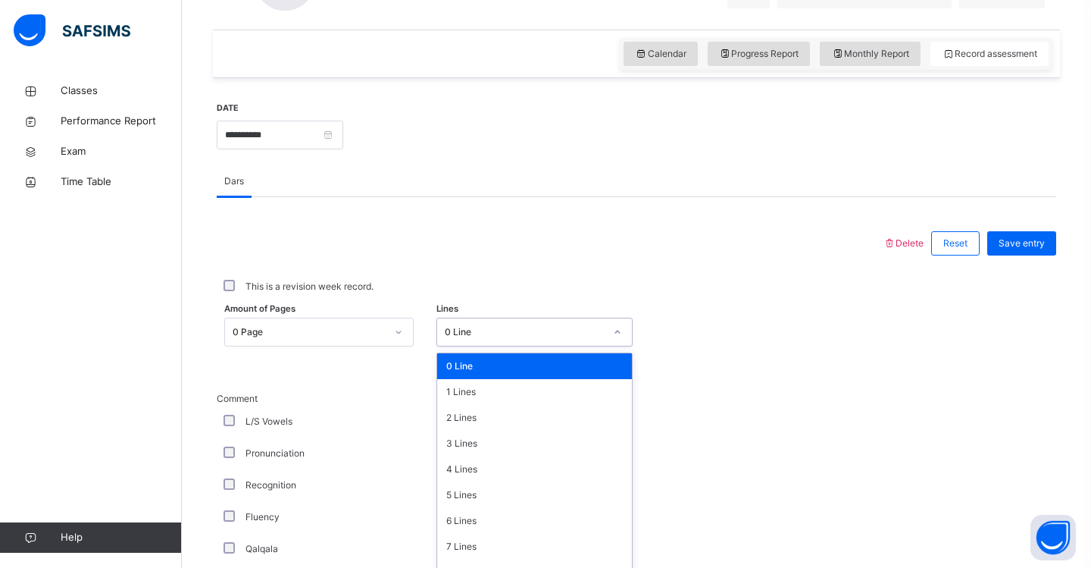
scroll to position [516, 0]
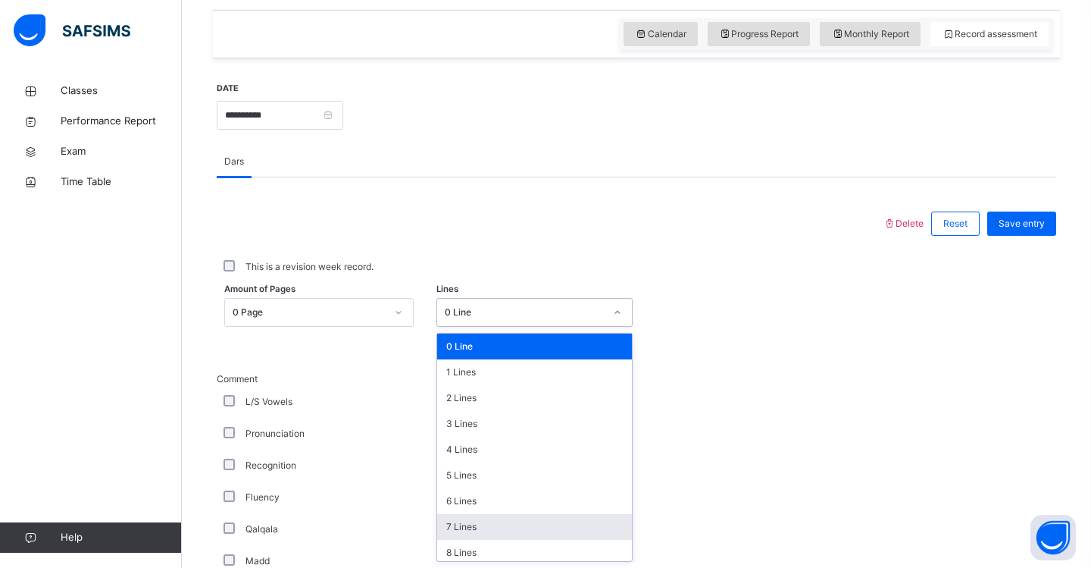
click at [552, 531] on div "7 Lines" at bounding box center [535, 527] width 196 height 26
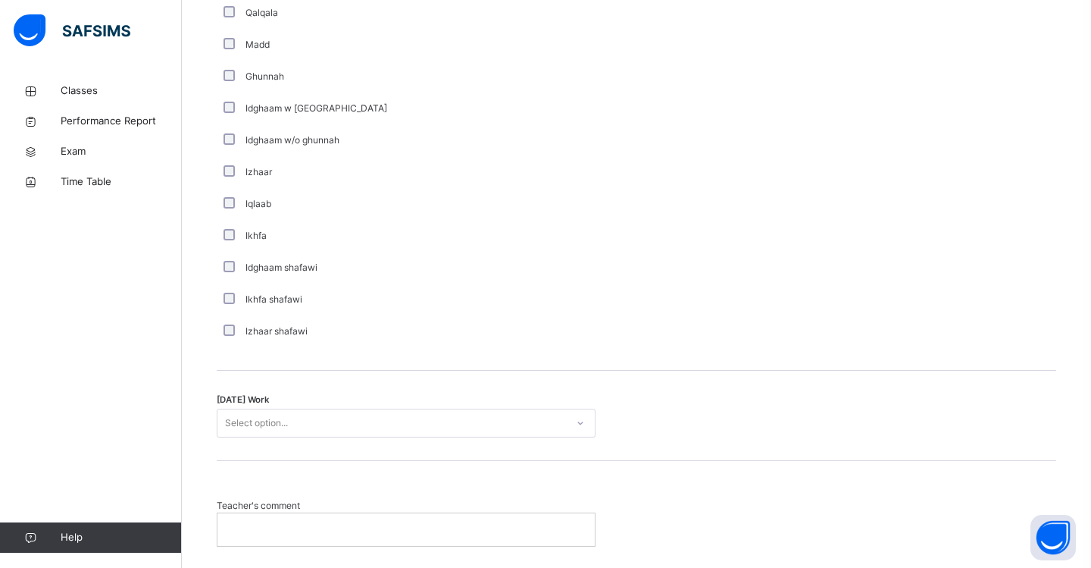
scroll to position [1034, 0]
click at [262, 413] on div "Select option..." at bounding box center [256, 420] width 63 height 29
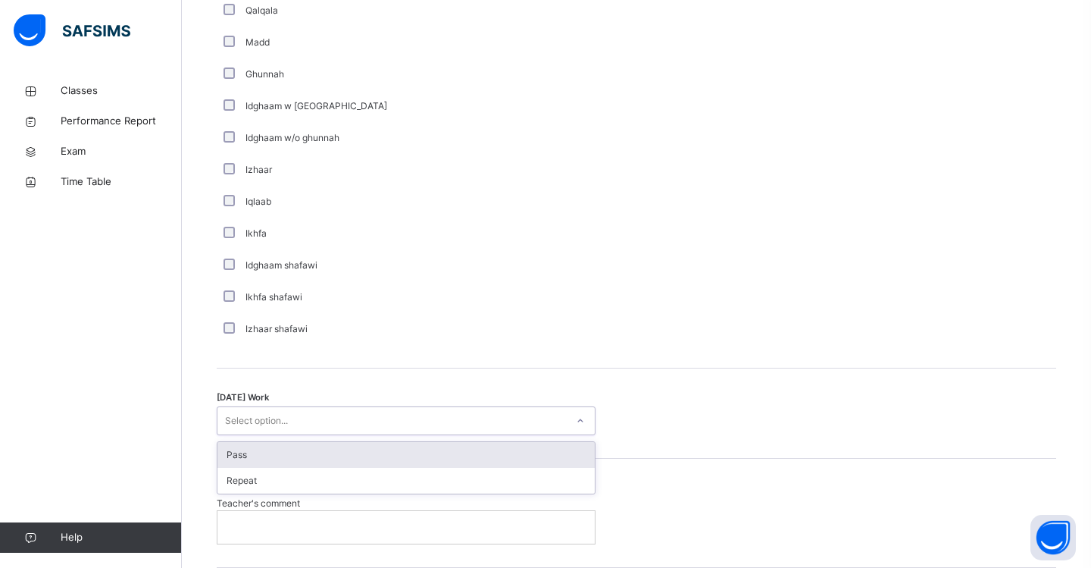
click at [260, 455] on div "Pass" at bounding box center [405, 455] width 377 height 26
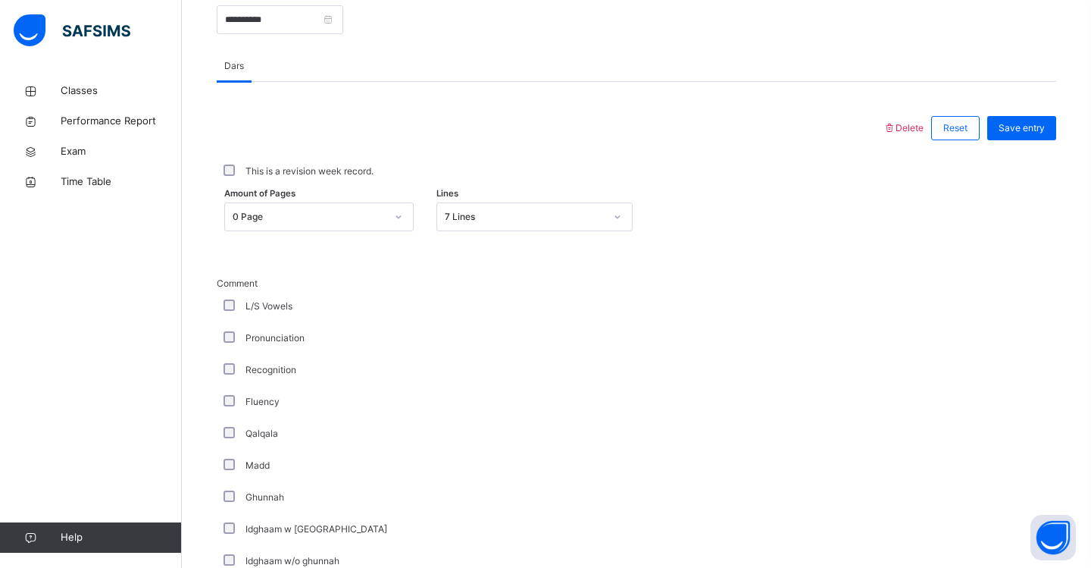
scroll to position [602, 0]
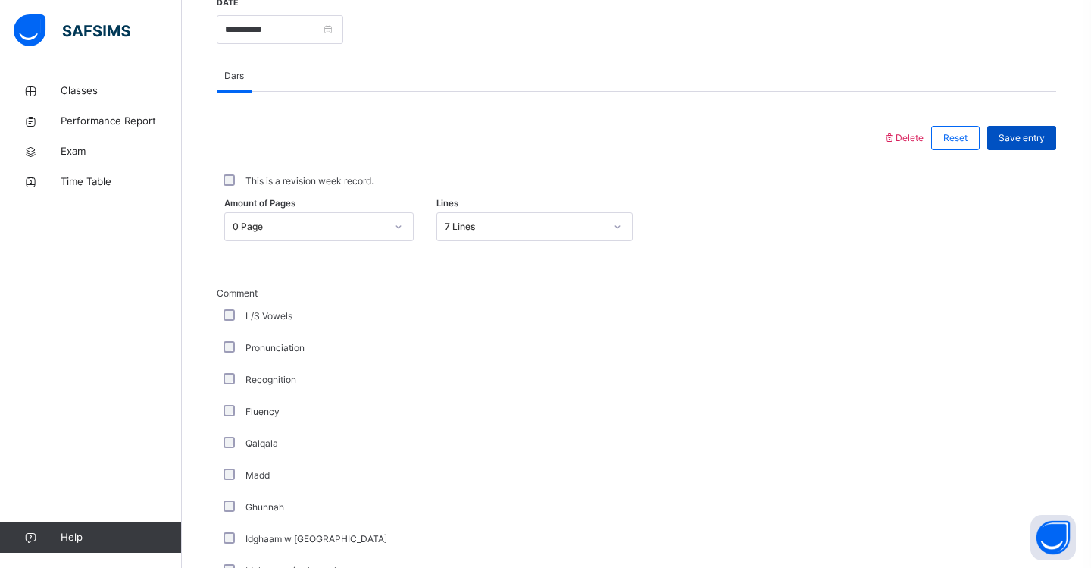
click at [1033, 139] on span "Save entry" at bounding box center [1022, 138] width 46 height 14
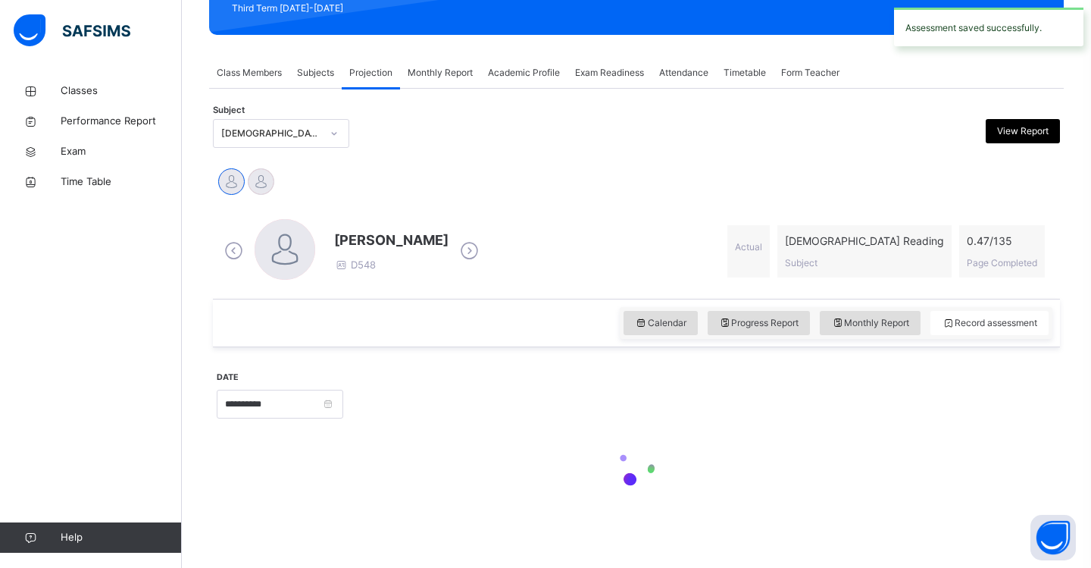
scroll to position [227, 0]
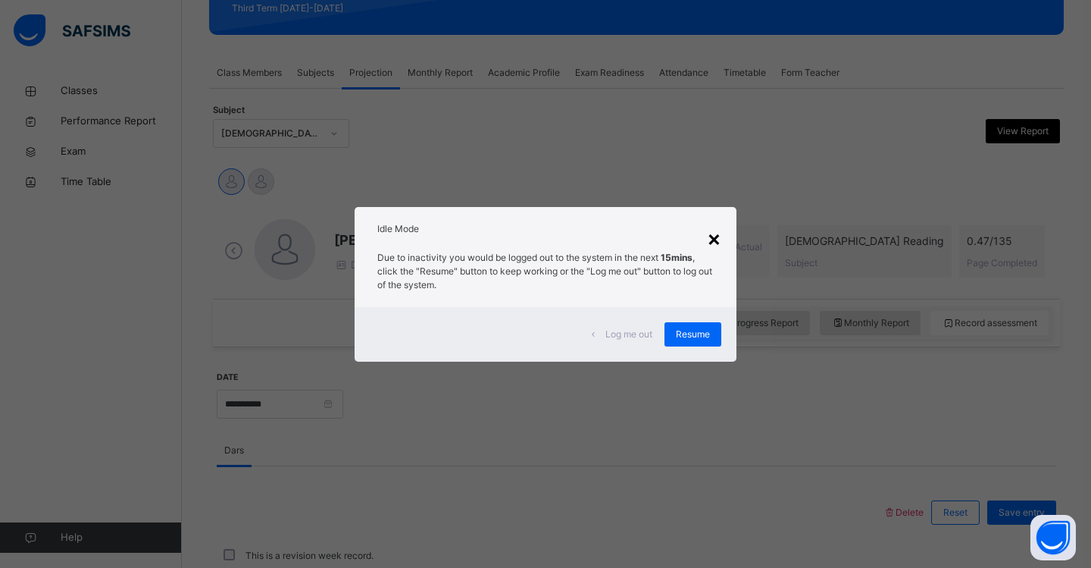
click at [712, 243] on div "×" at bounding box center [714, 238] width 14 height 32
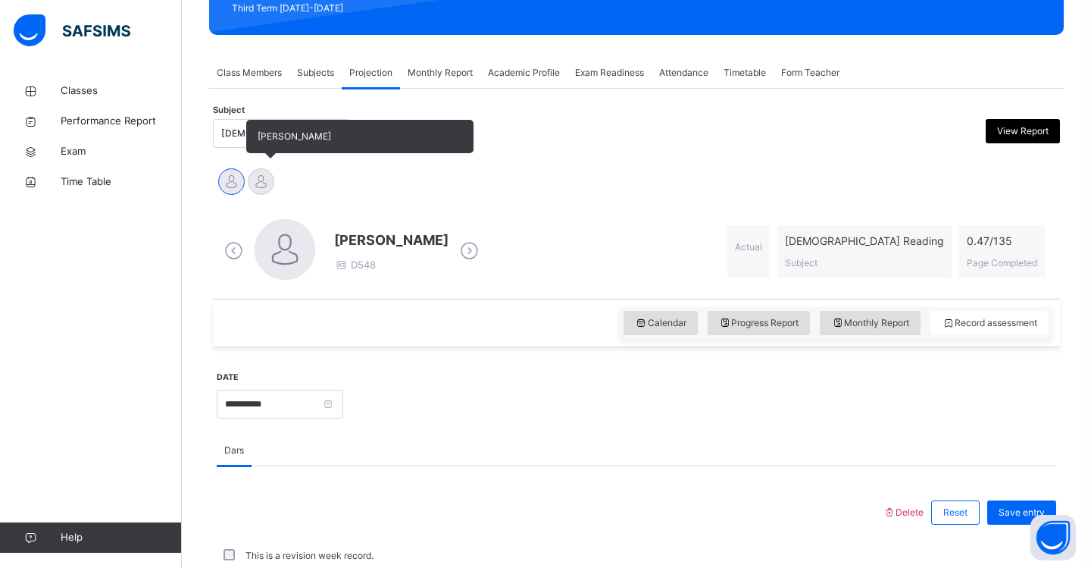
click at [261, 184] on div at bounding box center [261, 181] width 27 height 27
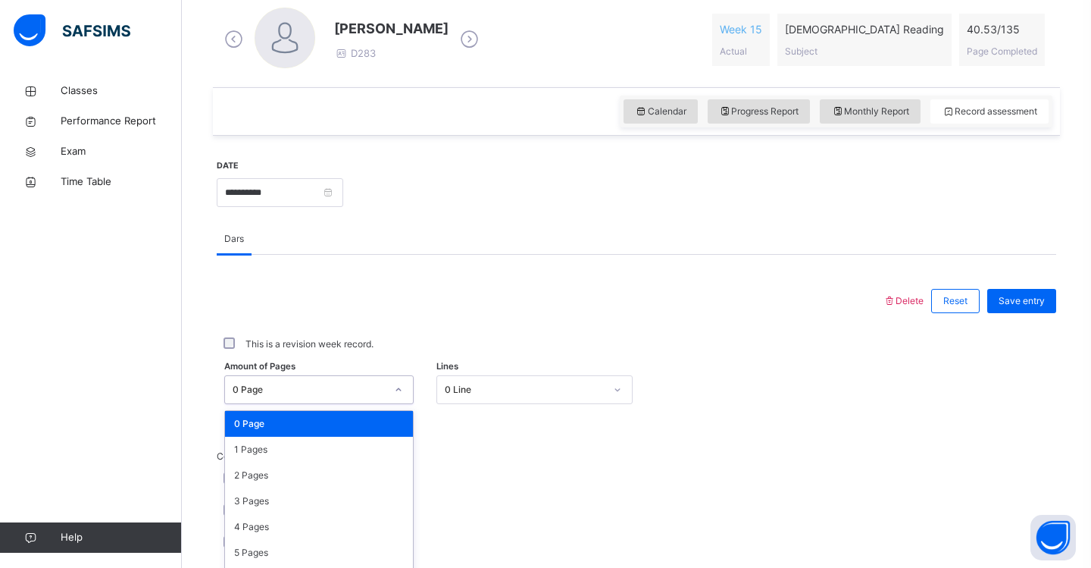
click at [402, 391] on div "option 0 Page focused, 1 of 136. 136 results available. Use Up and Down to choo…" at bounding box center [318, 389] width 189 height 29
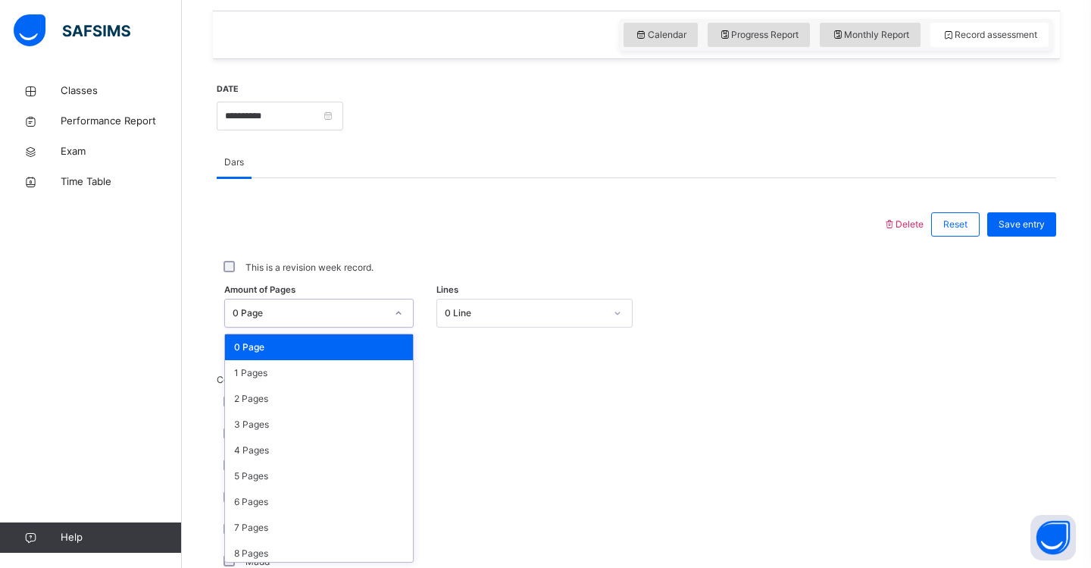
scroll to position [516, 0]
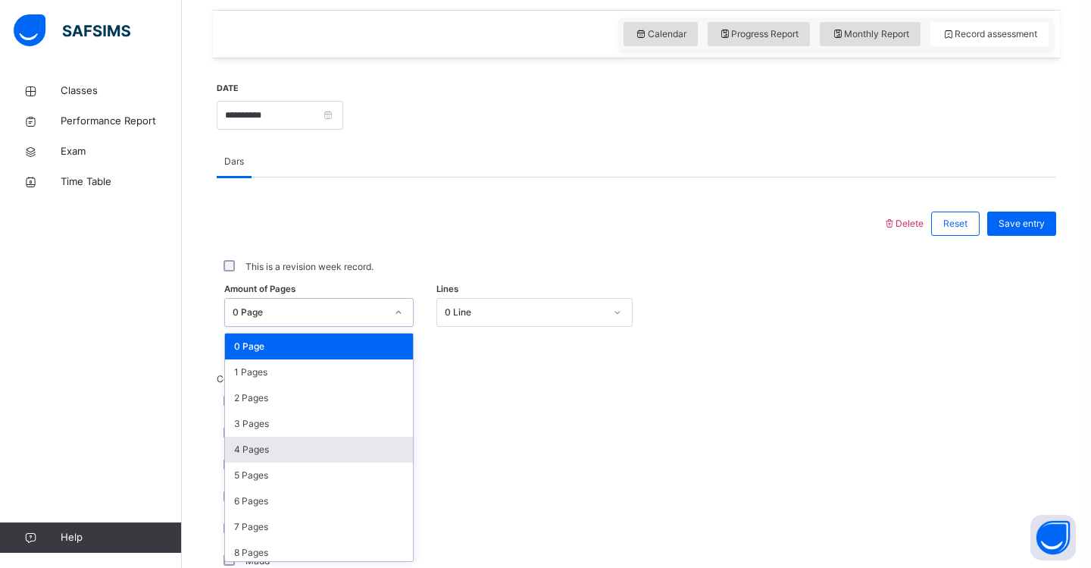
click at [324, 452] on div "4 Pages" at bounding box center [319, 449] width 188 height 26
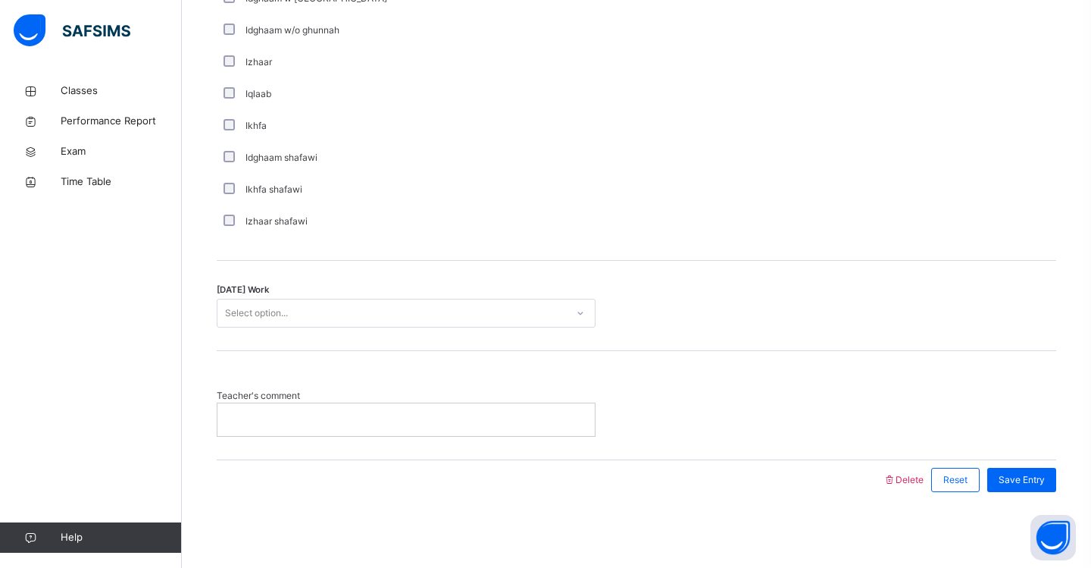
scroll to position [1141, 0]
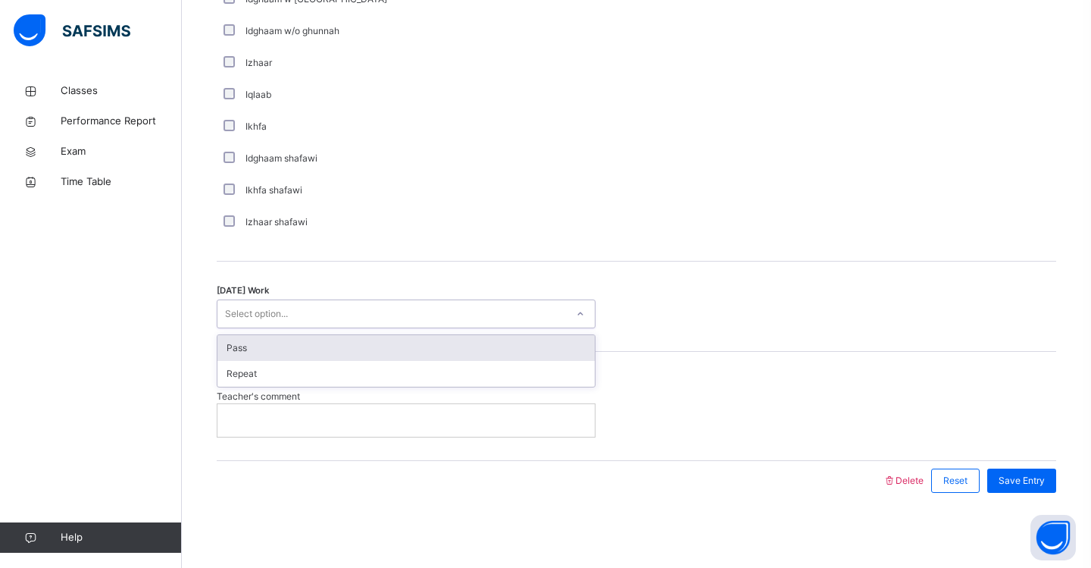
click at [391, 311] on div "Select option..." at bounding box center [391, 313] width 349 height 23
click at [383, 344] on div "Pass" at bounding box center [405, 348] width 377 height 26
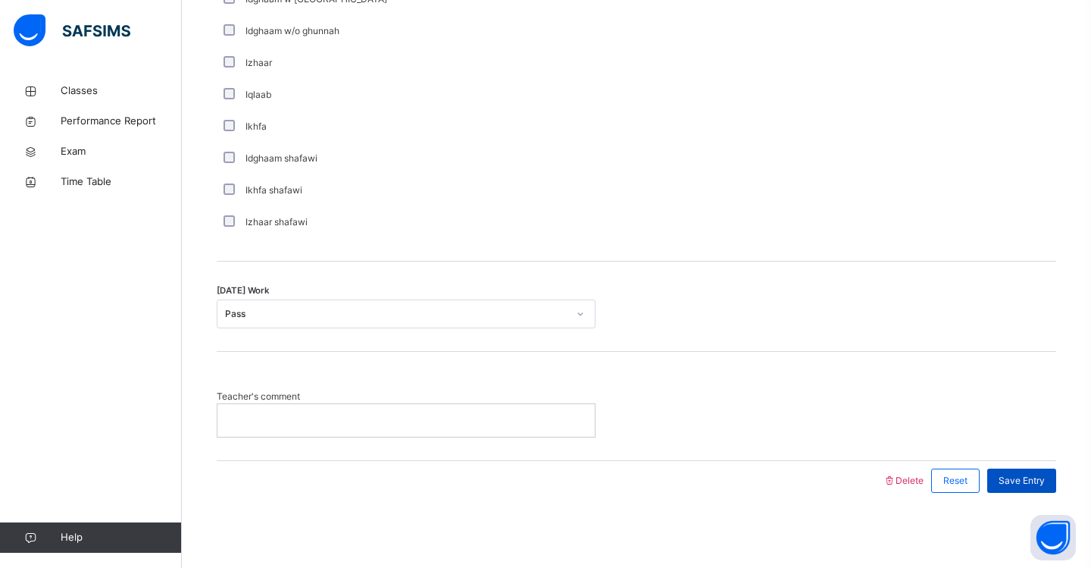
click at [1032, 477] on span "Save Entry" at bounding box center [1022, 481] width 46 height 14
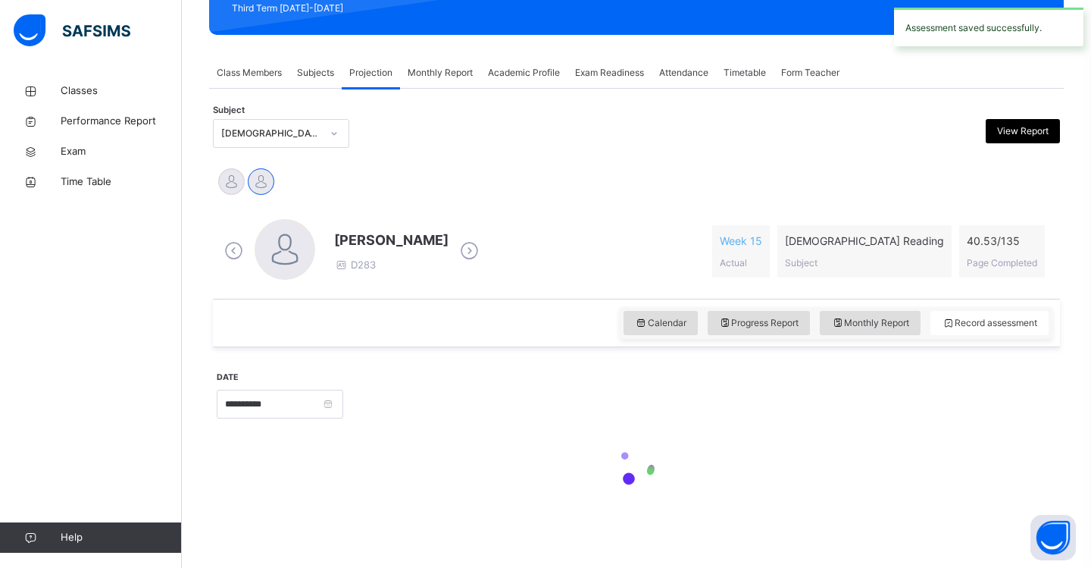
scroll to position [227, 0]
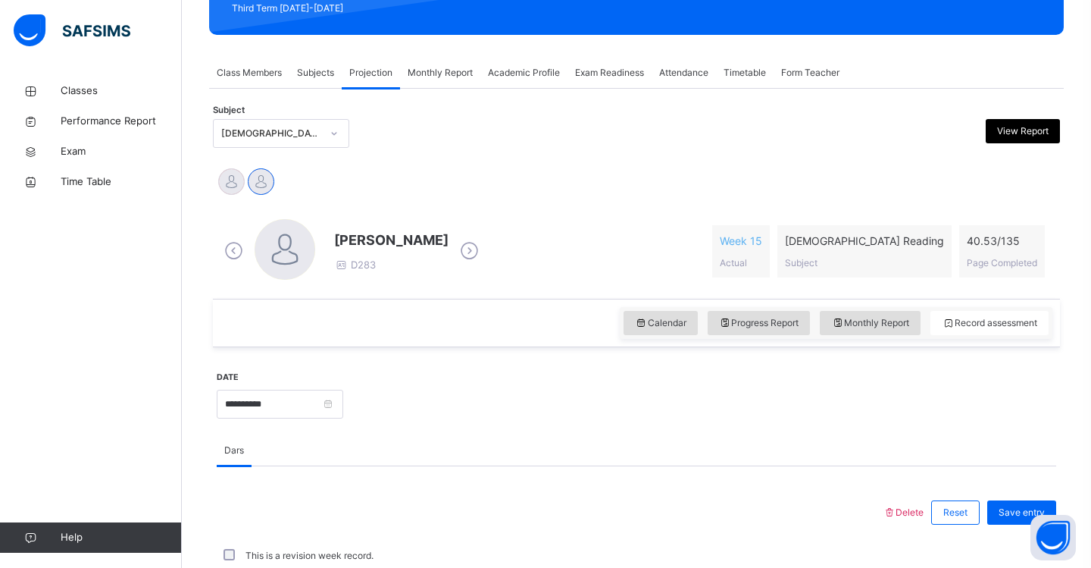
click at [693, 75] on span "Attendance" at bounding box center [683, 73] width 49 height 14
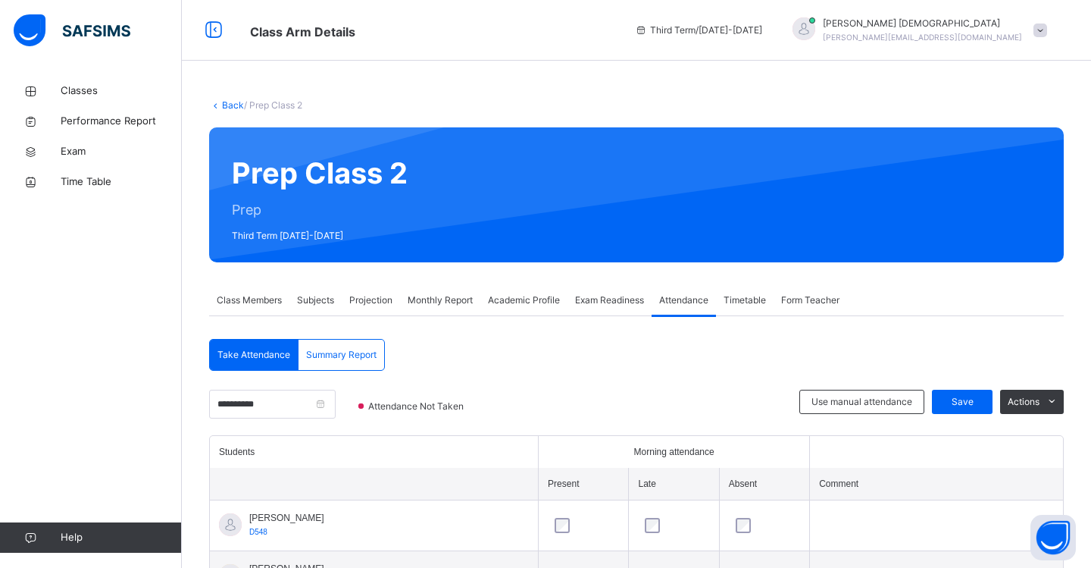
scroll to position [0, 0]
click at [976, 402] on span "Save" at bounding box center [962, 402] width 38 height 14
